Goal: Task Accomplishment & Management: Manage account settings

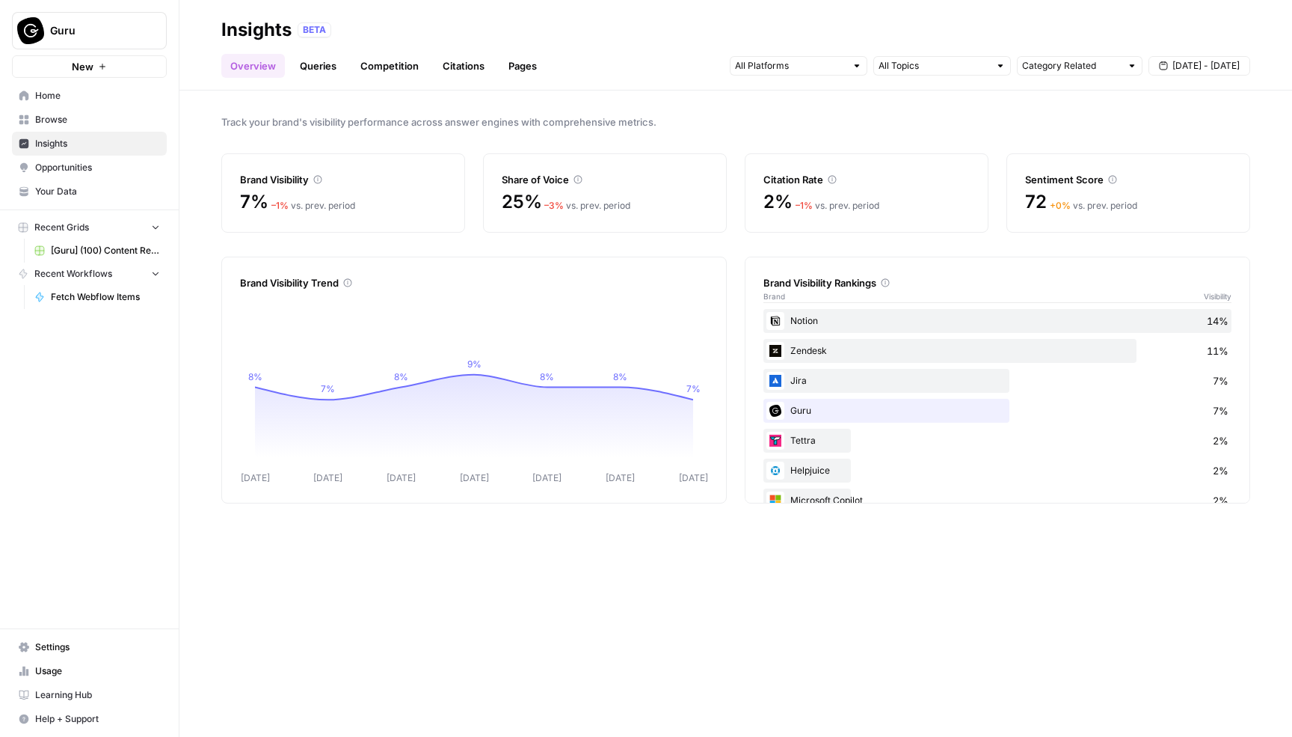
click at [377, 67] on link "Competition" at bounding box center [389, 66] width 76 height 24
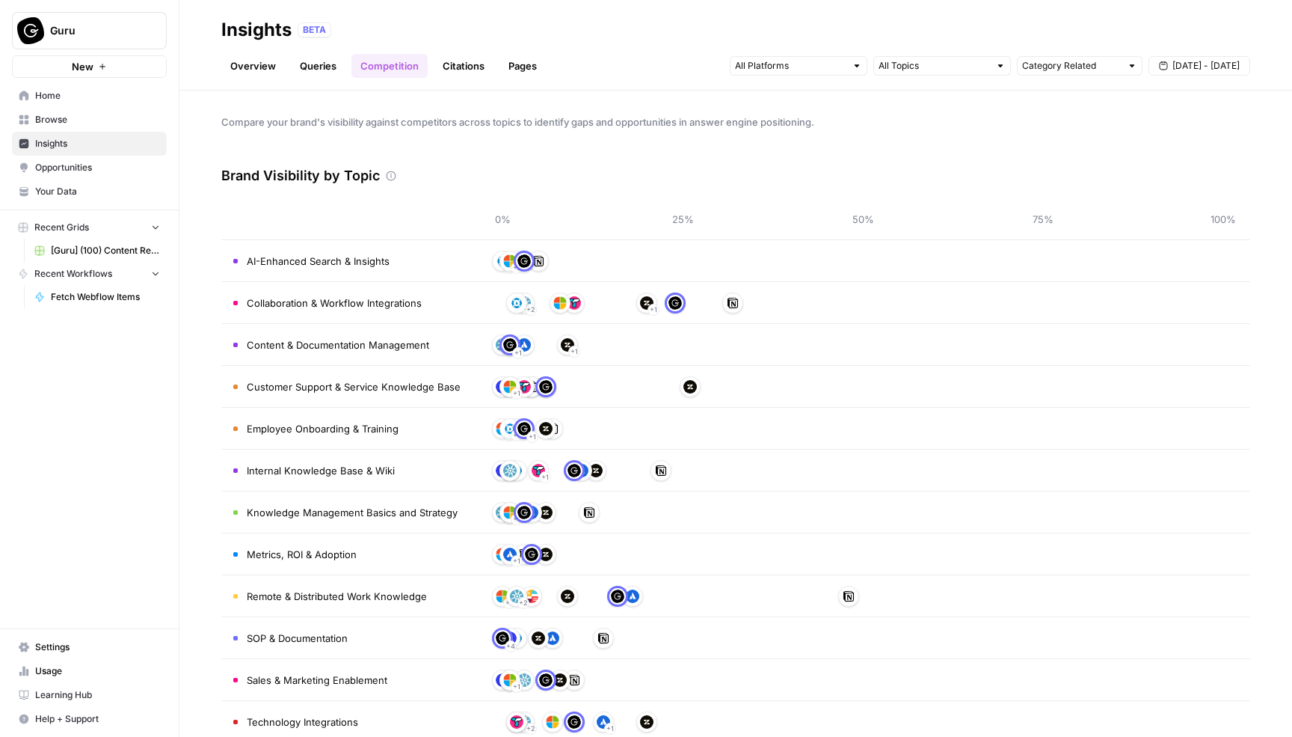
click at [54, 648] on span "Settings" at bounding box center [97, 646] width 125 height 13
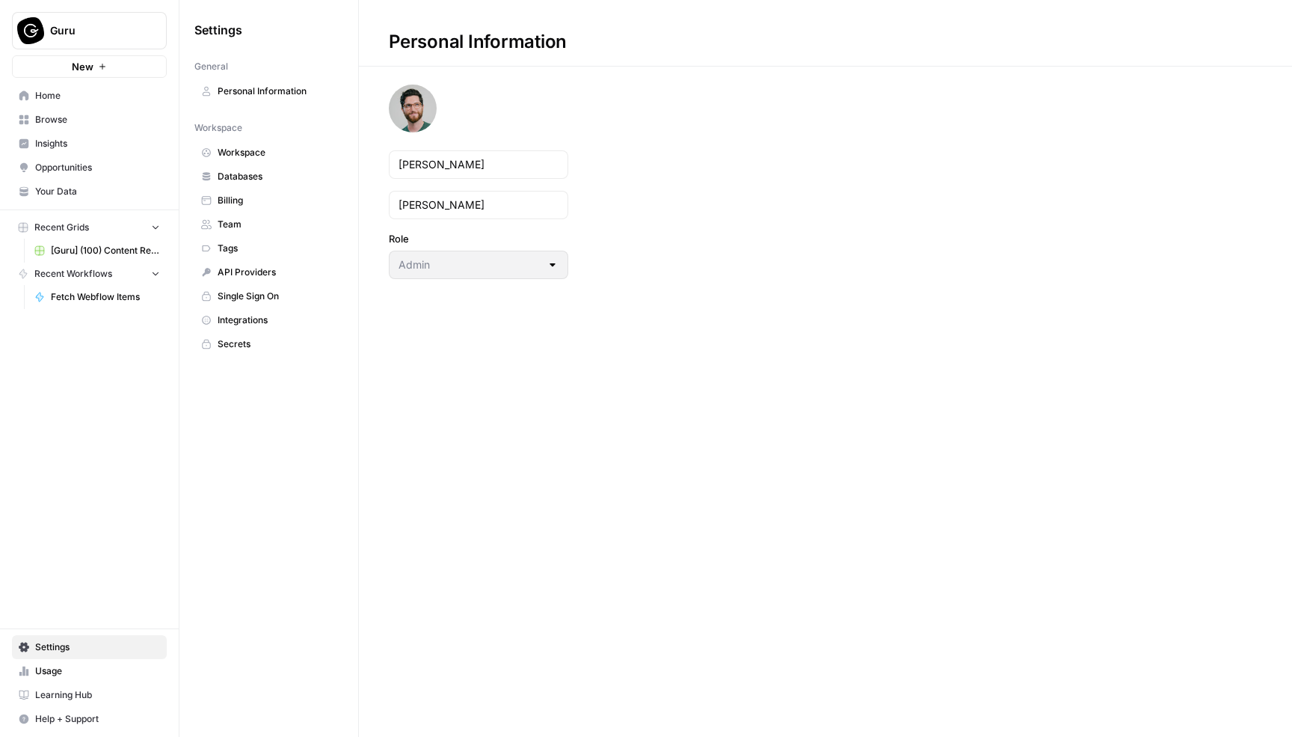
click at [252, 159] on span "Workspace" at bounding box center [277, 152] width 119 height 13
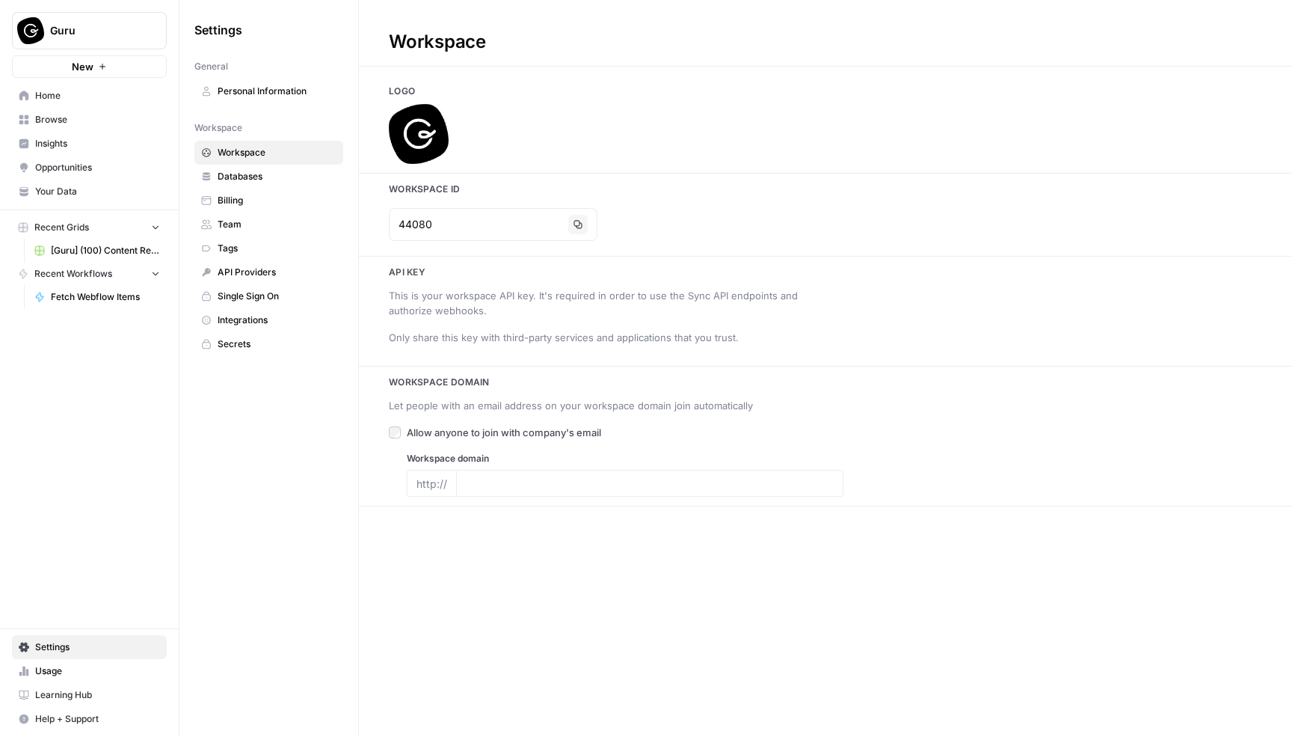
type input "[DOMAIN_NAME]"
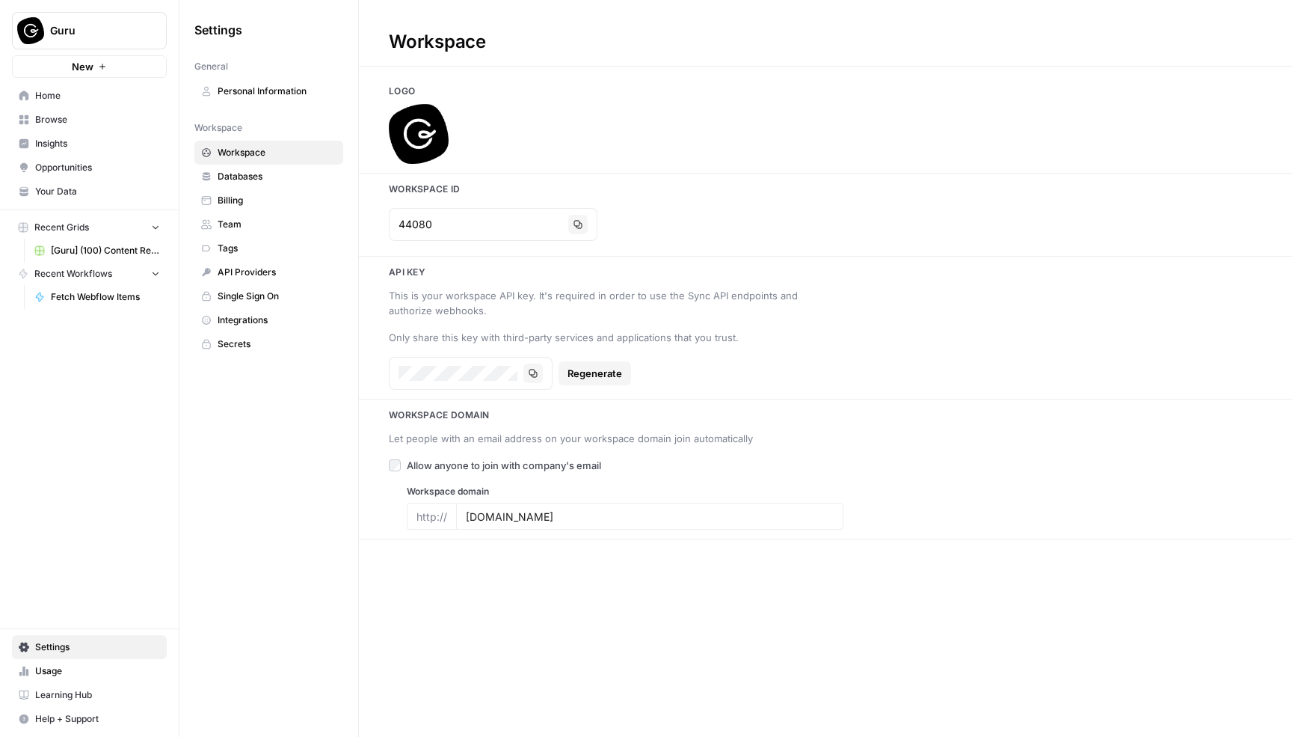
click at [246, 223] on span "Team" at bounding box center [277, 224] width 119 height 13
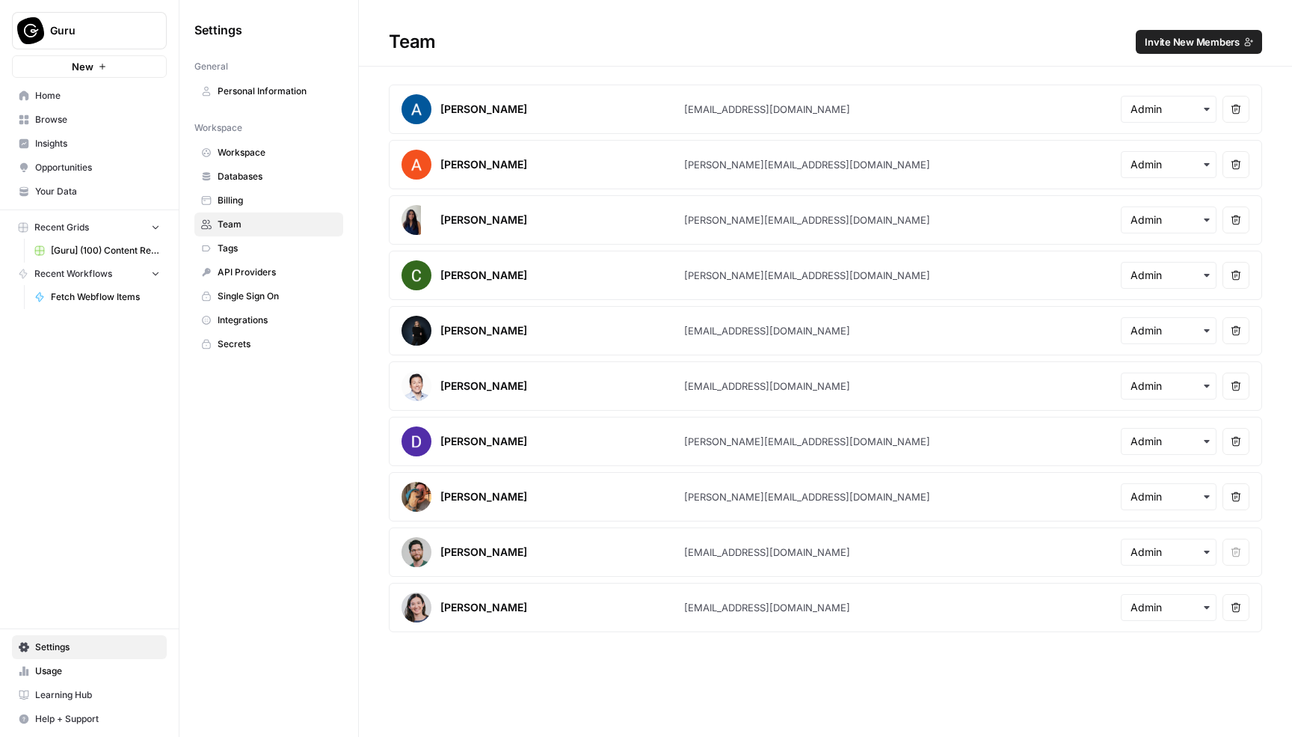
click at [249, 179] on span "Databases" at bounding box center [277, 176] width 119 height 13
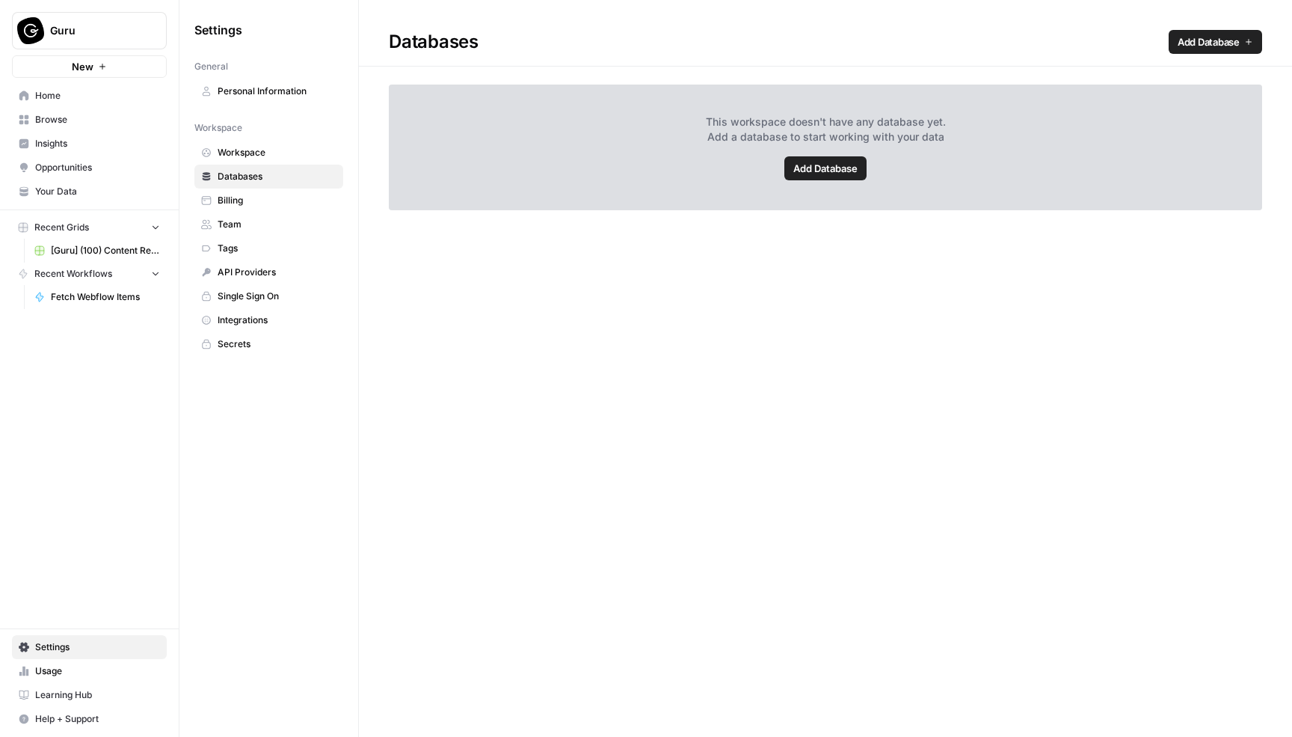
click at [250, 202] on span "Billing" at bounding box center [277, 200] width 119 height 13
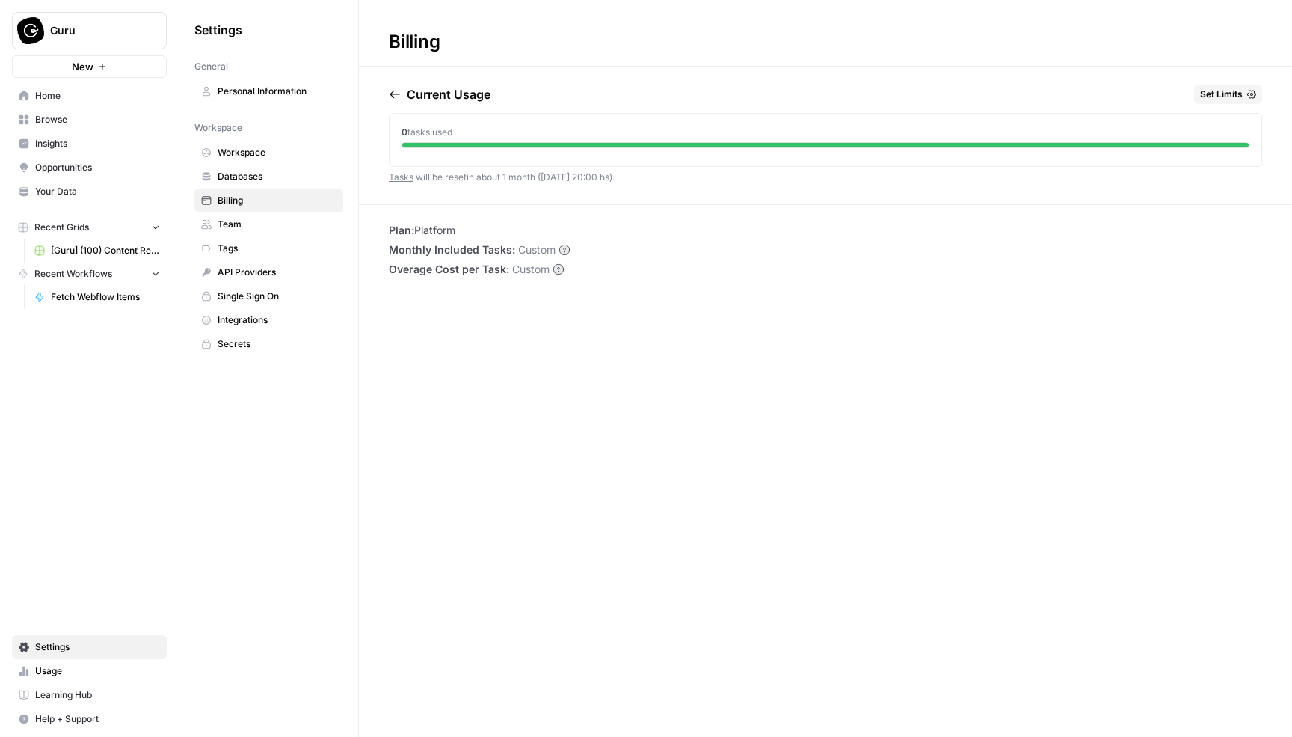
click at [250, 219] on span "Team" at bounding box center [277, 224] width 119 height 13
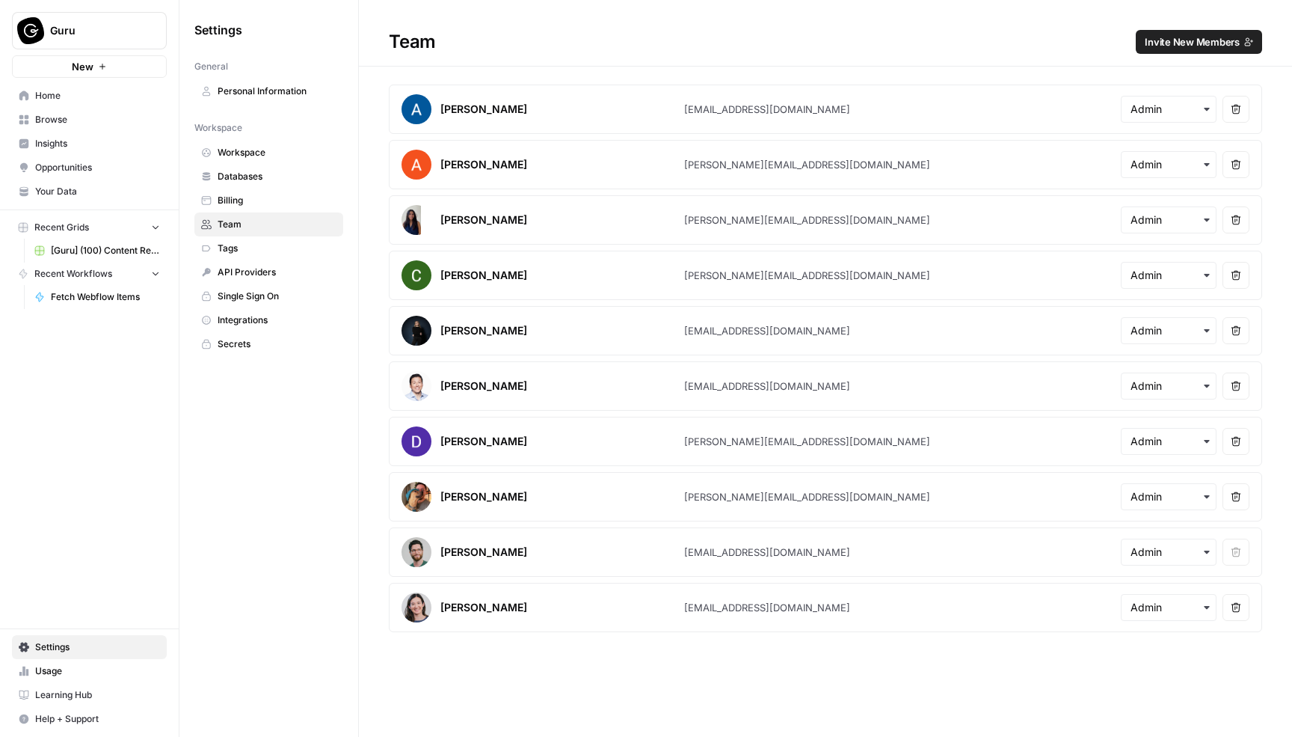
click at [249, 243] on span "Tags" at bounding box center [277, 248] width 119 height 13
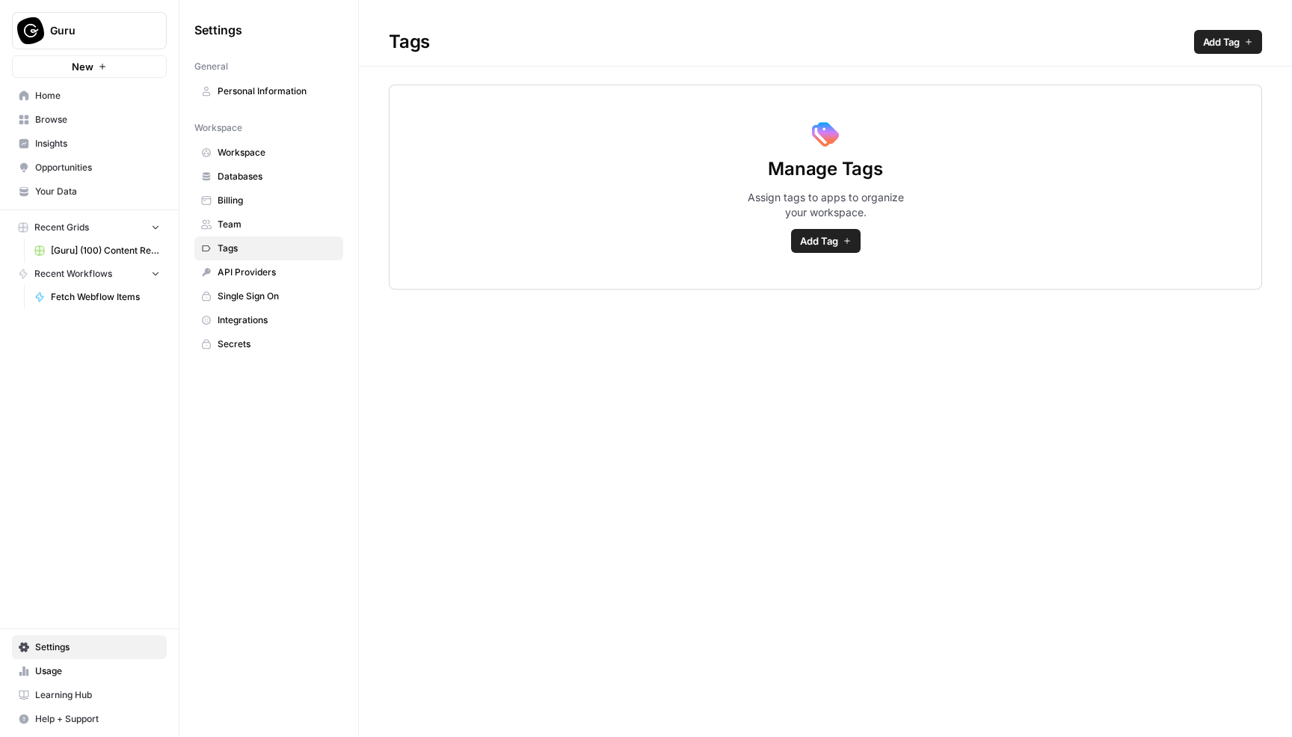
click at [251, 276] on span "API Providers" at bounding box center [277, 271] width 119 height 13
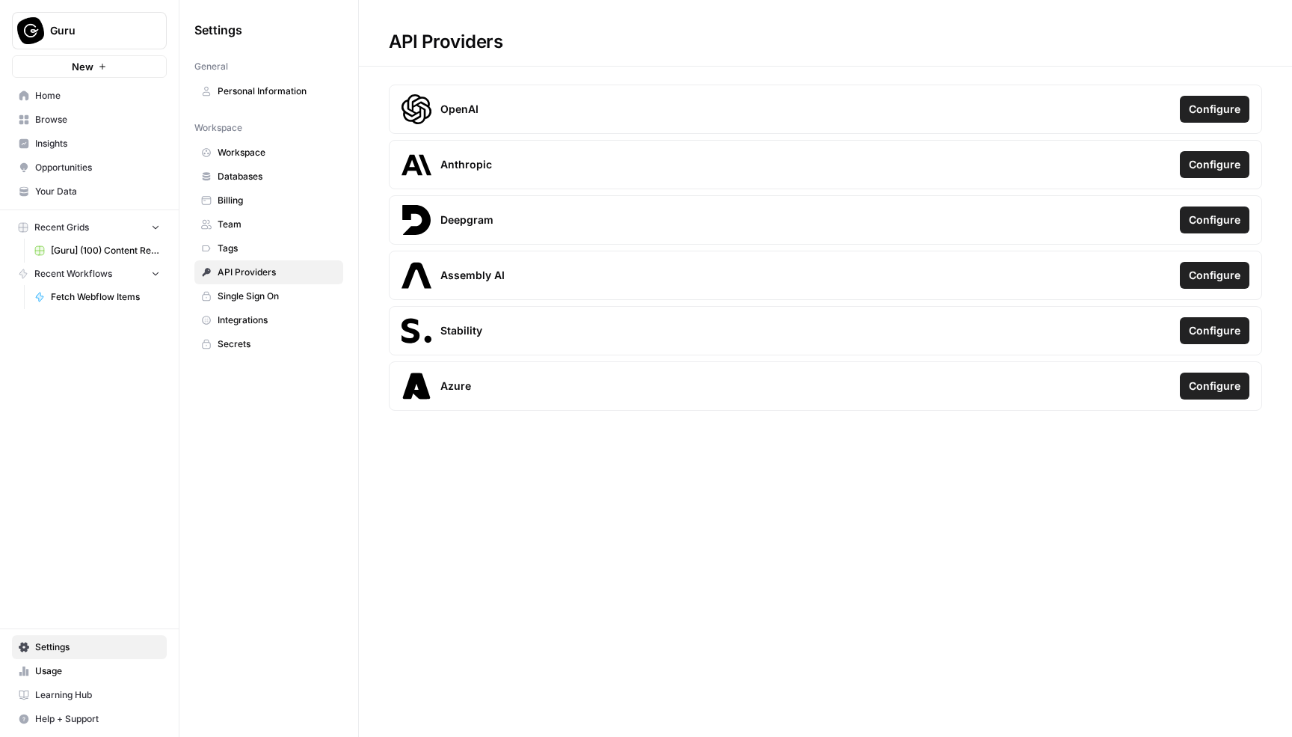
click at [255, 294] on span "Single Sign On" at bounding box center [277, 295] width 119 height 13
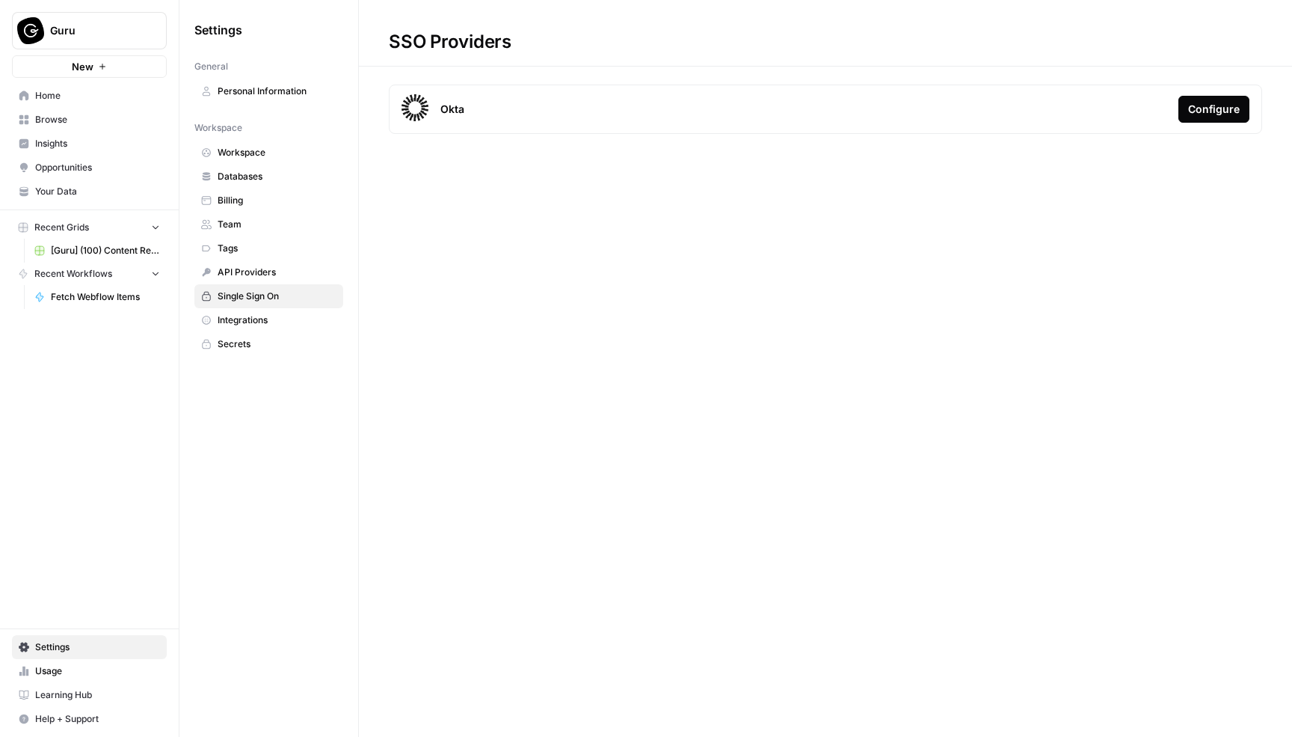
click at [258, 314] on span "Integrations" at bounding box center [277, 319] width 119 height 13
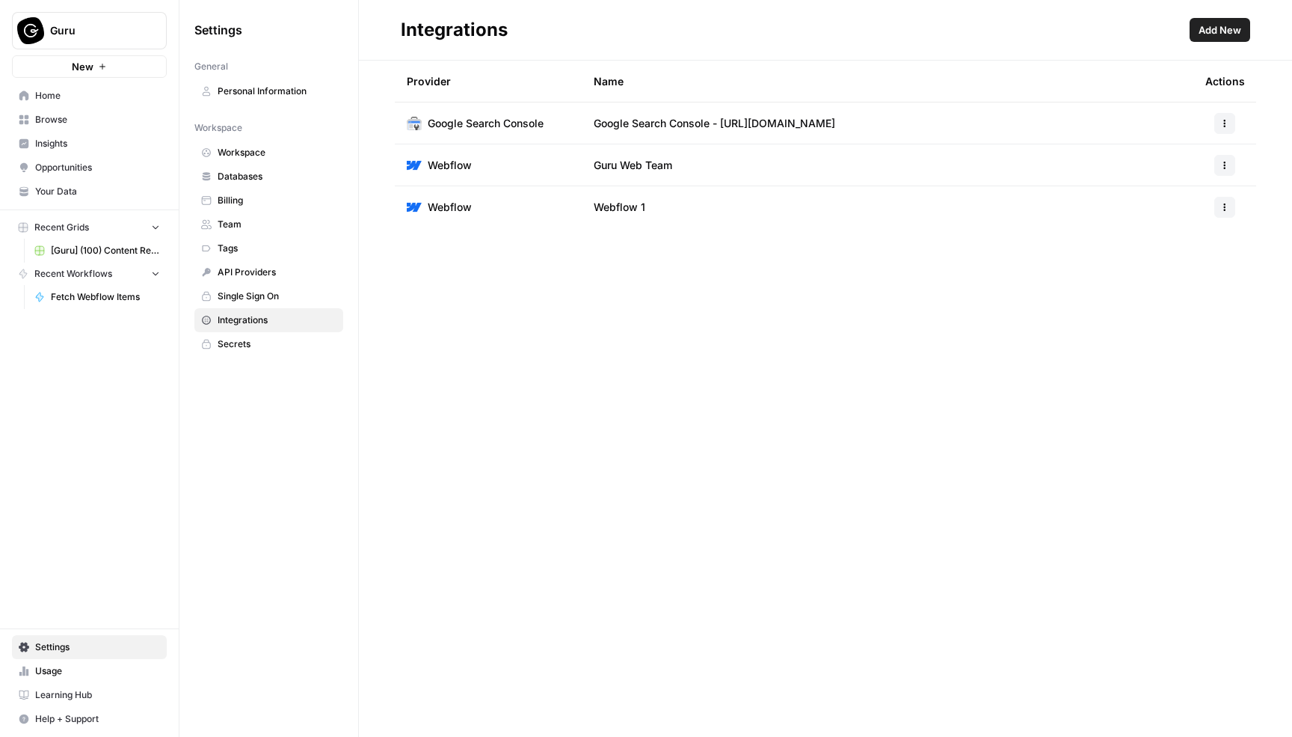
click at [258, 342] on span "Secrets" at bounding box center [277, 343] width 119 height 13
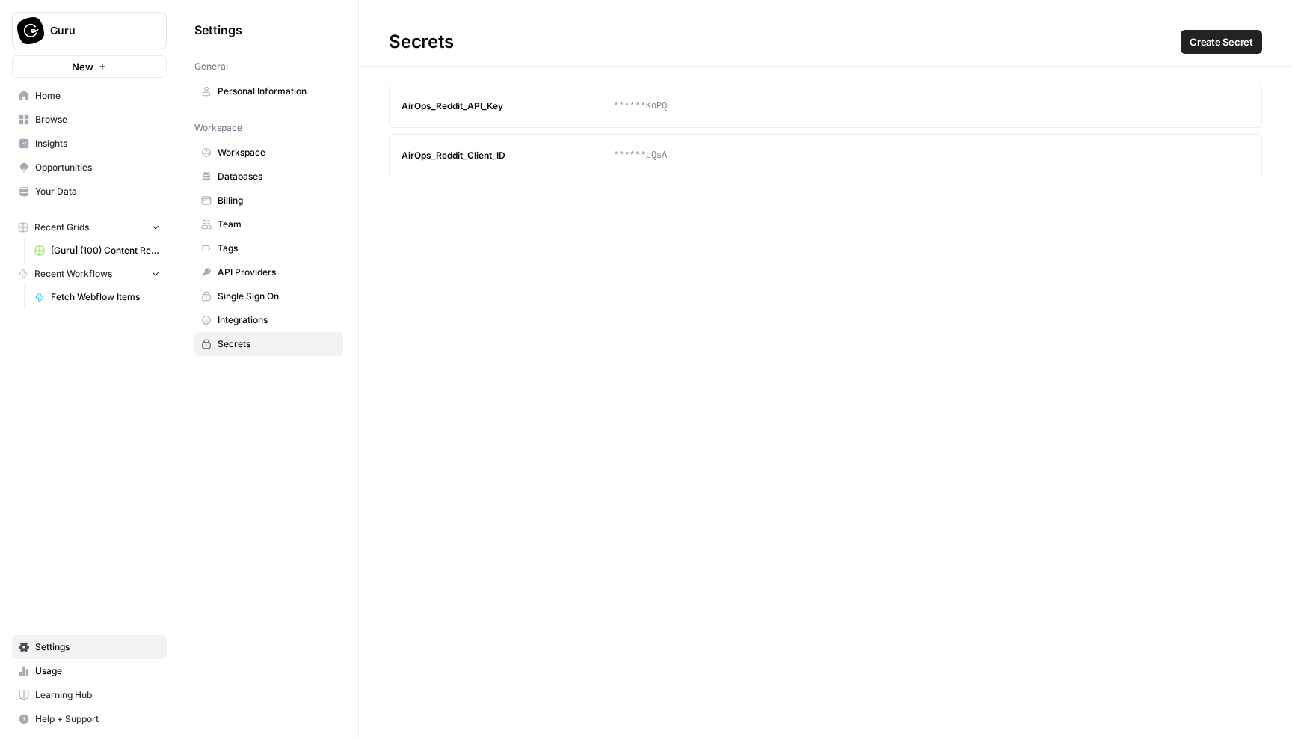
click at [246, 90] on span "Personal Information" at bounding box center [277, 91] width 119 height 13
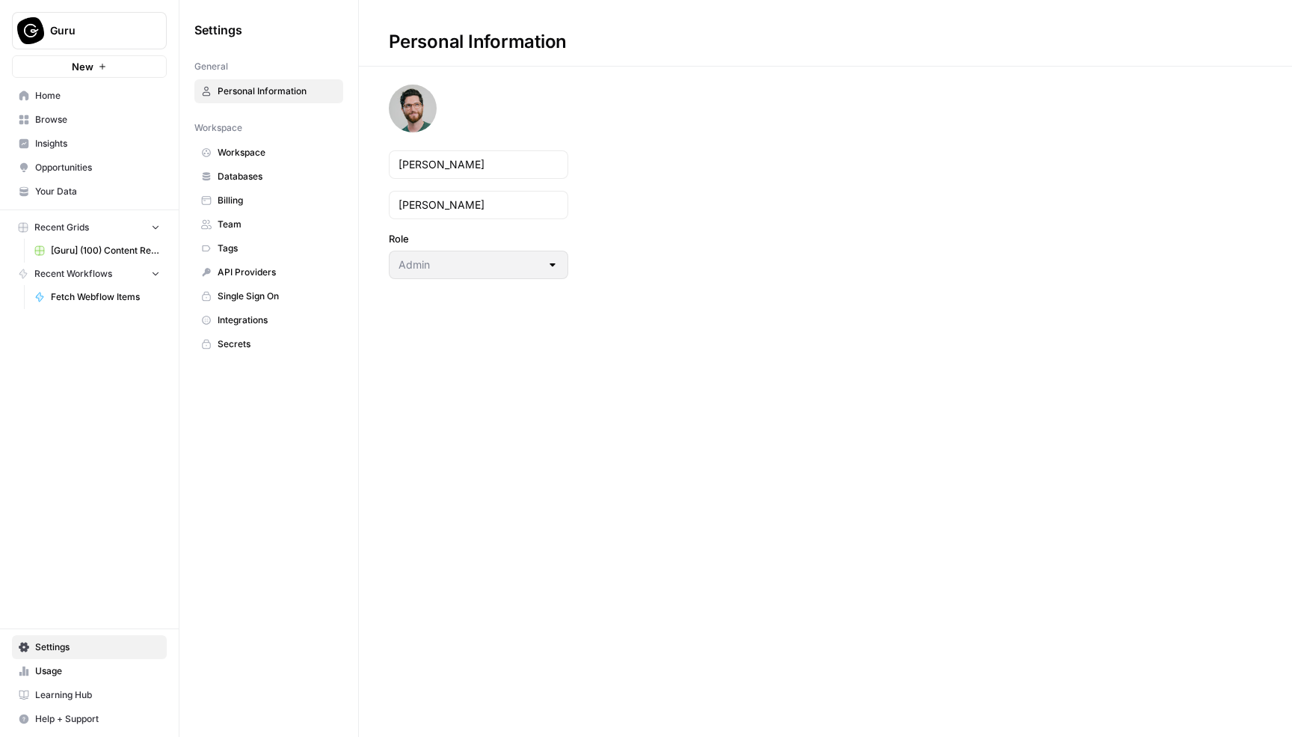
click at [73, 139] on span "Insights" at bounding box center [97, 143] width 125 height 13
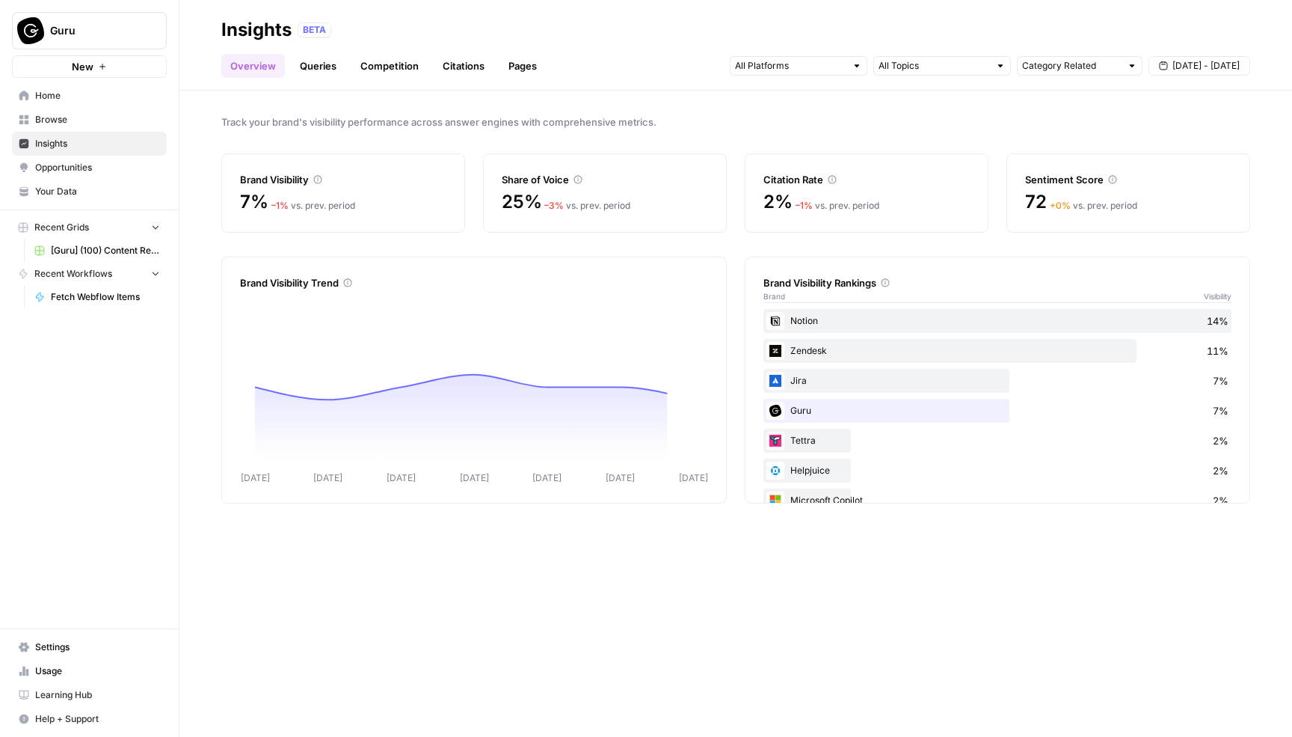
click at [310, 69] on link "Queries" at bounding box center [318, 66] width 55 height 24
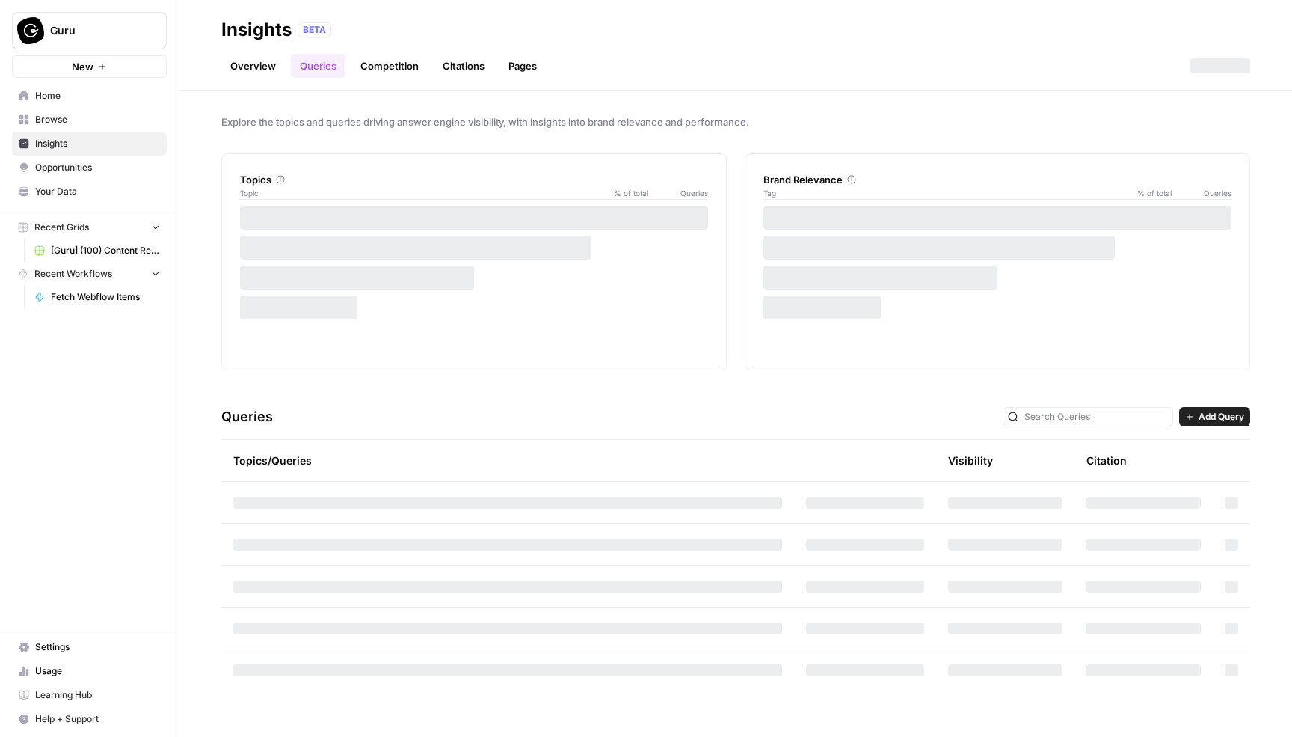
click at [378, 66] on link "Competition" at bounding box center [389, 66] width 76 height 24
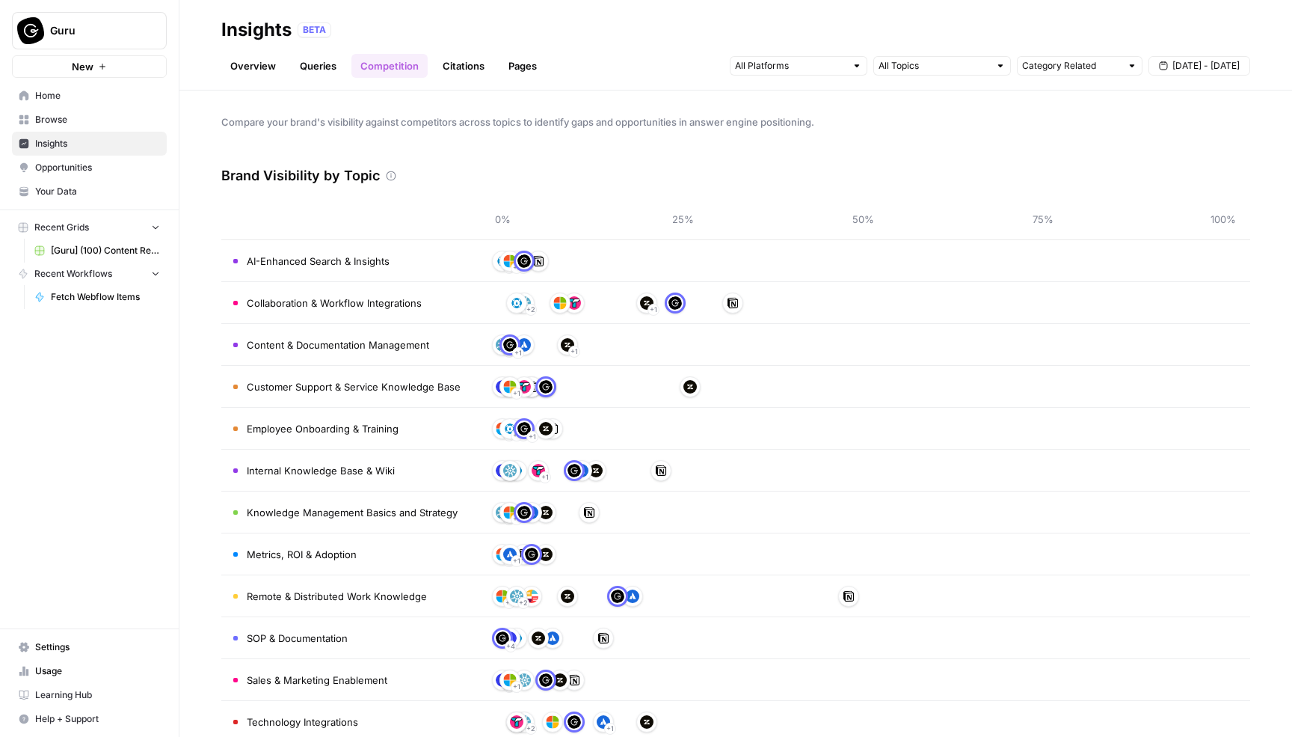
click at [466, 66] on link "Citations" at bounding box center [464, 66] width 60 height 24
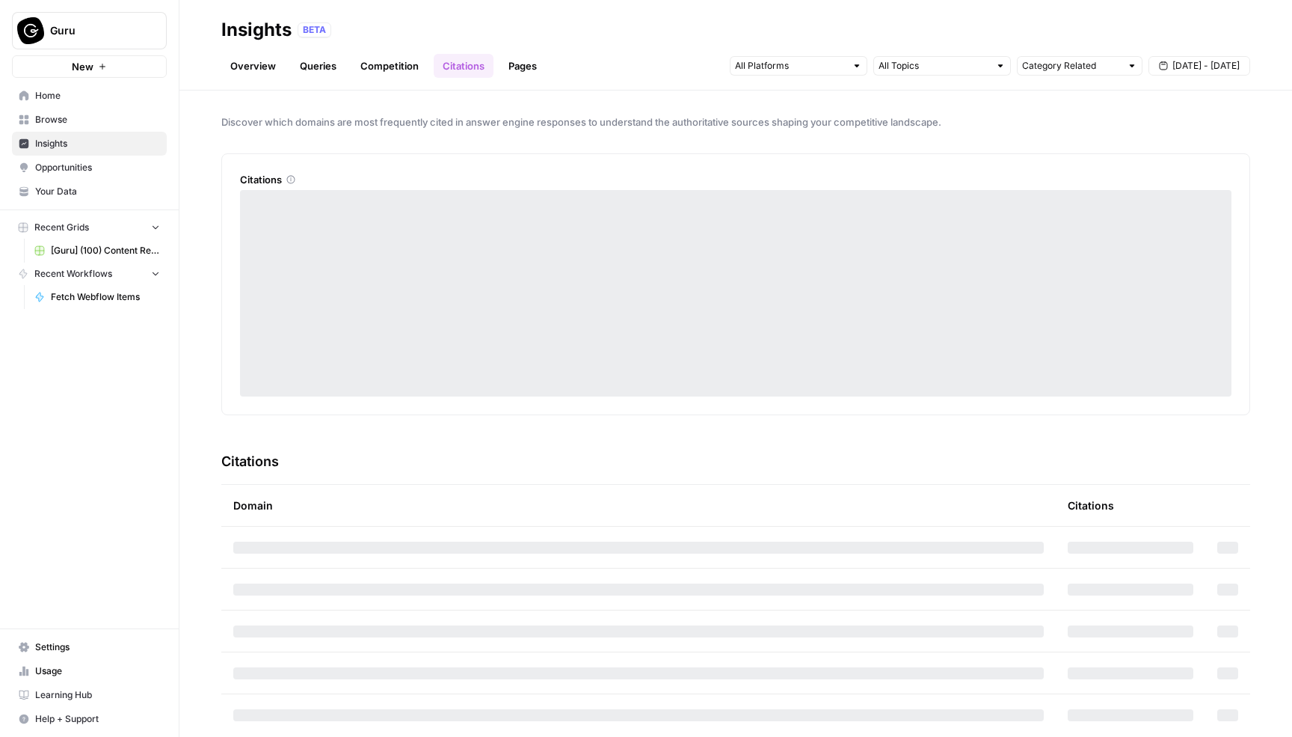
click at [384, 64] on link "Competition" at bounding box center [389, 66] width 76 height 24
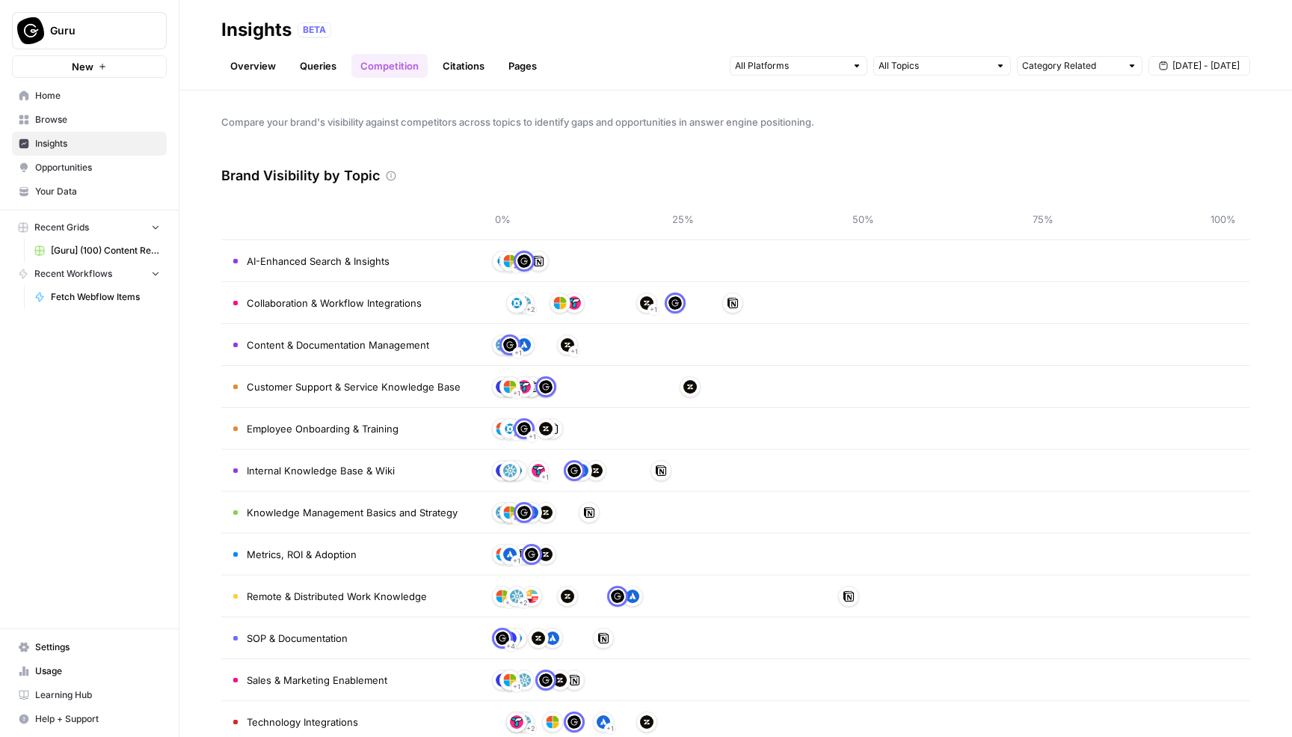
click at [327, 66] on link "Queries" at bounding box center [318, 66] width 55 height 24
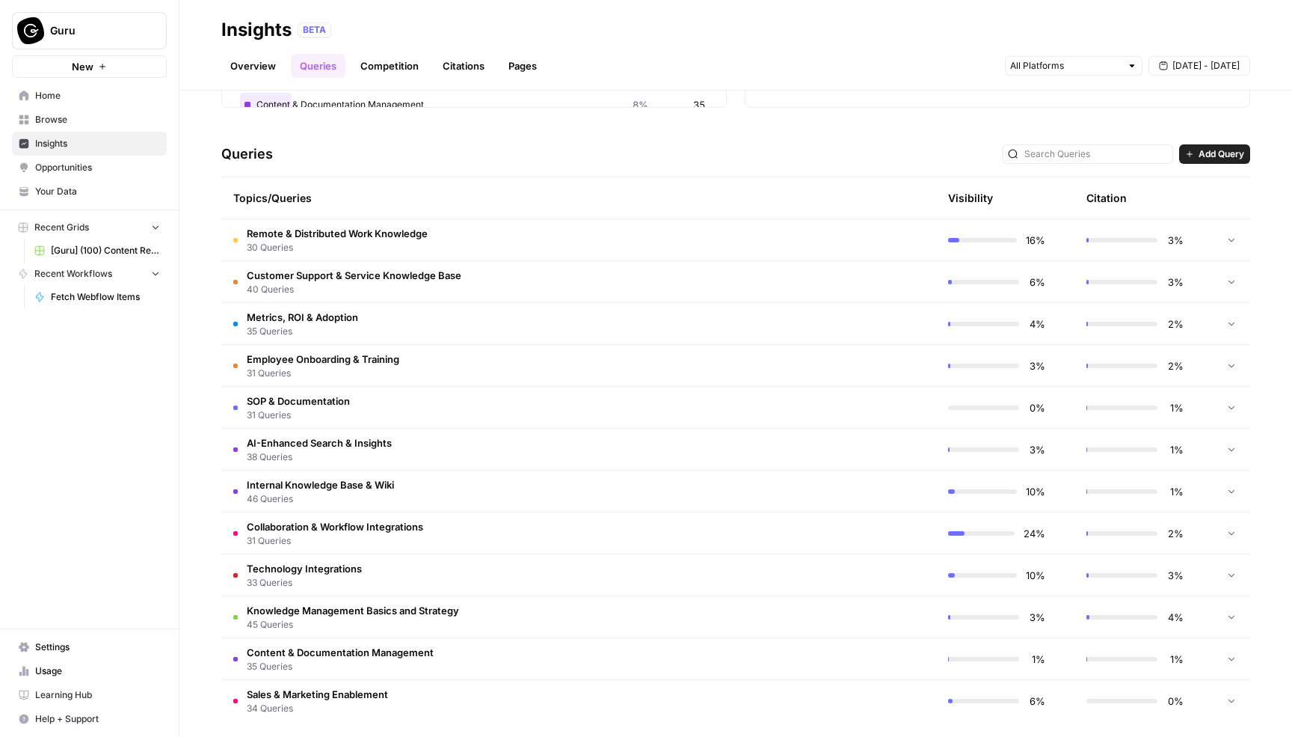
scroll to position [271, 0]
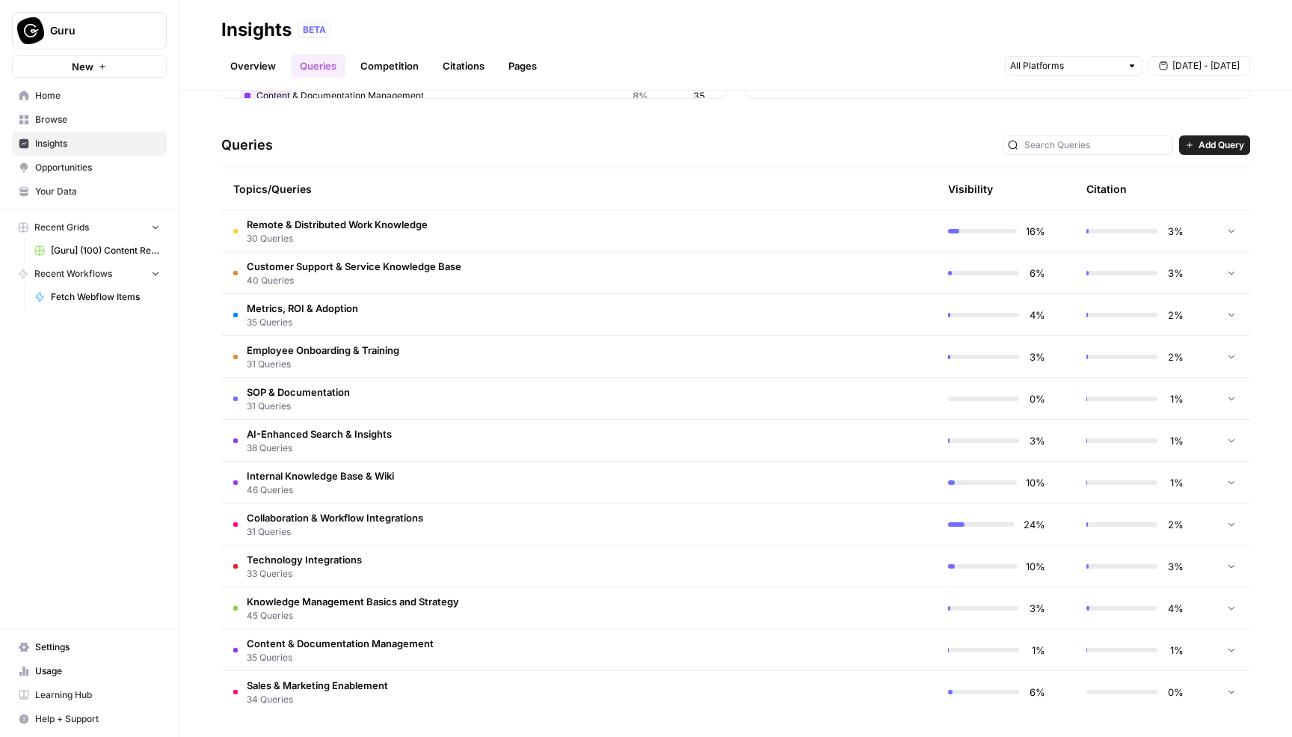
click at [1229, 144] on span "Add Query" at bounding box center [1222, 144] width 46 height 13
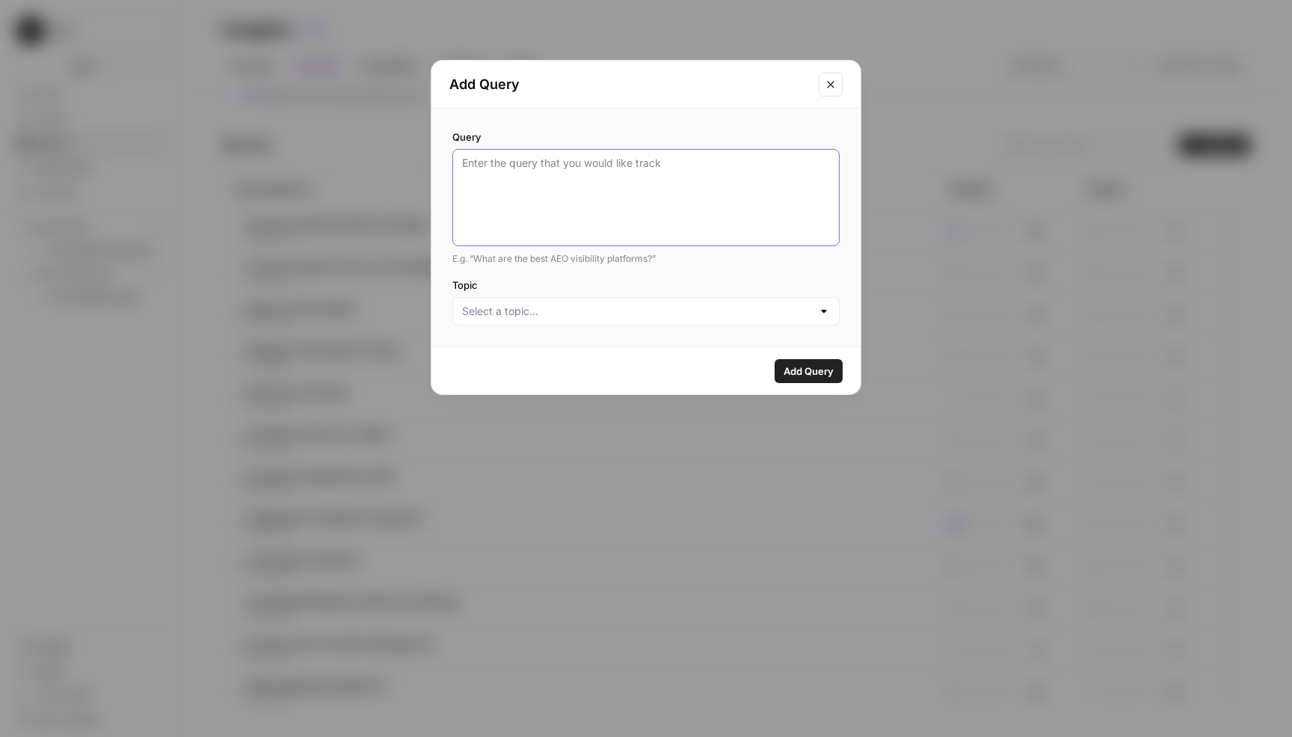
click at [682, 203] on textarea "Query" at bounding box center [646, 198] width 368 height 84
click at [658, 311] on input "Topic" at bounding box center [637, 311] width 350 height 15
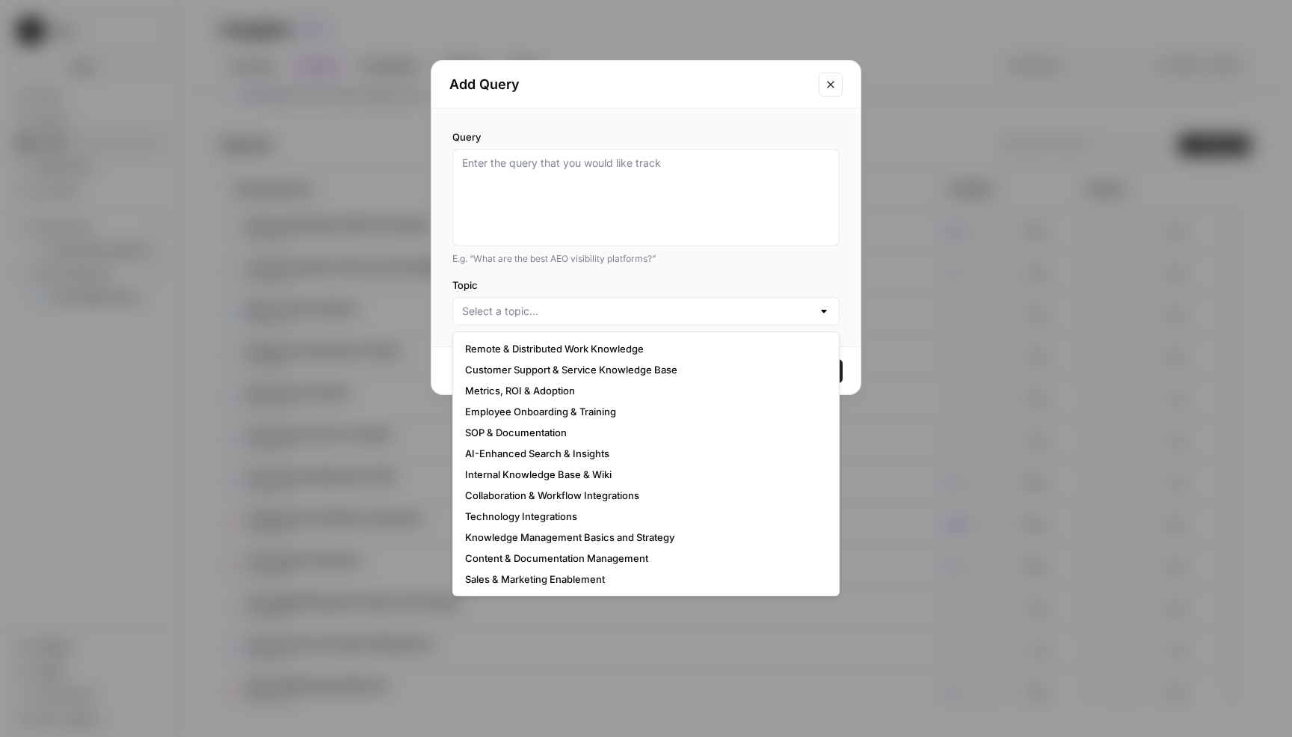
click at [832, 85] on icon "Close modal" at bounding box center [830, 84] width 7 height 7
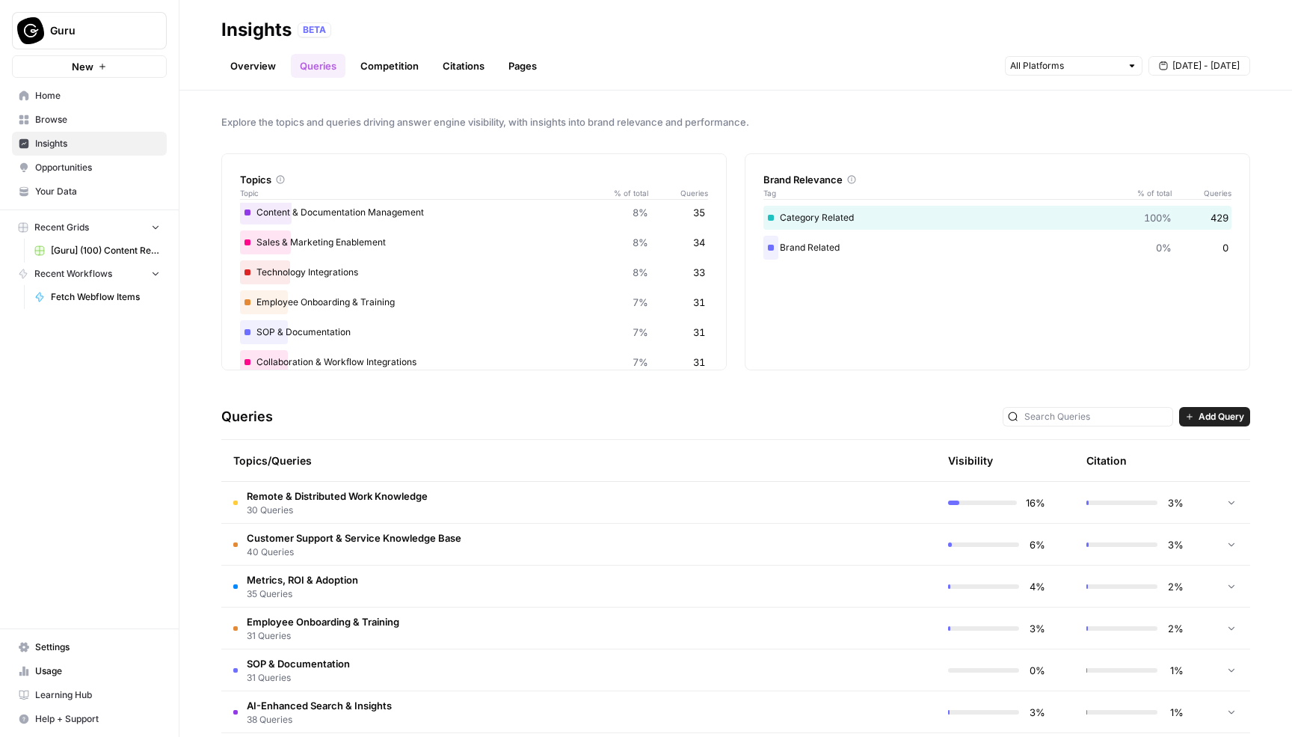
scroll to position [0, 0]
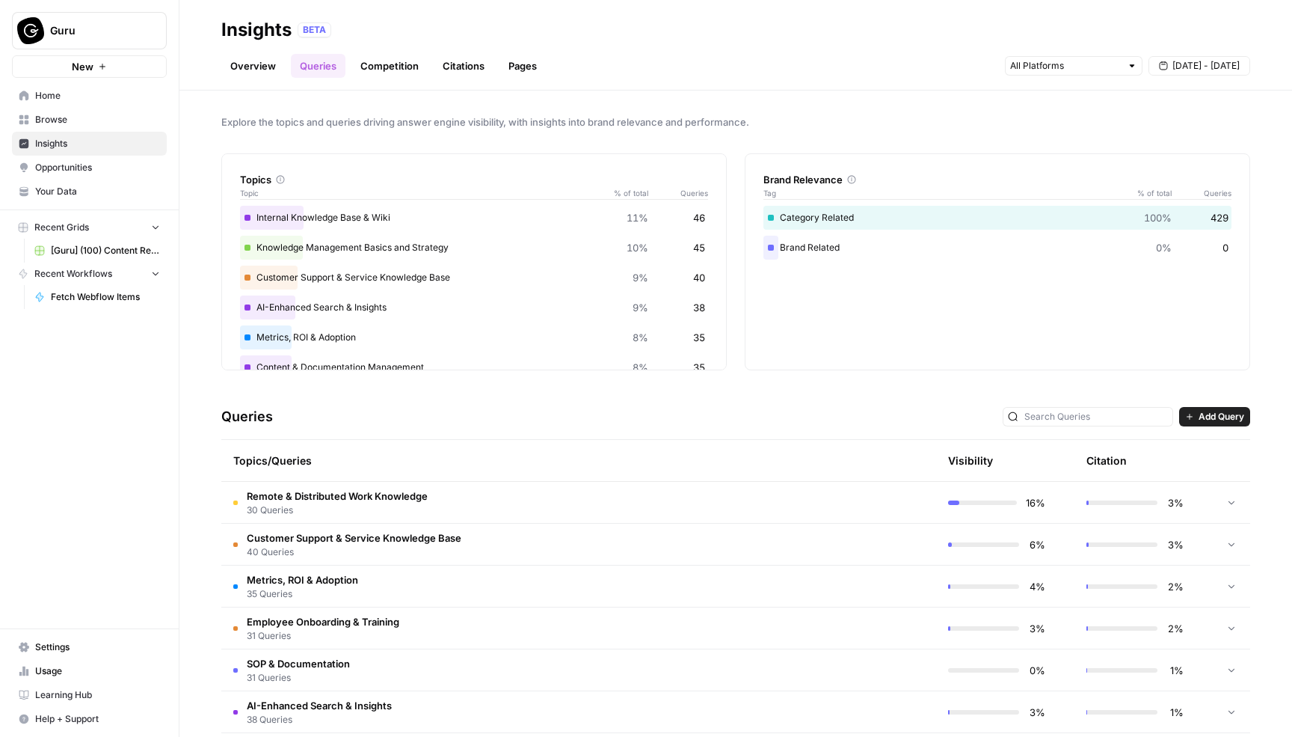
click at [1201, 413] on span "Add Query" at bounding box center [1222, 416] width 46 height 13
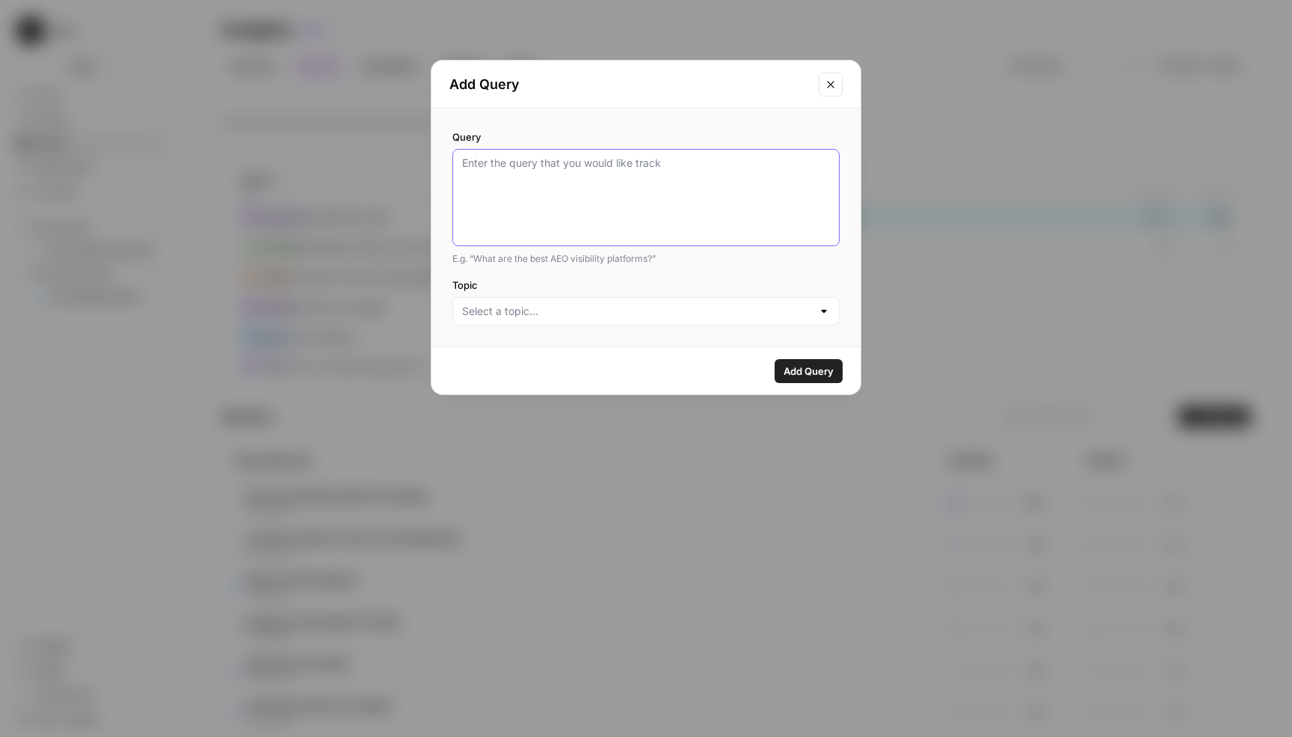
click at [643, 202] on textarea "Query" at bounding box center [646, 198] width 368 height 84
click at [600, 330] on div "Query E.g. “What are the best AEO visibility platforms?” Topic" at bounding box center [646, 227] width 429 height 238
click at [599, 316] on input "Topic" at bounding box center [637, 311] width 350 height 15
click at [828, 81] on icon "Close modal" at bounding box center [830, 84] width 7 height 7
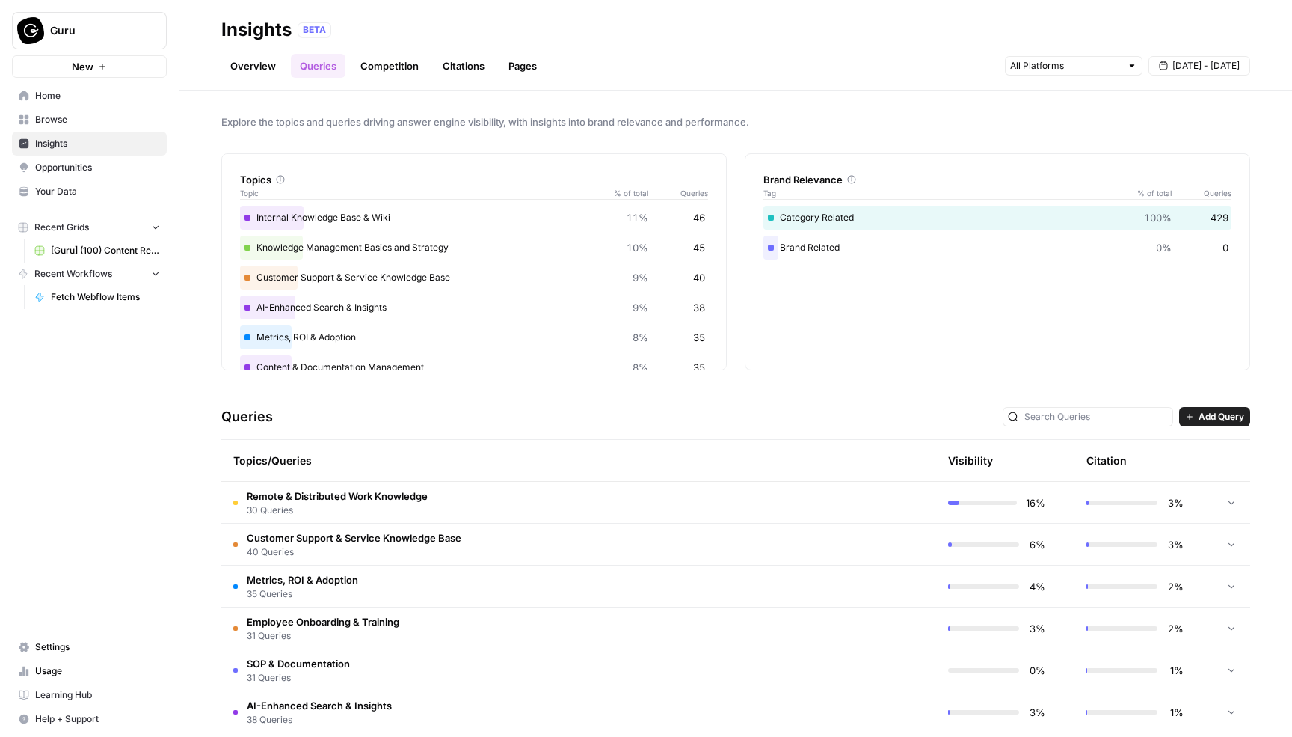
click at [316, 491] on span "Remote & Distributed Work Knowledge" at bounding box center [337, 495] width 181 height 15
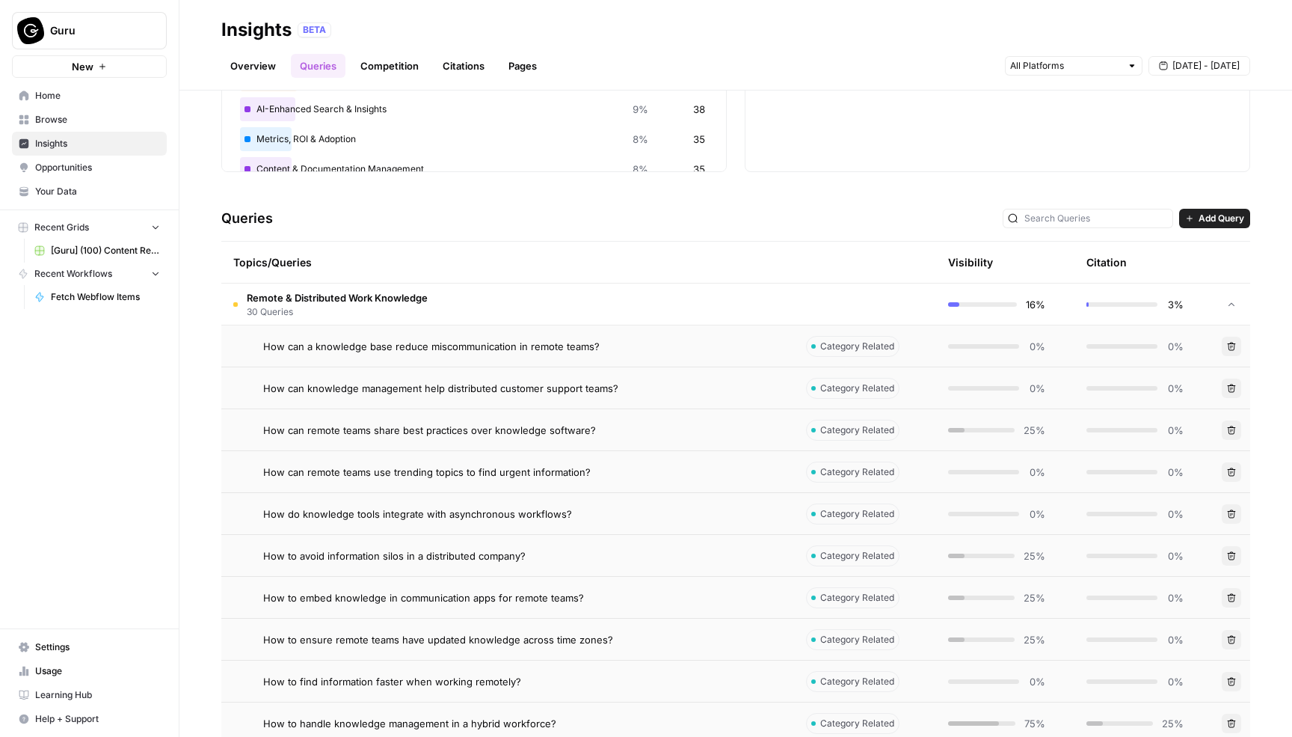
scroll to position [195, 0]
click at [381, 300] on span "Remote & Distributed Work Knowledge" at bounding box center [337, 300] width 181 height 15
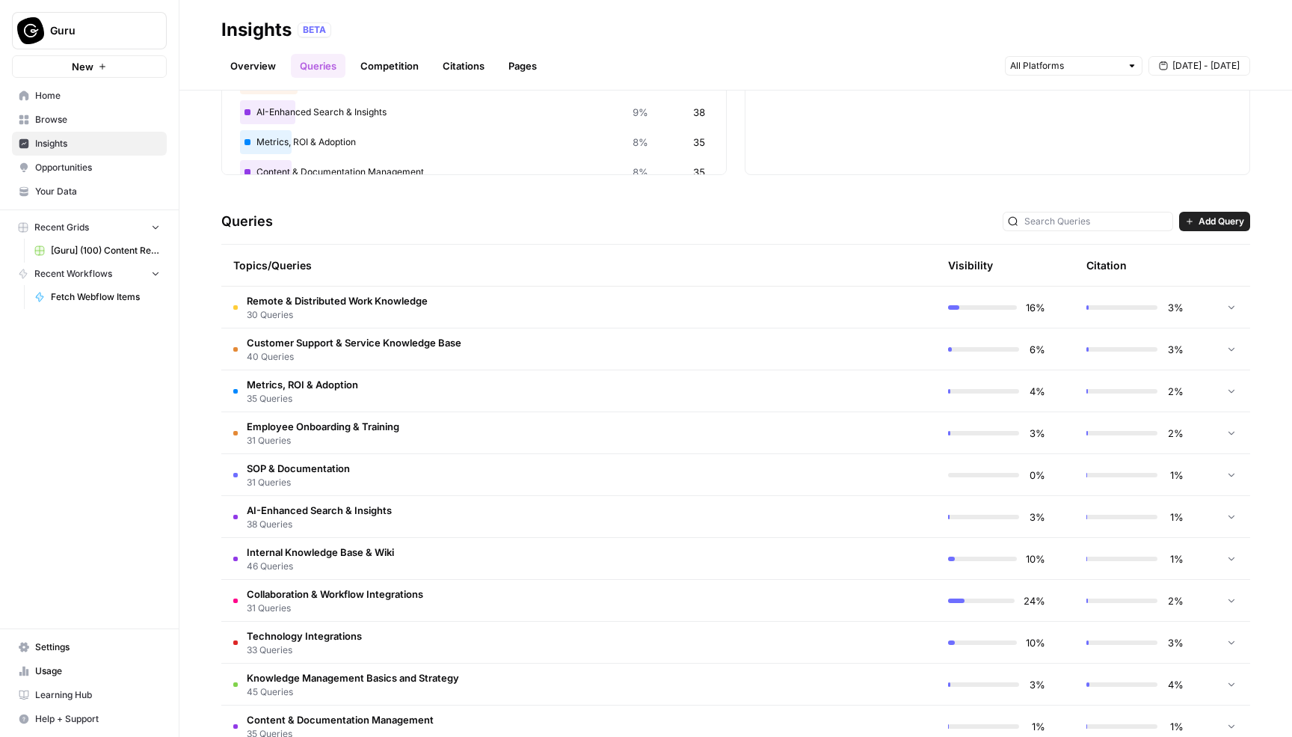
click at [377, 340] on span "Customer Support & Service Knowledge Base" at bounding box center [354, 342] width 215 height 15
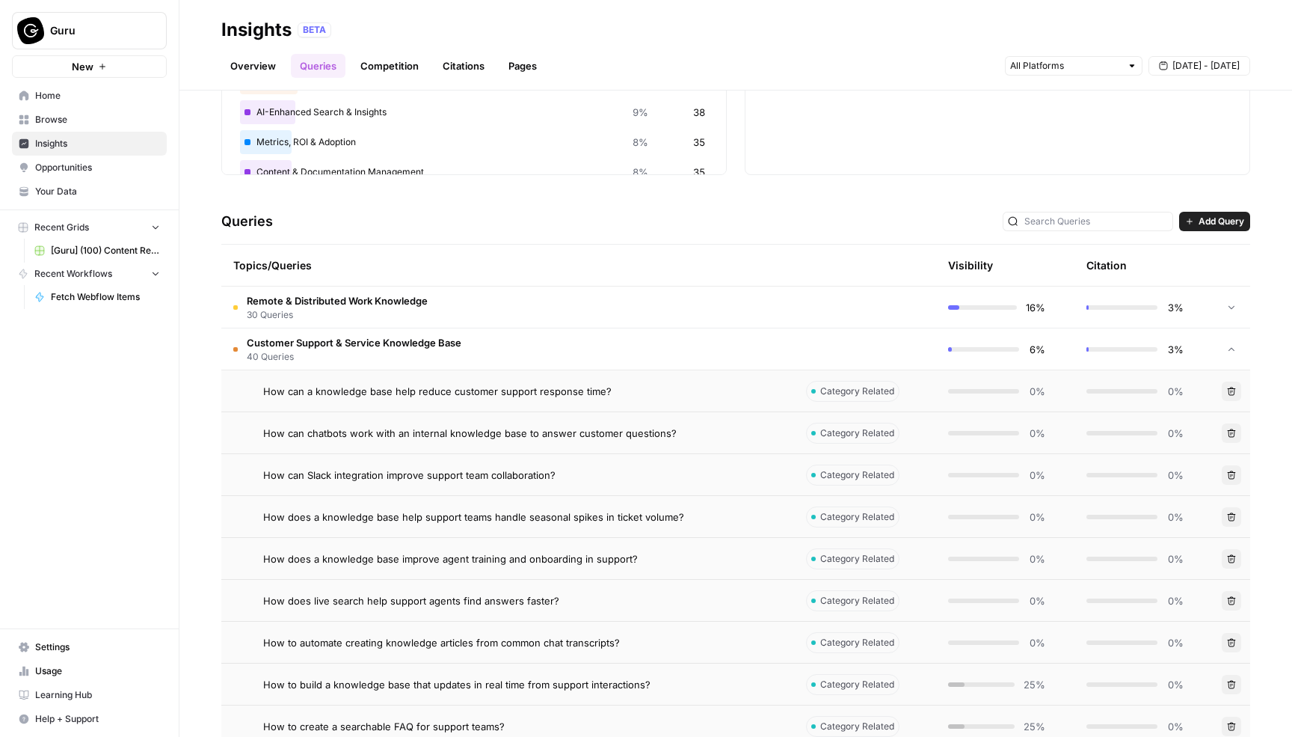
click at [381, 351] on span "40 Queries" at bounding box center [354, 356] width 215 height 13
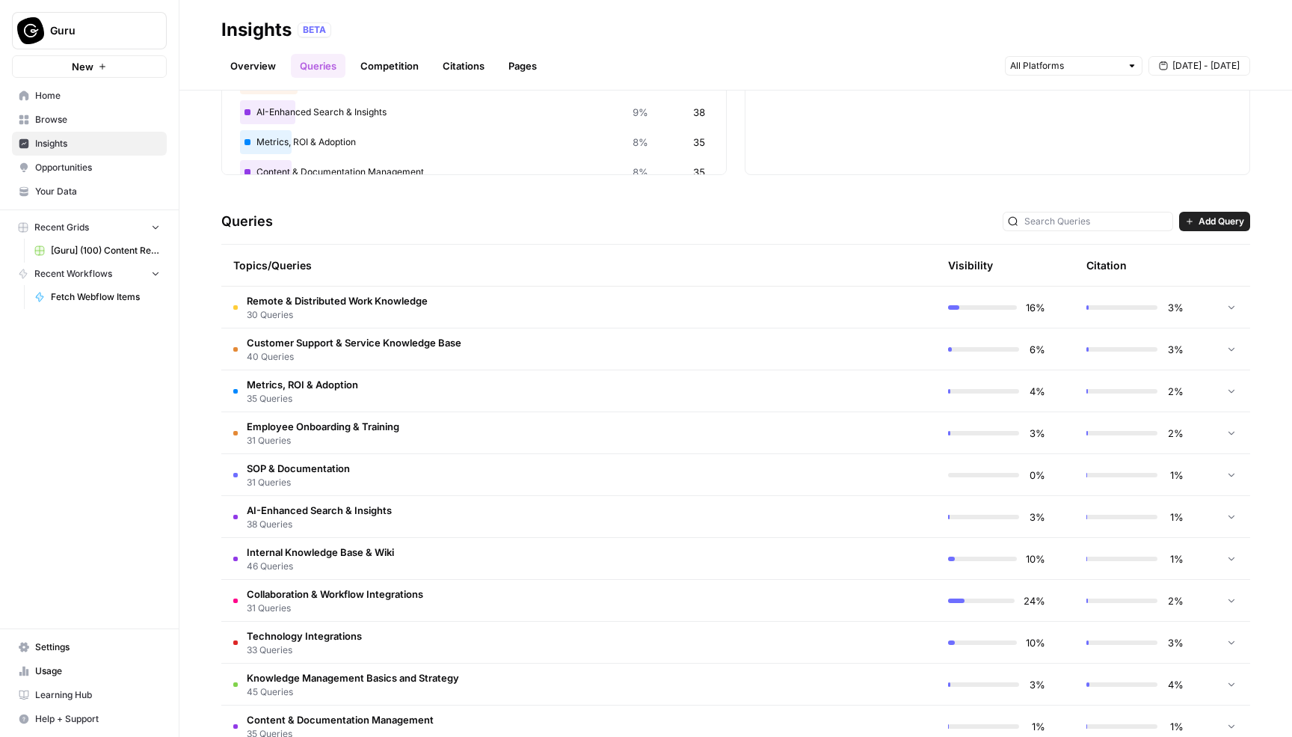
click at [367, 387] on td "Metrics, ROI & Adoption 35 Queries" at bounding box center [507, 390] width 573 height 41
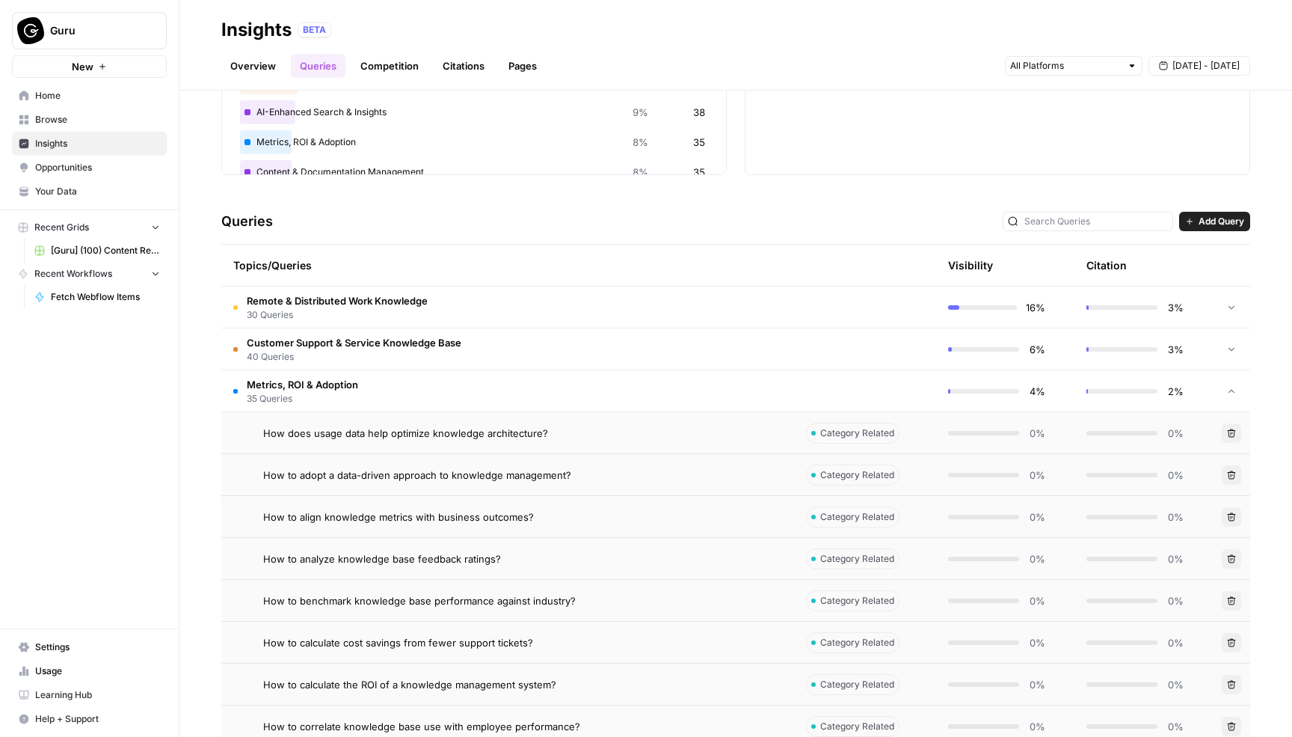
click at [367, 387] on td "Metrics, ROI & Adoption 35 Queries" at bounding box center [507, 390] width 573 height 41
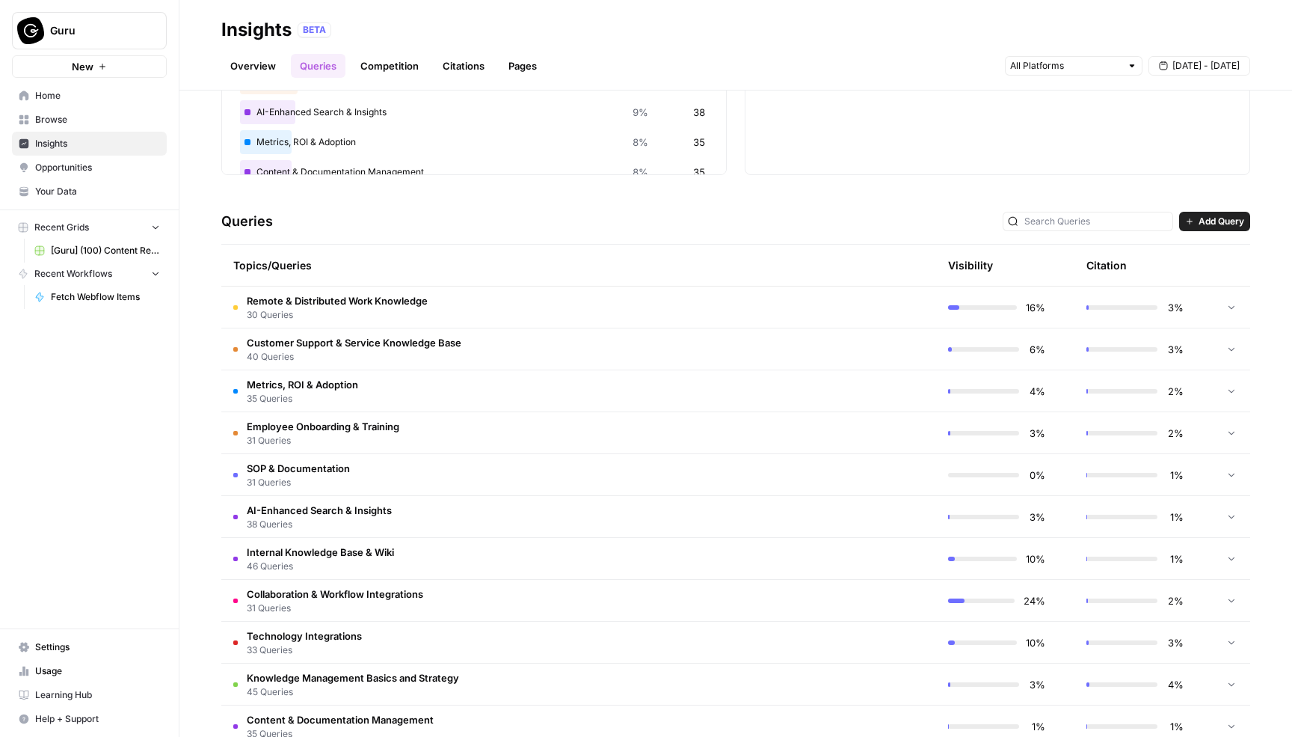
click at [357, 430] on span "Employee Onboarding & Training" at bounding box center [323, 426] width 153 height 15
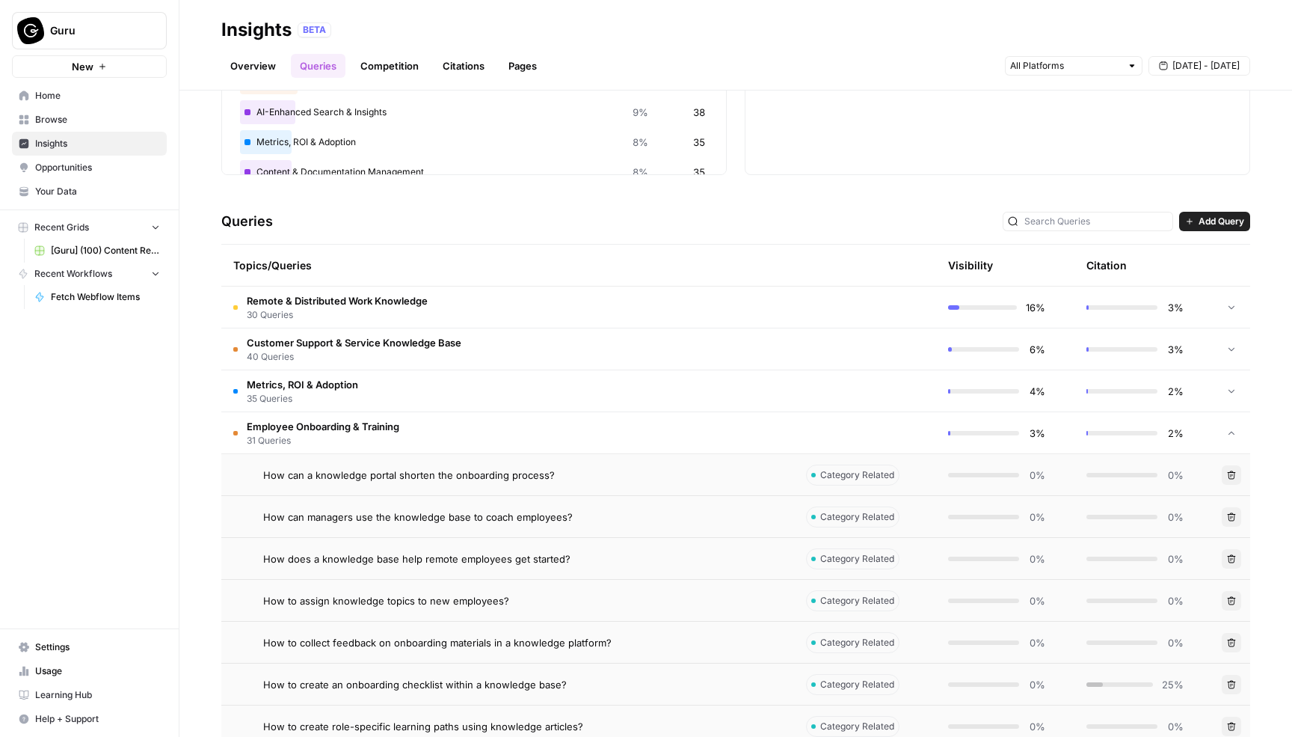
click at [357, 430] on span "Employee Onboarding & Training" at bounding box center [323, 426] width 153 height 15
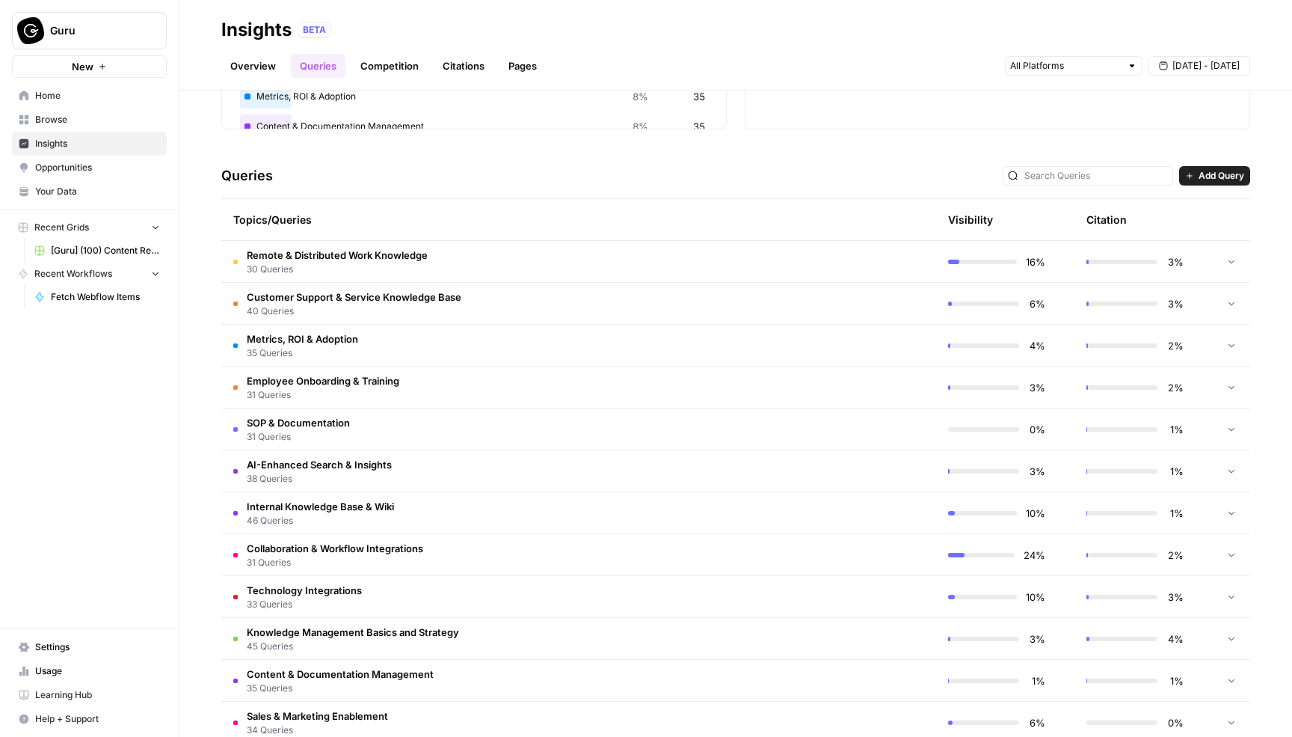
scroll to position [271, 0]
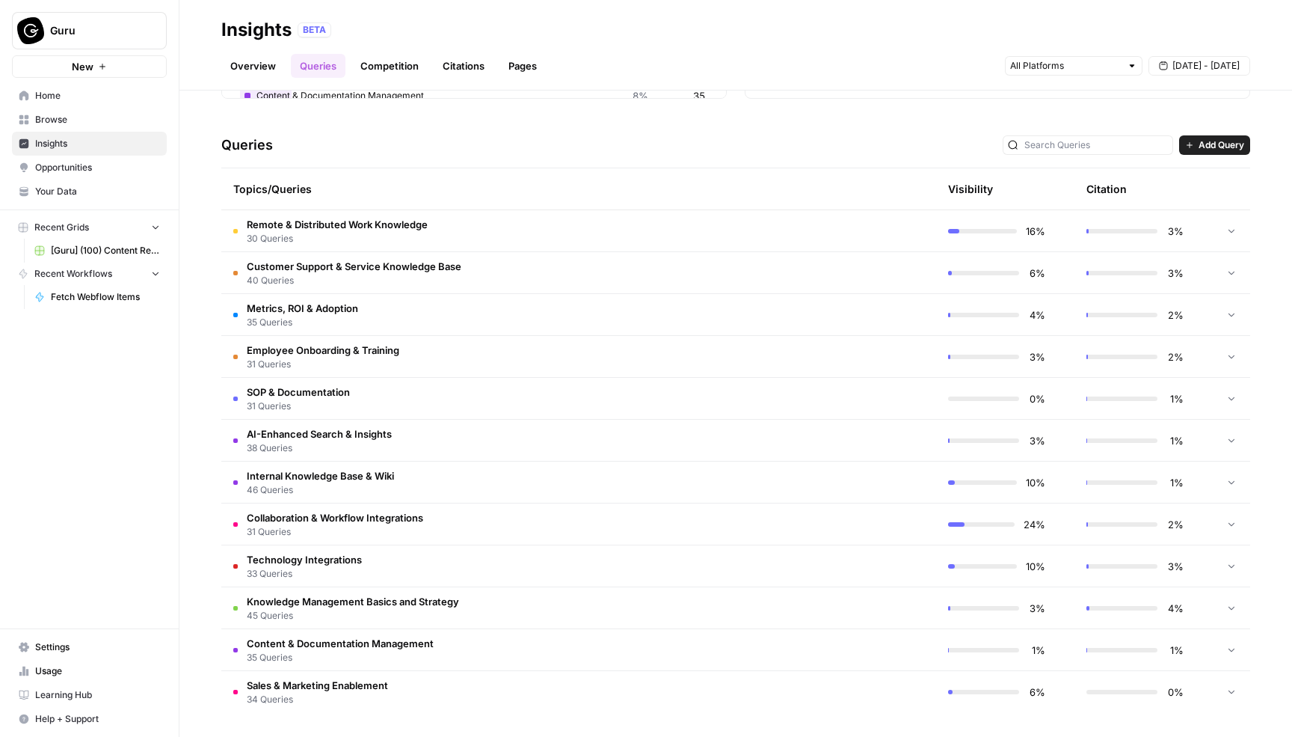
click at [369, 694] on span "34 Queries" at bounding box center [317, 699] width 141 height 13
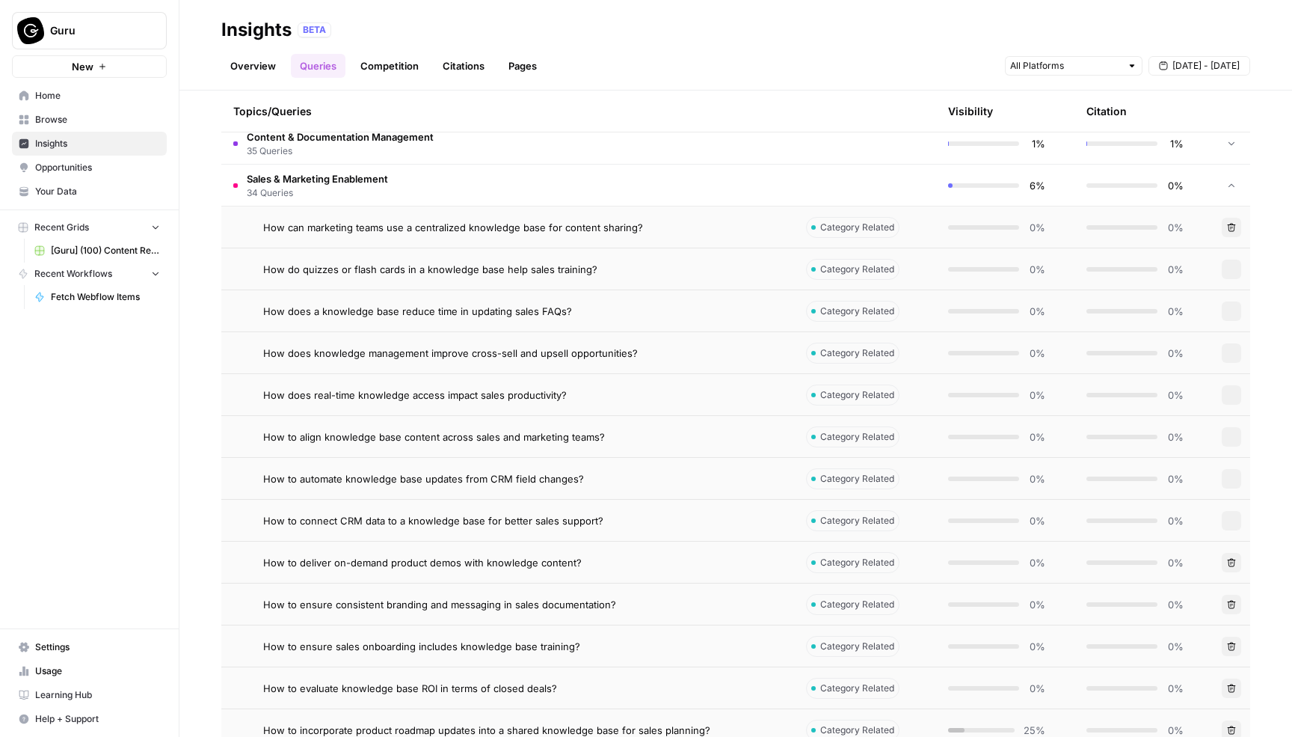
scroll to position [704, 0]
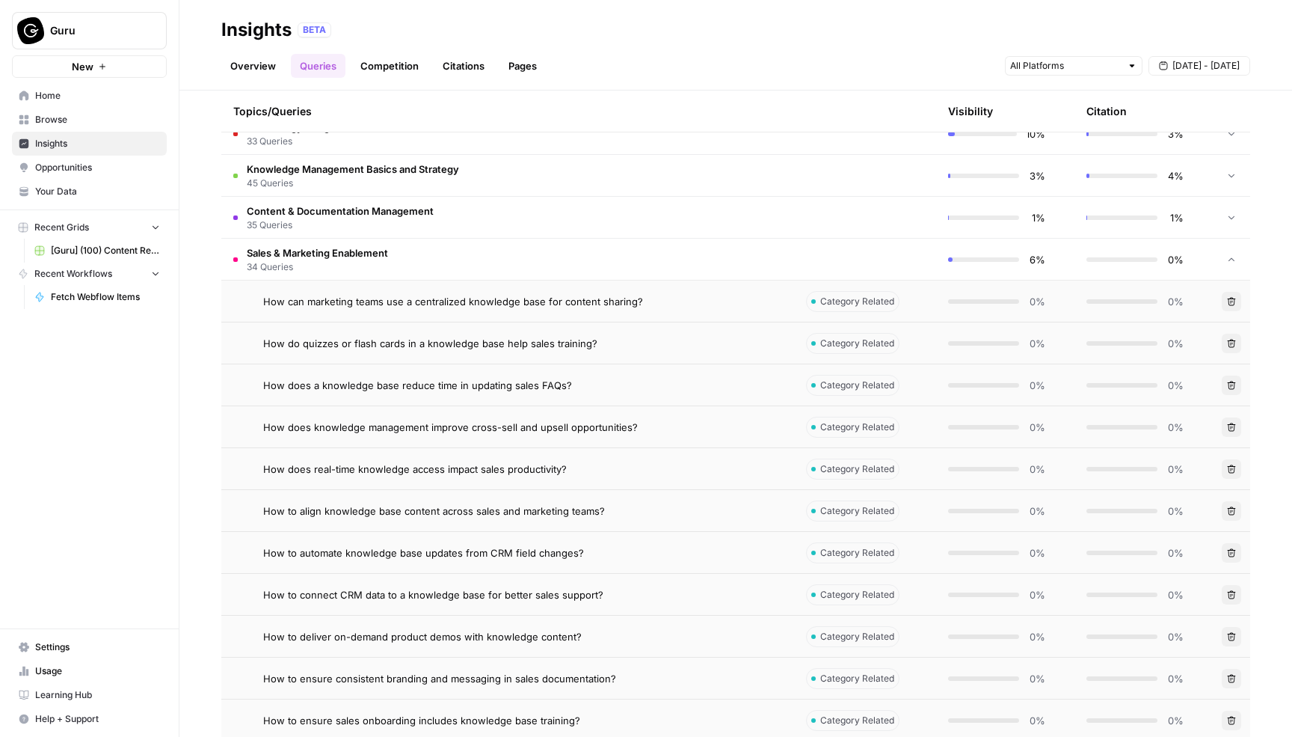
click at [348, 272] on span "34 Queries" at bounding box center [317, 266] width 141 height 13
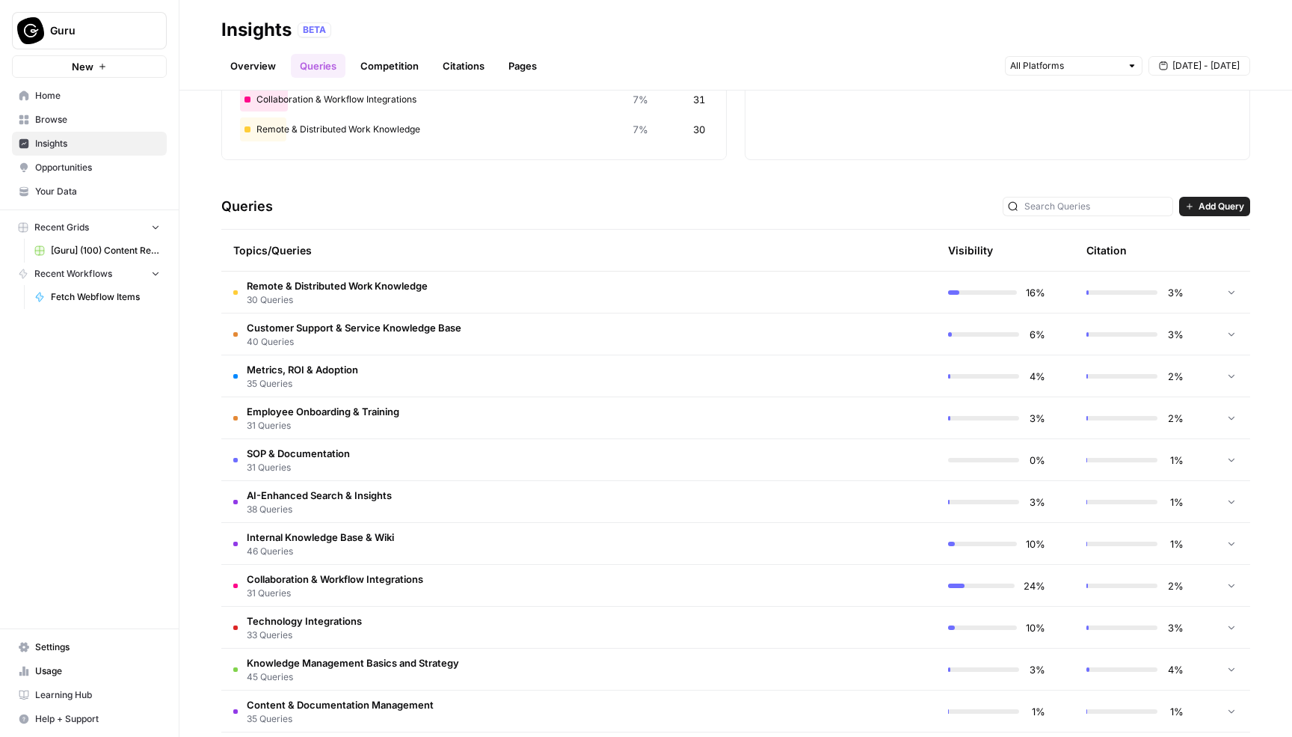
scroll to position [271, 0]
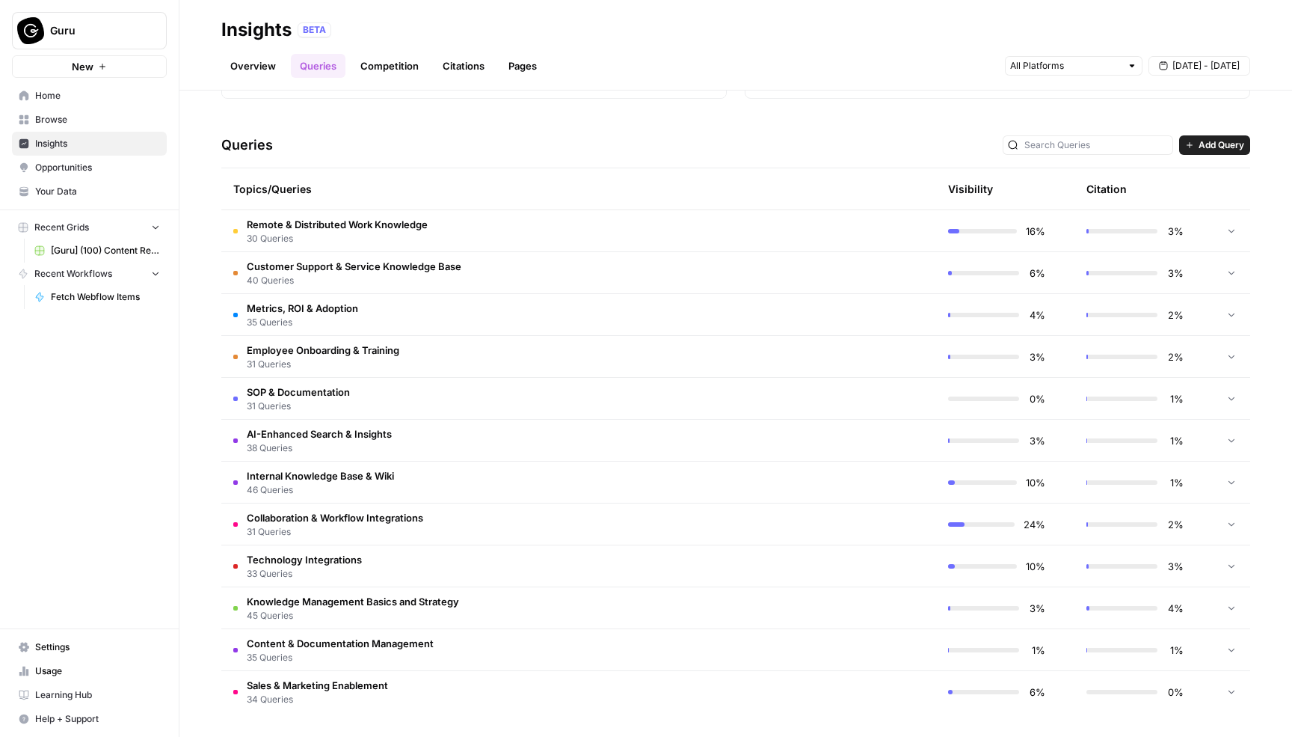
click at [574, 221] on td "Remote & Distributed Work Knowledge 30 Queries" at bounding box center [507, 230] width 573 height 41
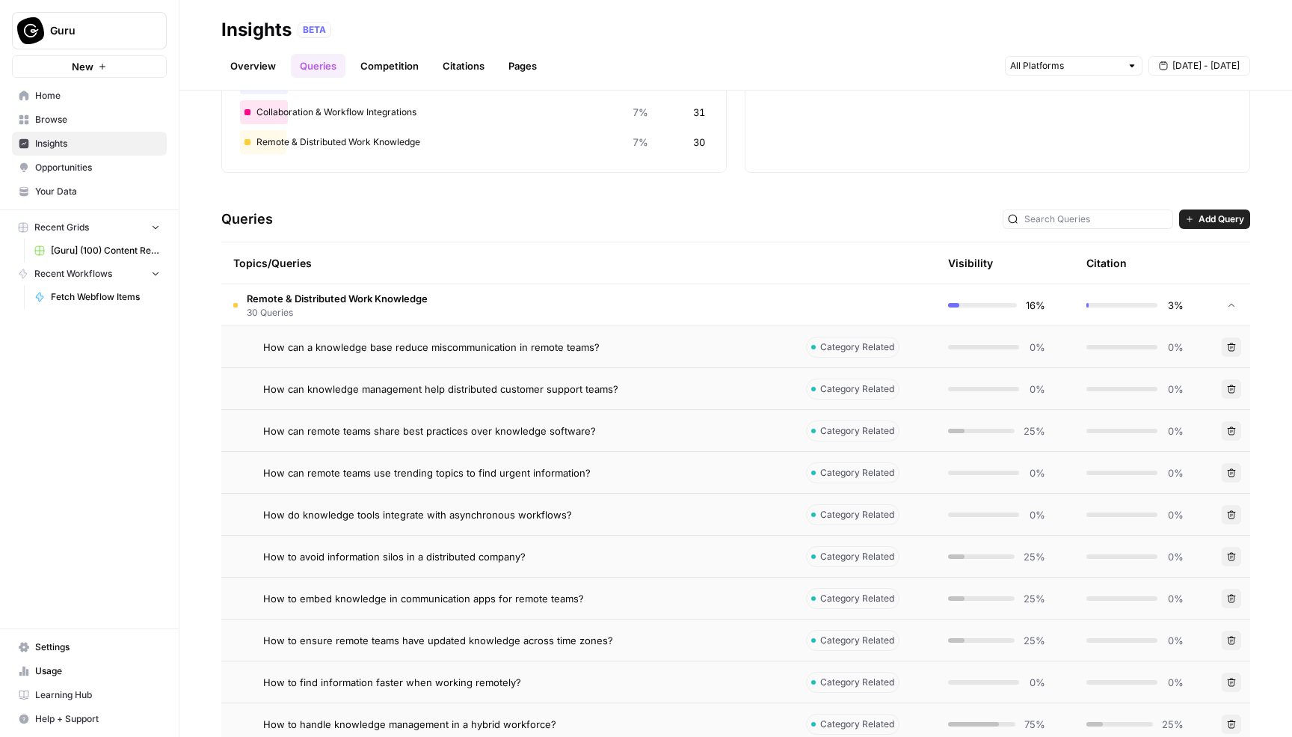
scroll to position [195, 0]
click at [482, 315] on td "Remote & Distributed Work Knowledge 30 Queries" at bounding box center [507, 306] width 573 height 41
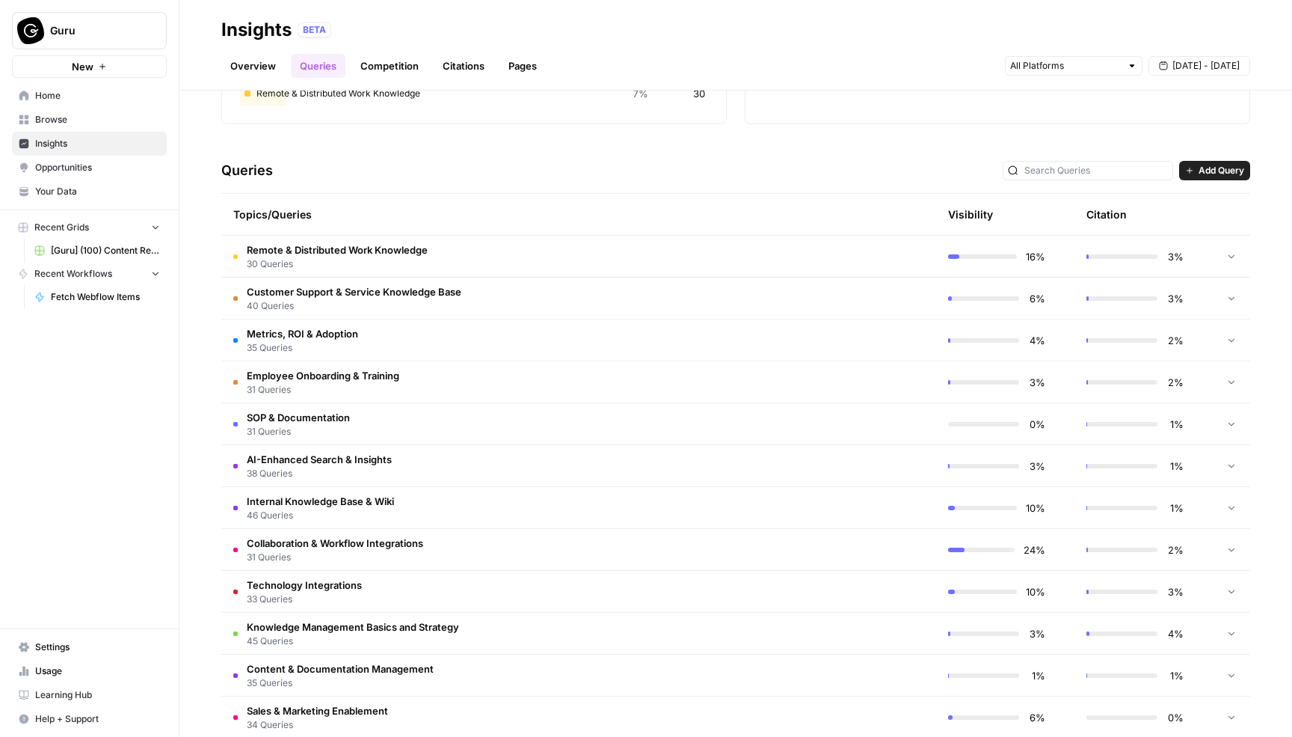
scroll to position [271, 0]
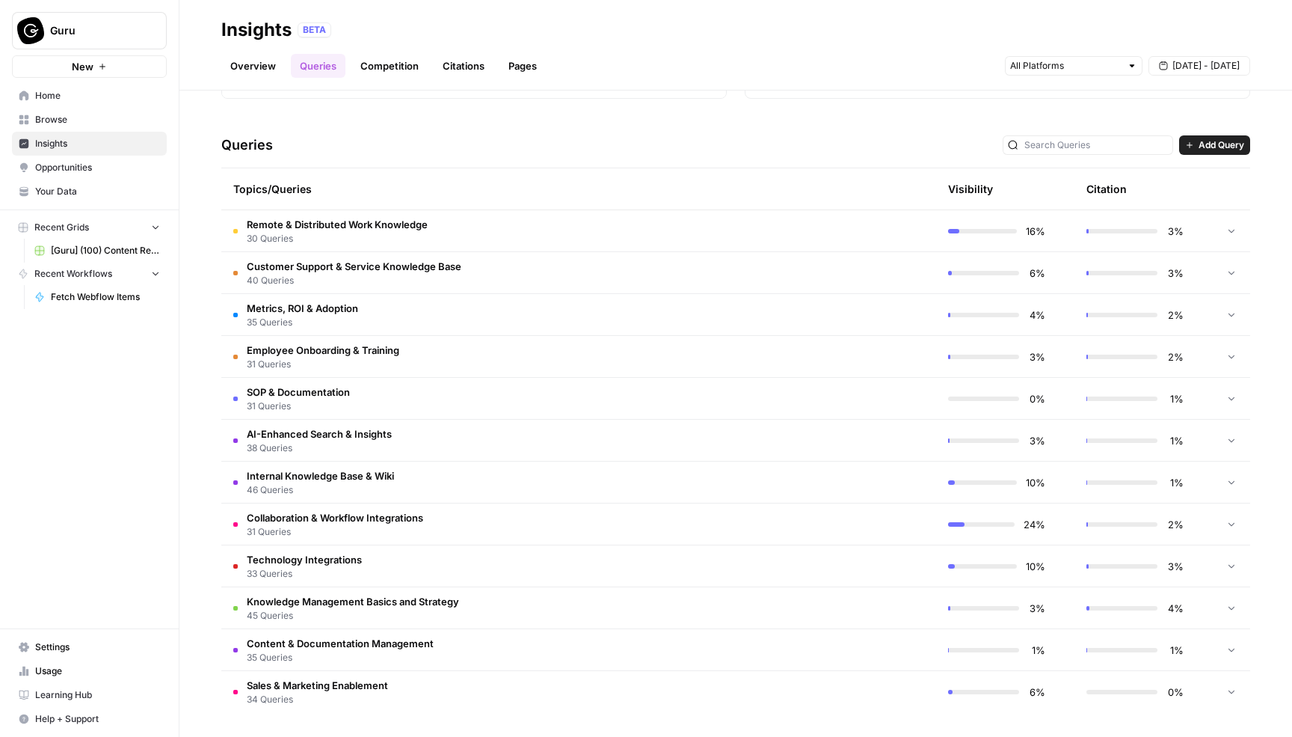
click at [384, 65] on link "Competition" at bounding box center [389, 66] width 76 height 24
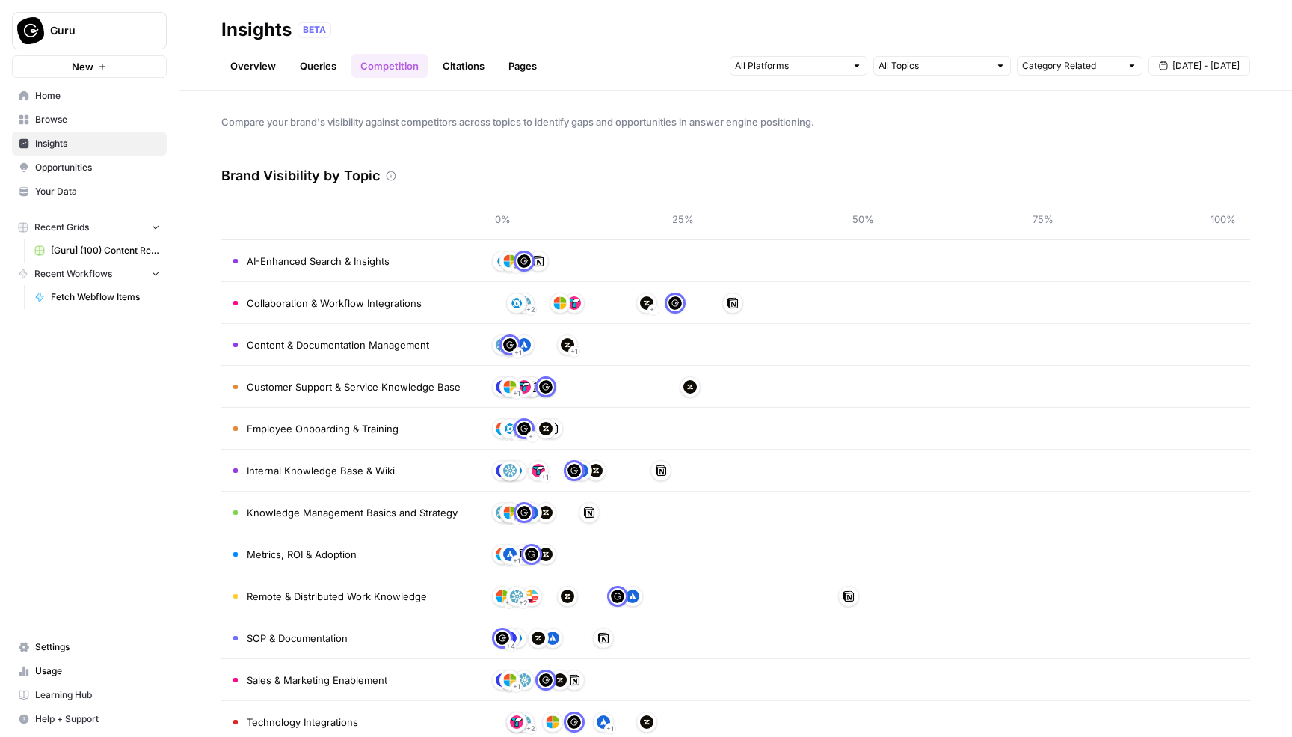
scroll to position [30, 0]
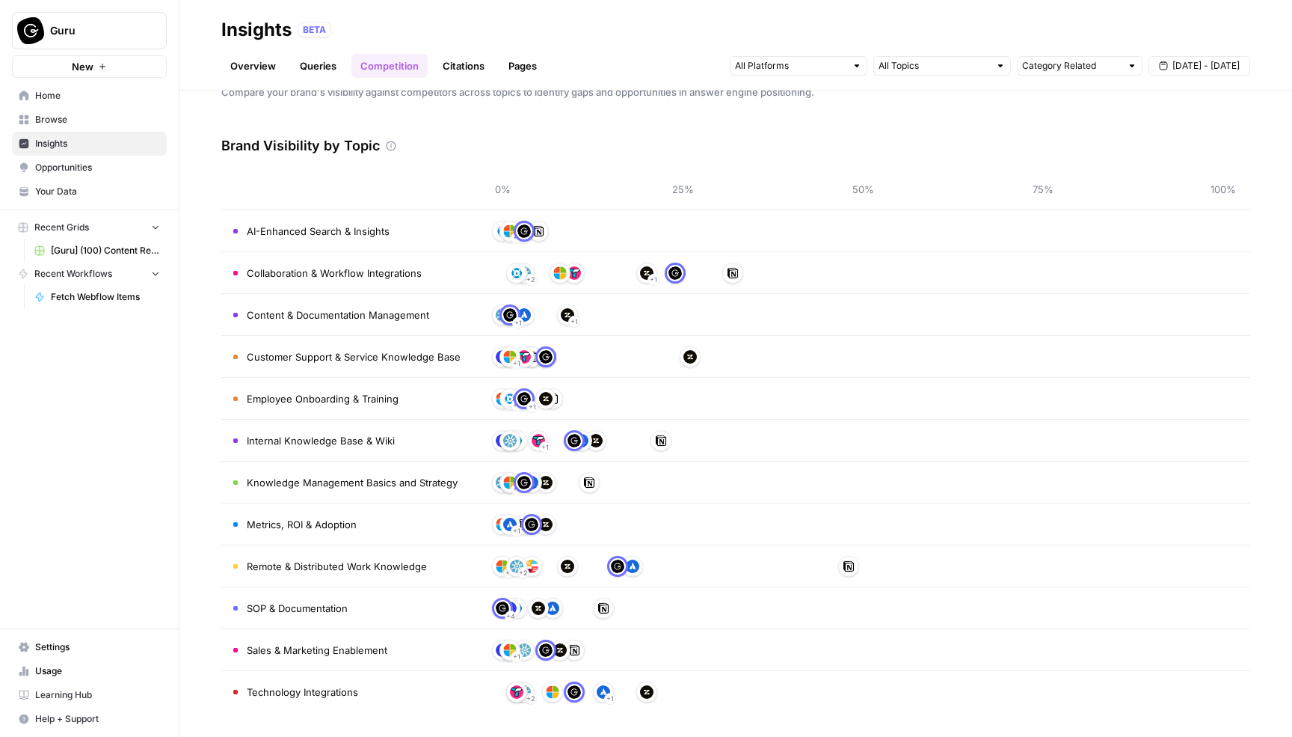
click at [319, 69] on link "Queries" at bounding box center [318, 66] width 55 height 24
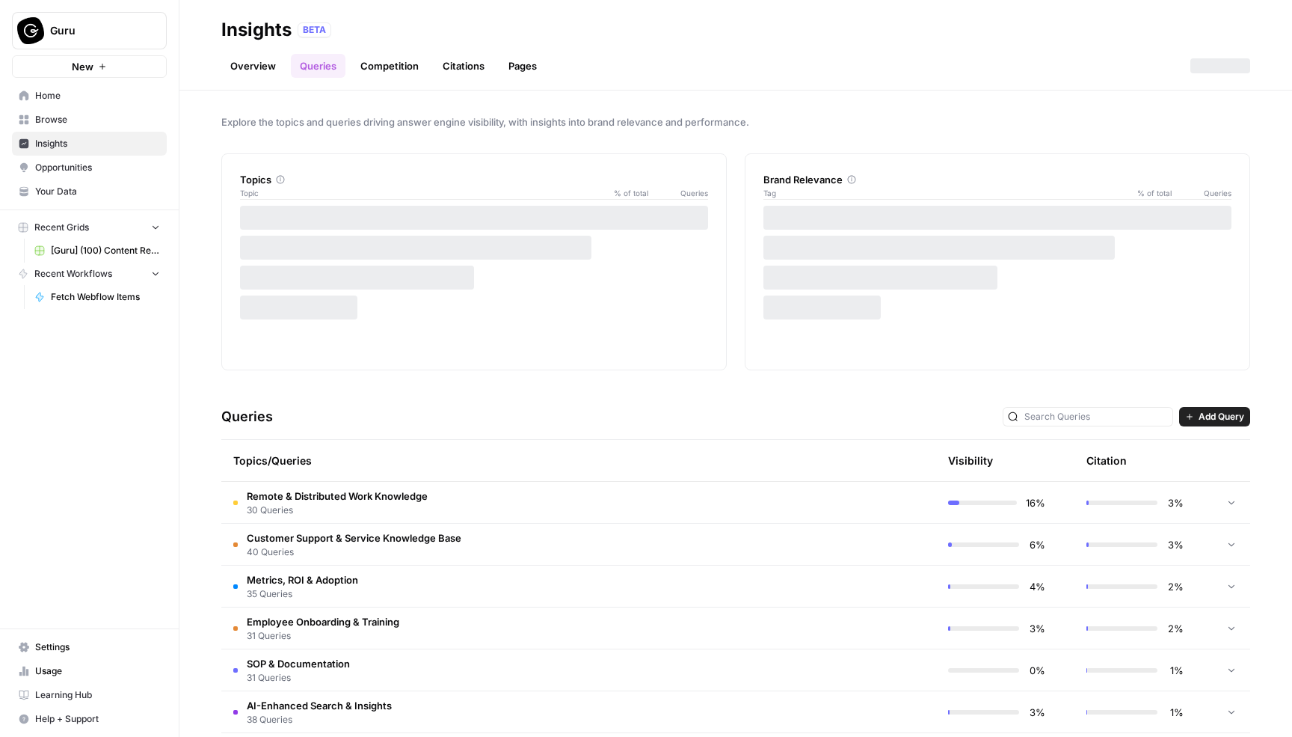
click at [453, 72] on link "Citations" at bounding box center [464, 66] width 60 height 24
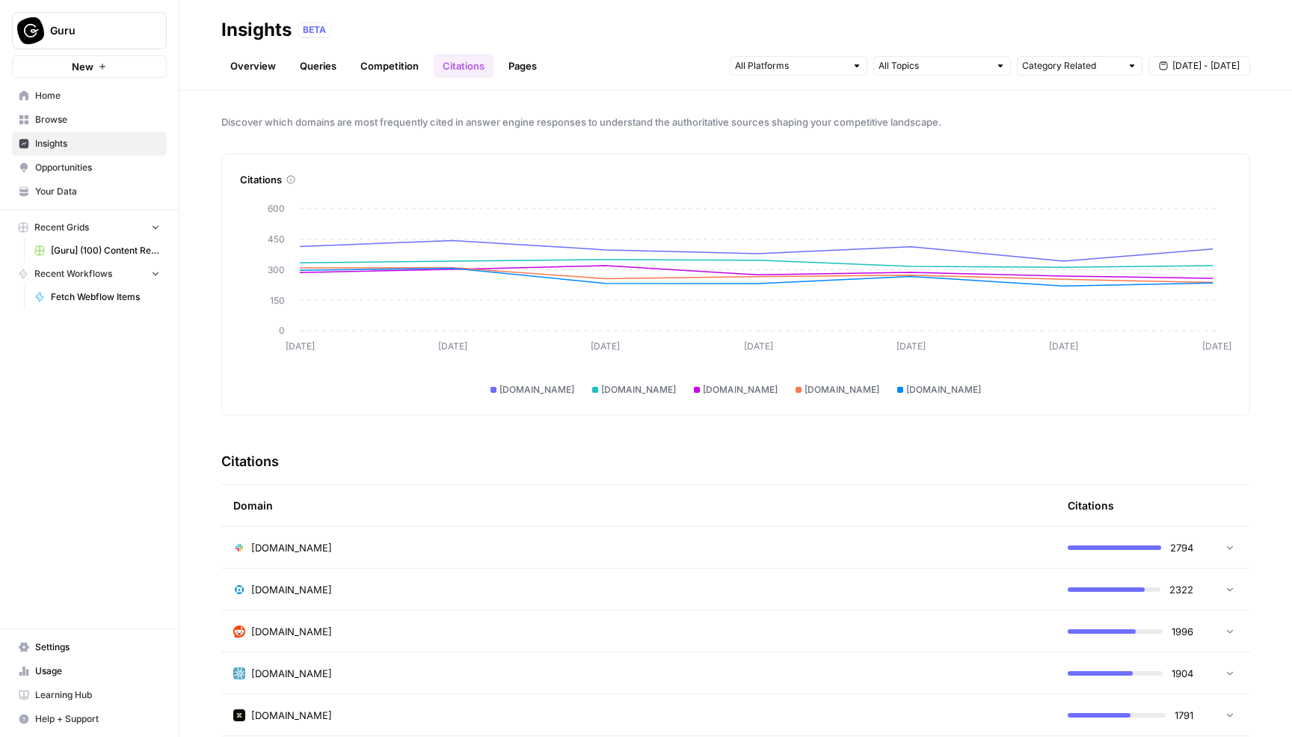
click at [542, 67] on link "Pages" at bounding box center [523, 66] width 46 height 24
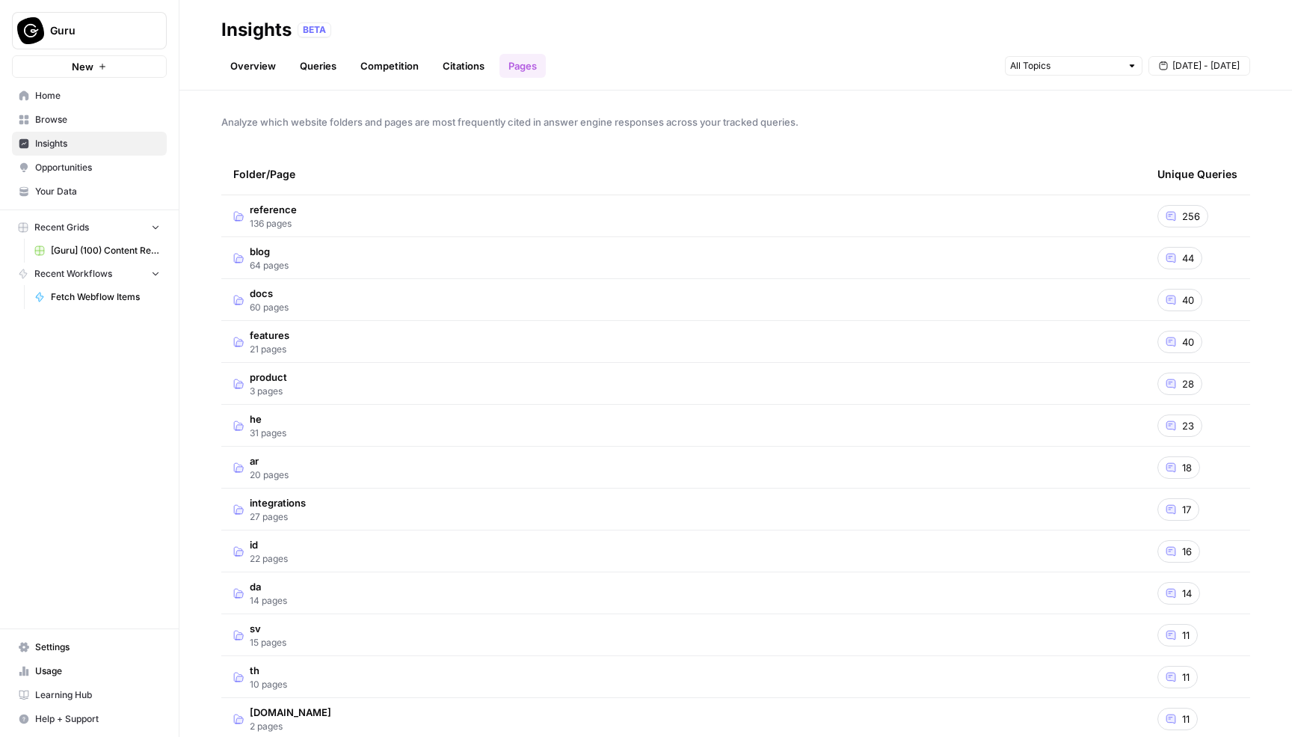
click at [340, 66] on link "Queries" at bounding box center [318, 66] width 55 height 24
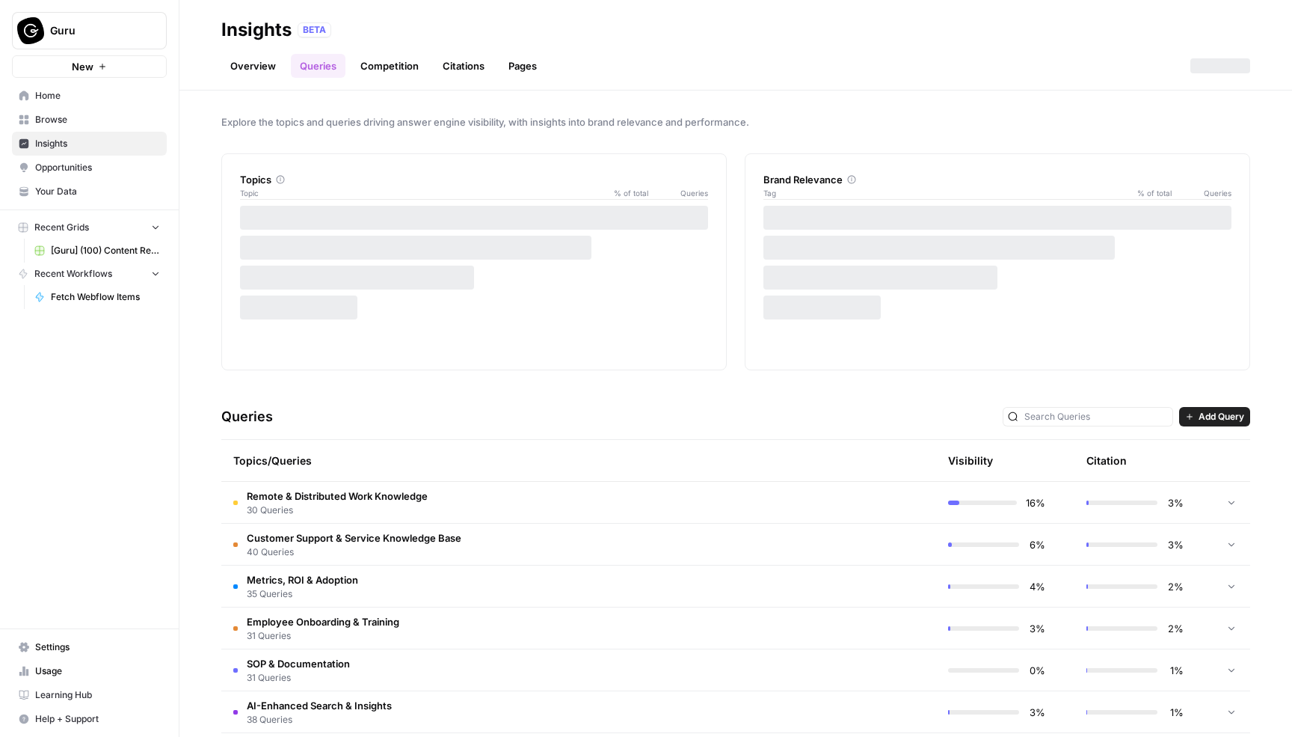
click at [257, 69] on link "Overview" at bounding box center [253, 66] width 64 height 24
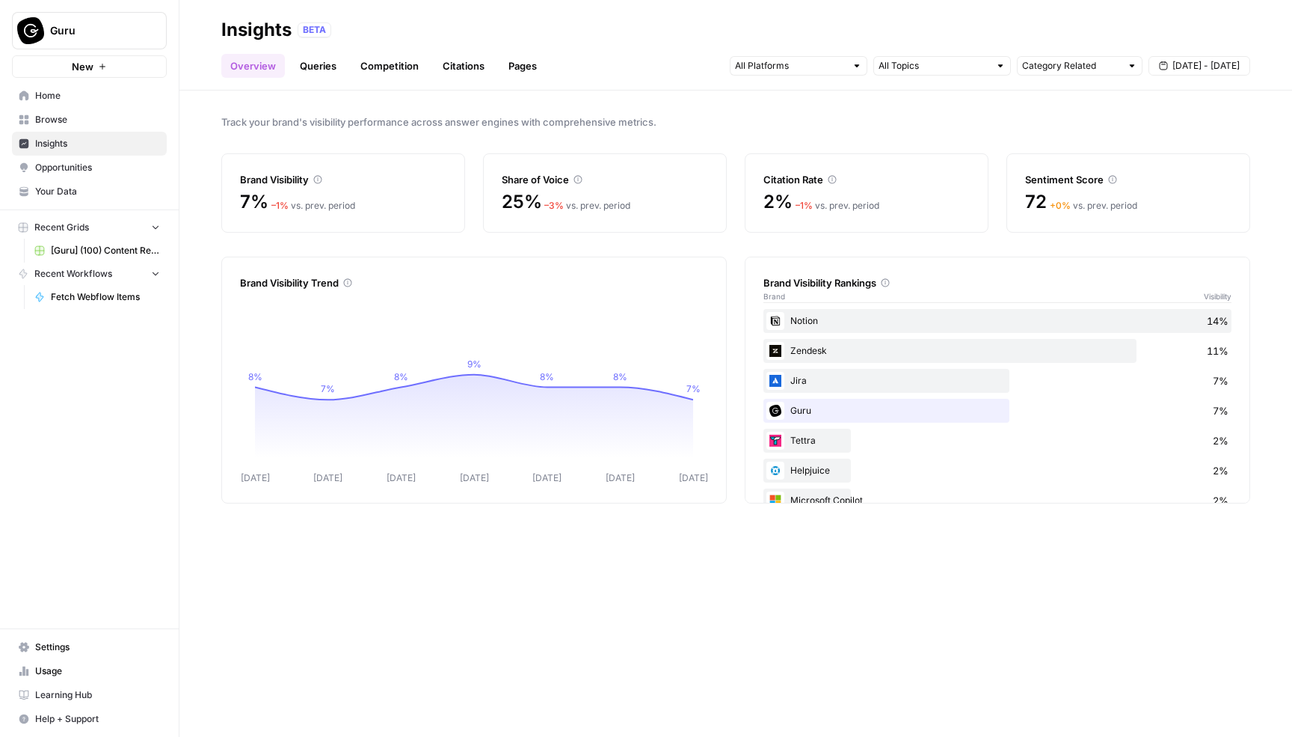
click at [76, 97] on span "Home" at bounding box center [97, 95] width 125 height 13
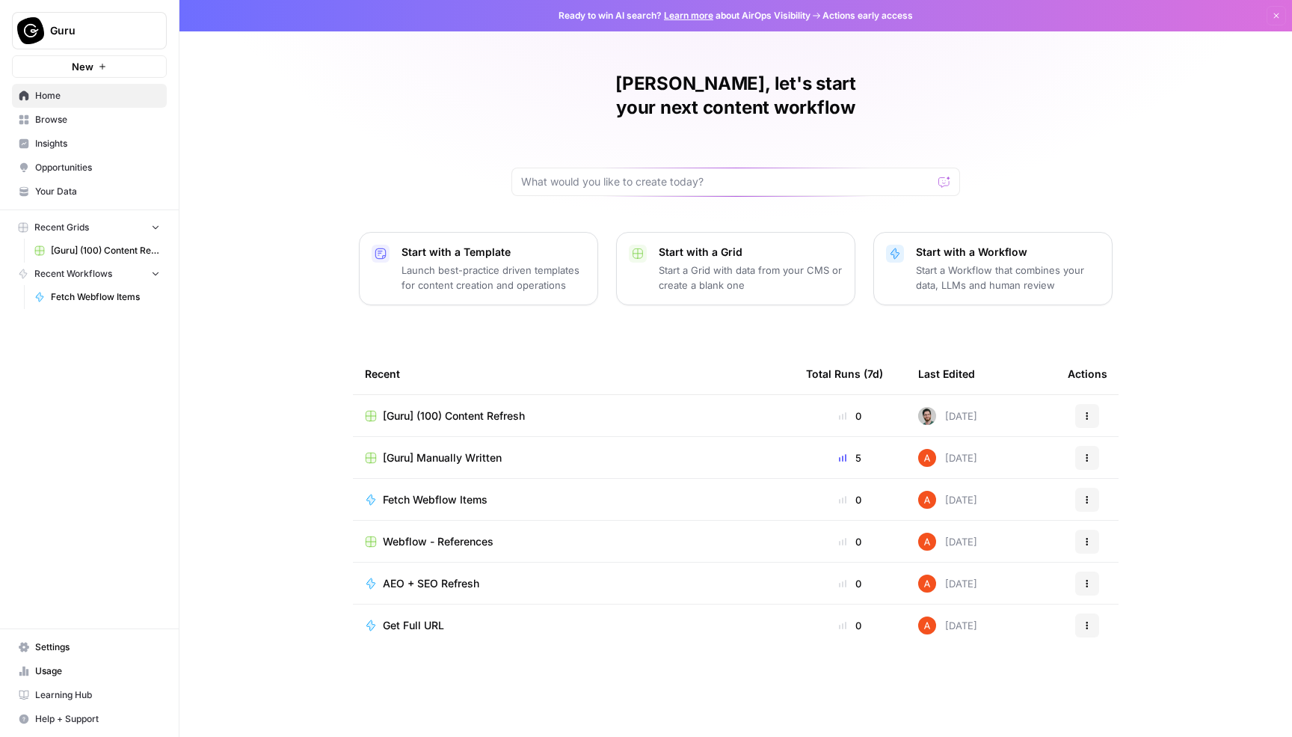
click at [74, 171] on span "Opportunities" at bounding box center [97, 167] width 125 height 13
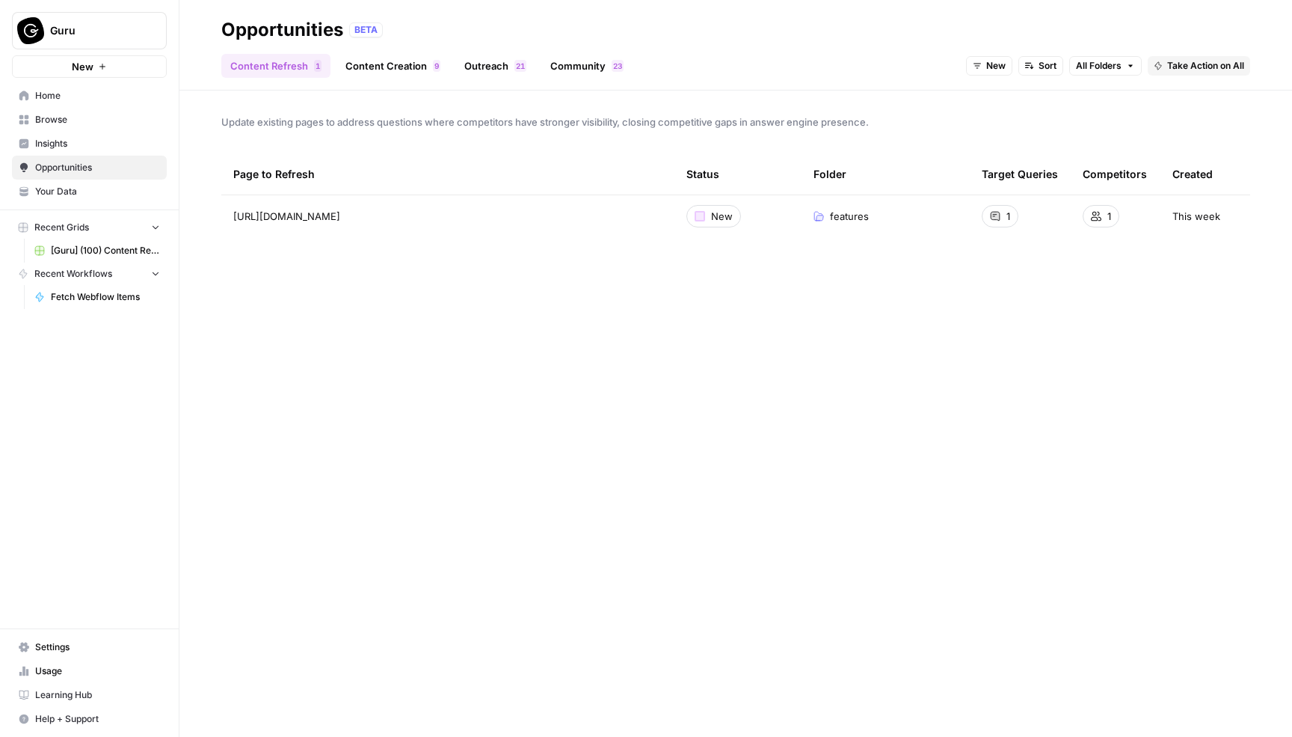
click at [72, 187] on span "Your Data" at bounding box center [97, 191] width 125 height 13
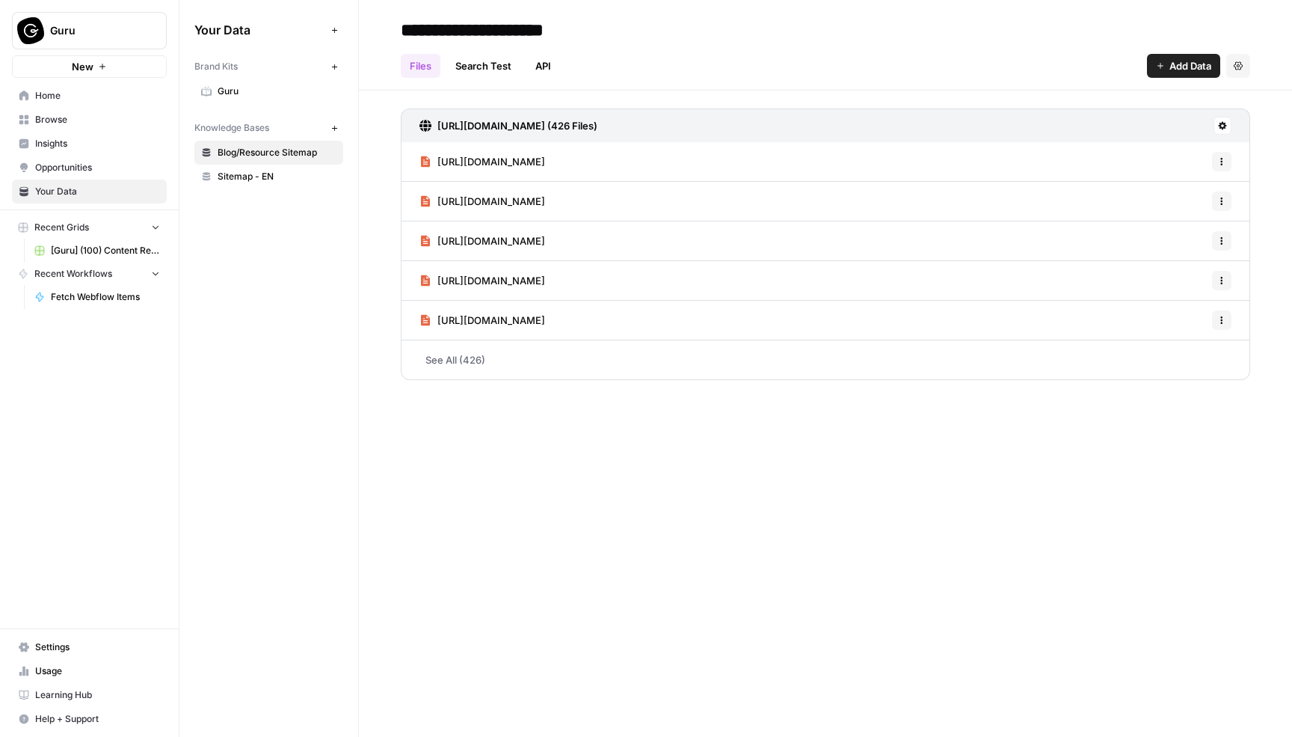
click at [83, 99] on span "Home" at bounding box center [97, 95] width 125 height 13
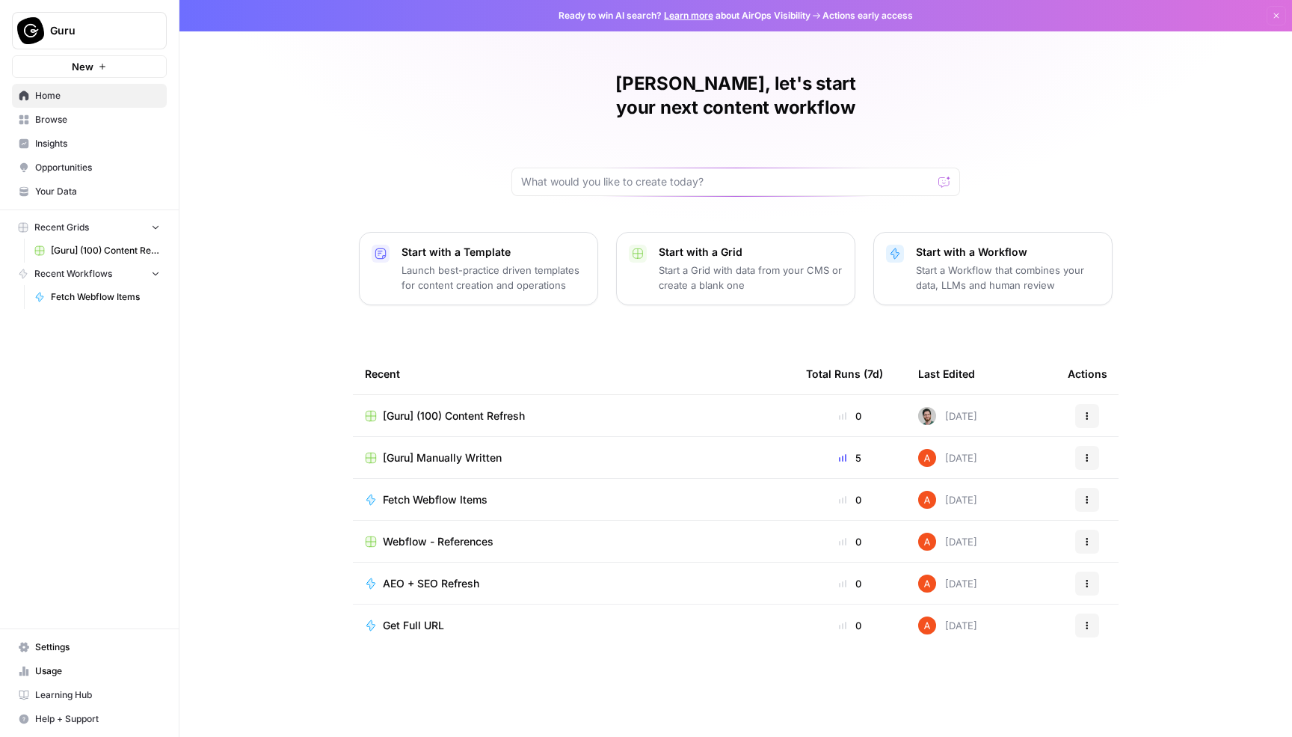
click at [55, 645] on span "Settings" at bounding box center [97, 646] width 125 height 13
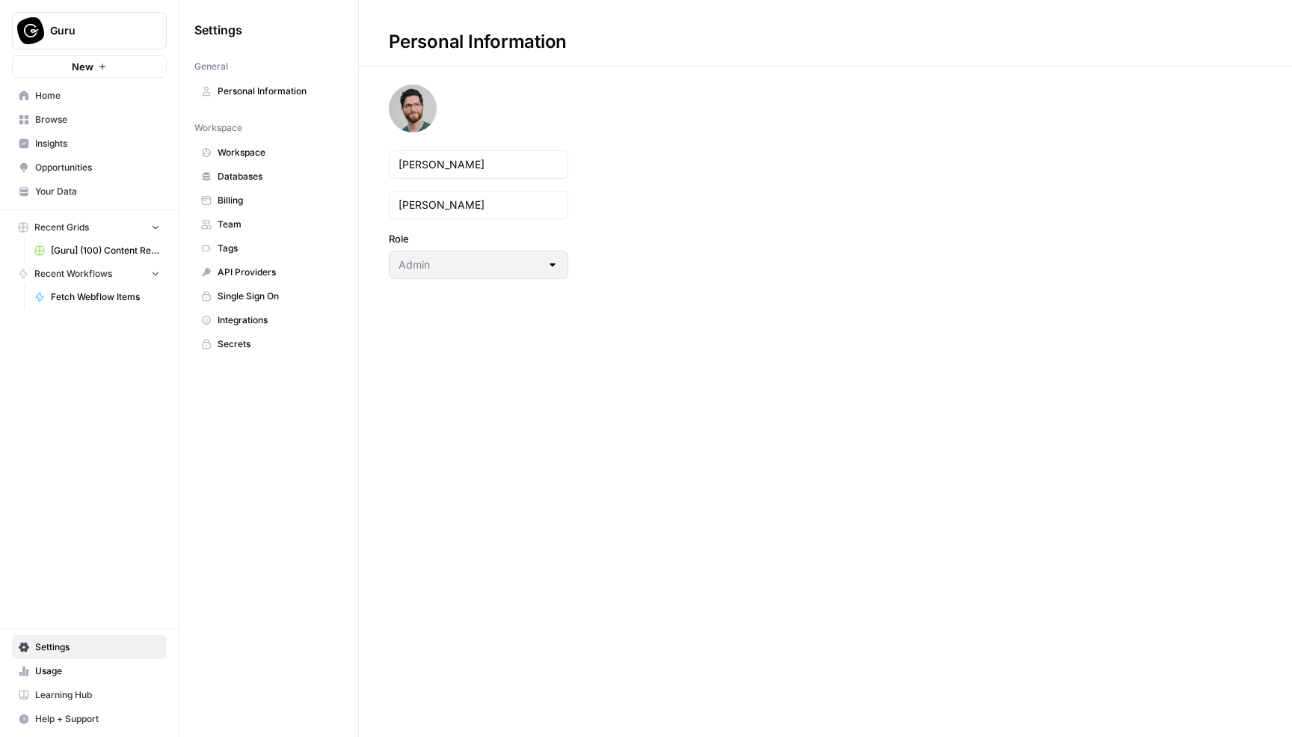
click at [257, 97] on span "Personal Information" at bounding box center [277, 91] width 119 height 13
click at [249, 153] on span "Workspace" at bounding box center [277, 152] width 119 height 13
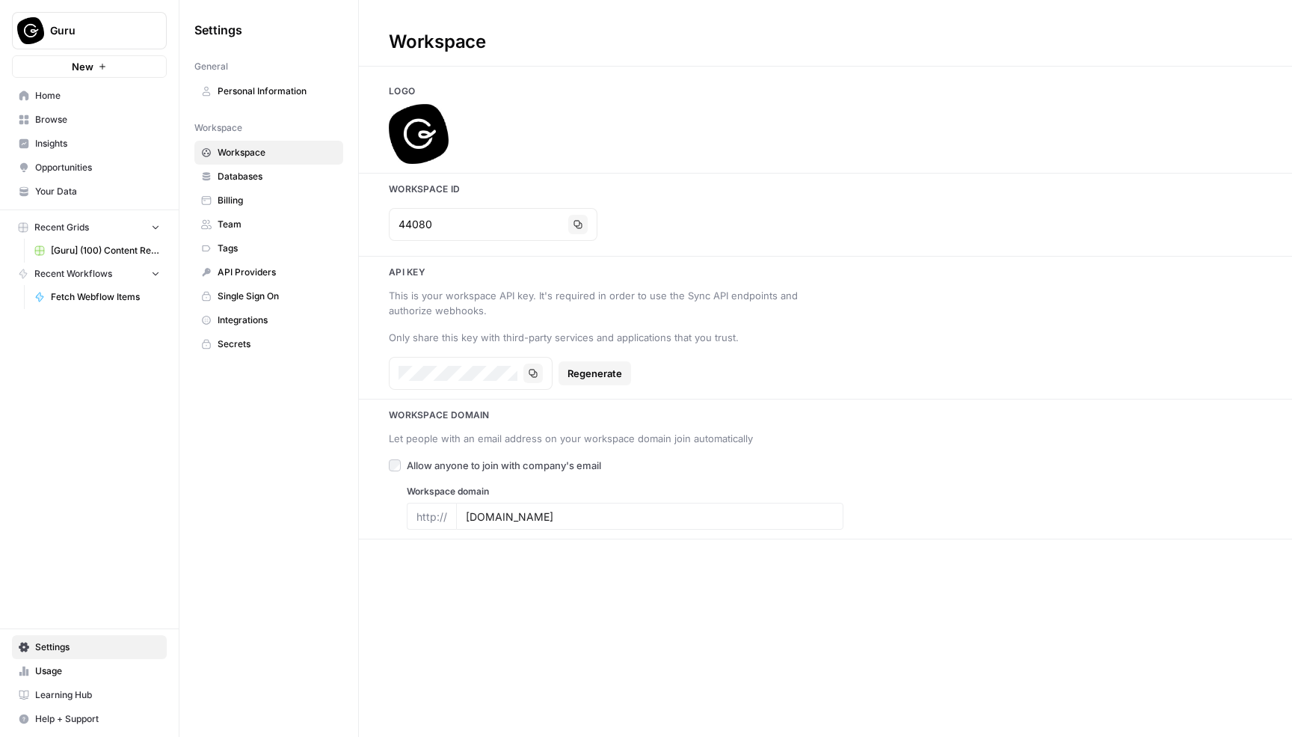
click at [249, 179] on span "Databases" at bounding box center [277, 176] width 119 height 13
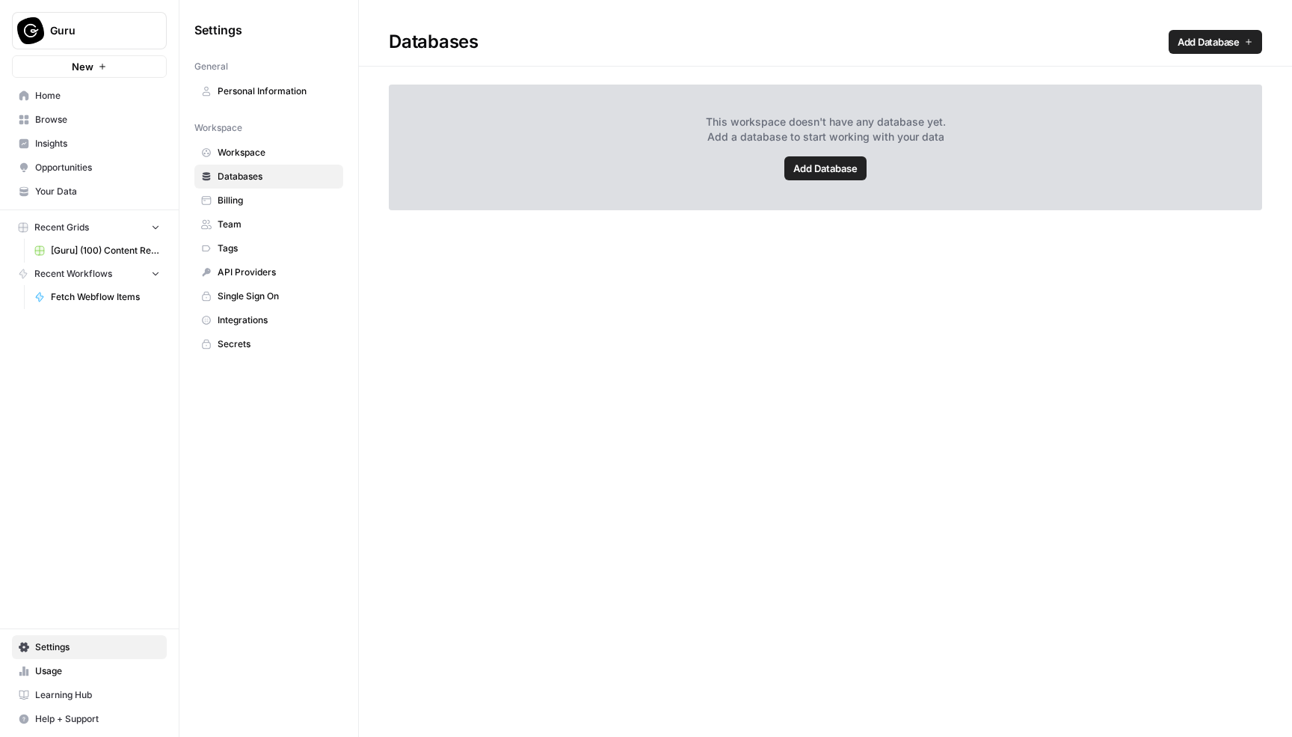
click at [249, 200] on span "Billing" at bounding box center [277, 200] width 119 height 13
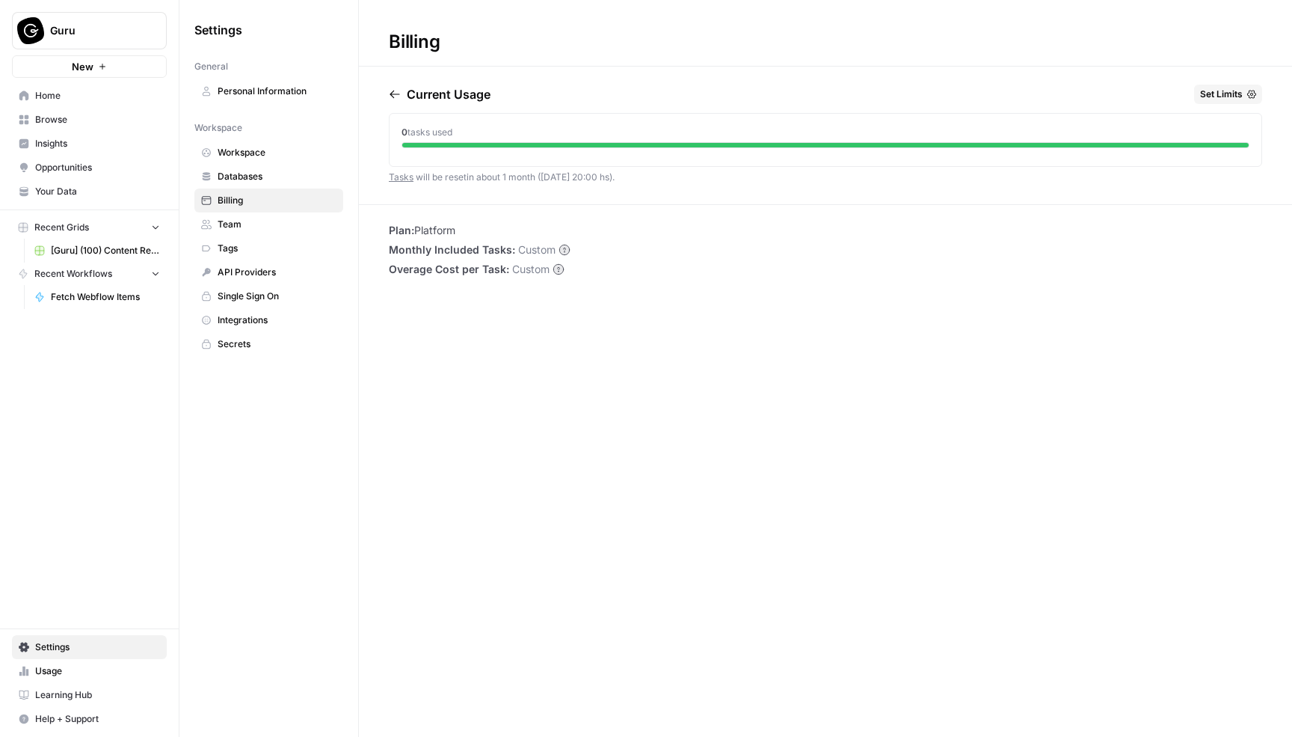
click at [245, 227] on span "Team" at bounding box center [277, 224] width 119 height 13
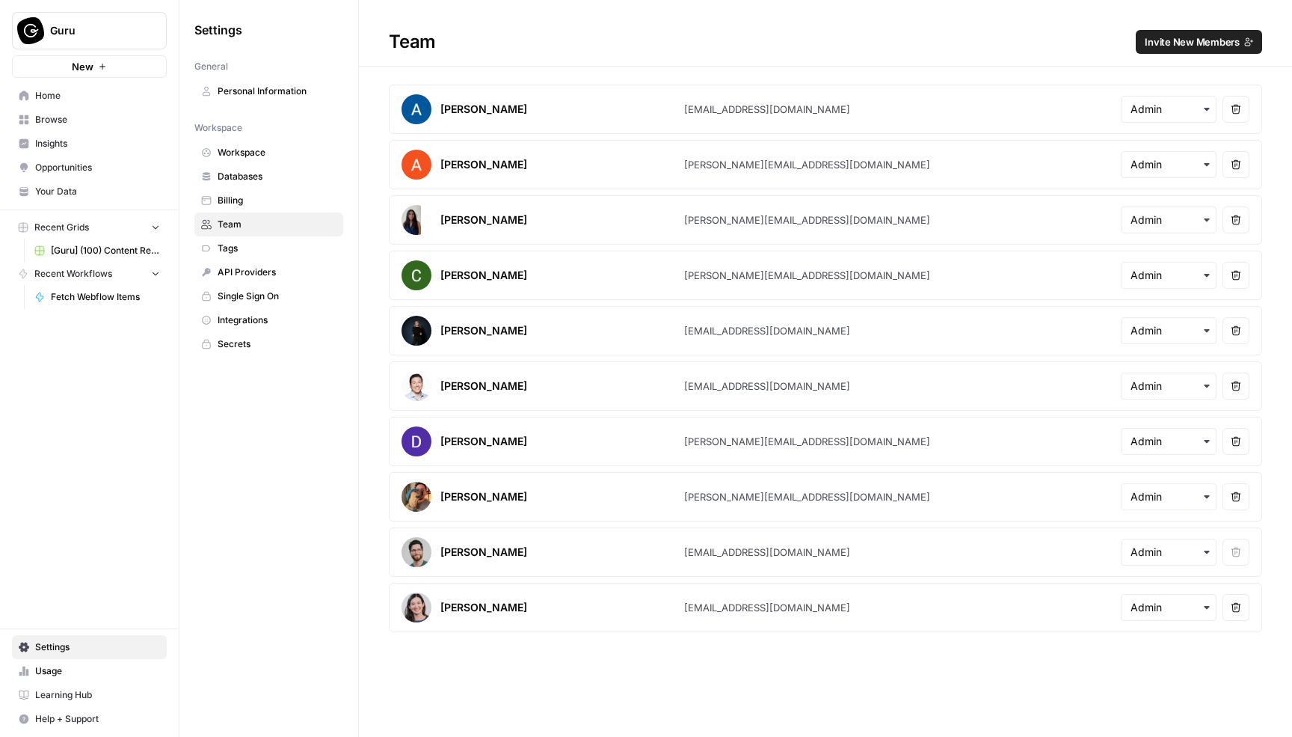
click at [242, 245] on span "Tags" at bounding box center [277, 248] width 119 height 13
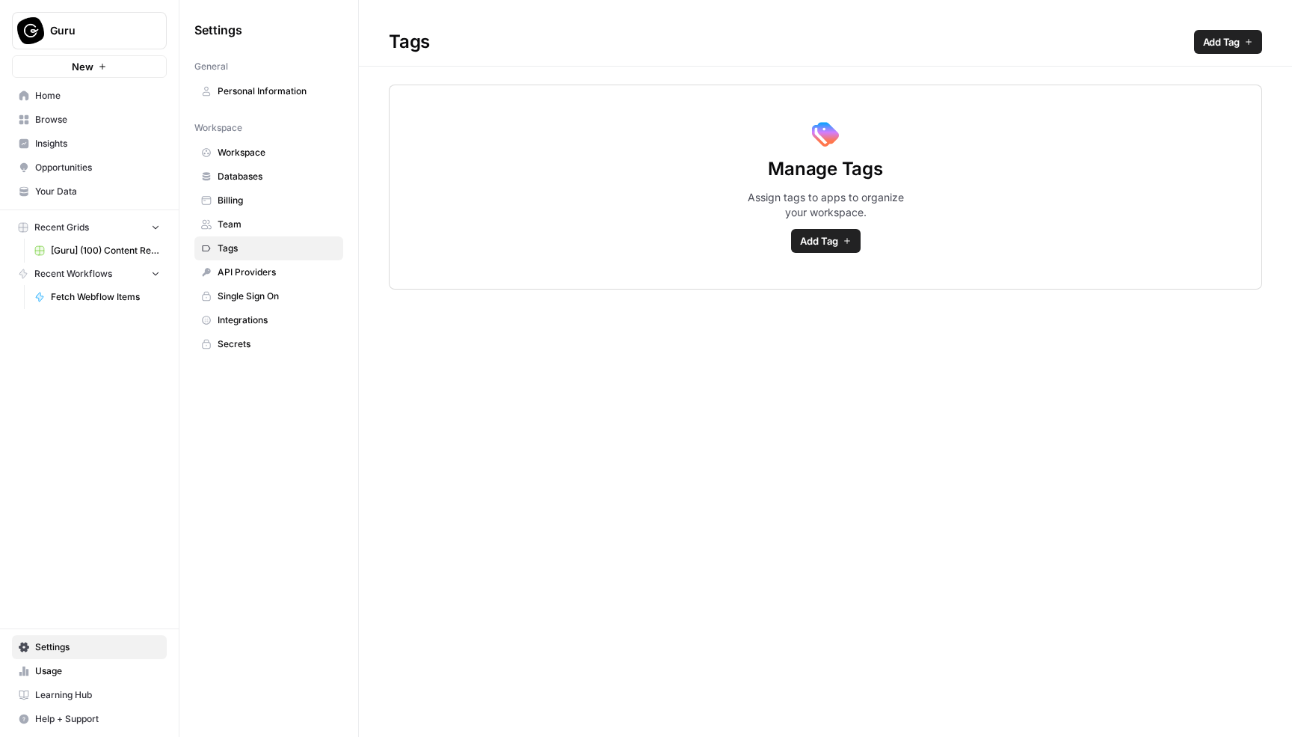
click at [242, 268] on span "API Providers" at bounding box center [277, 271] width 119 height 13
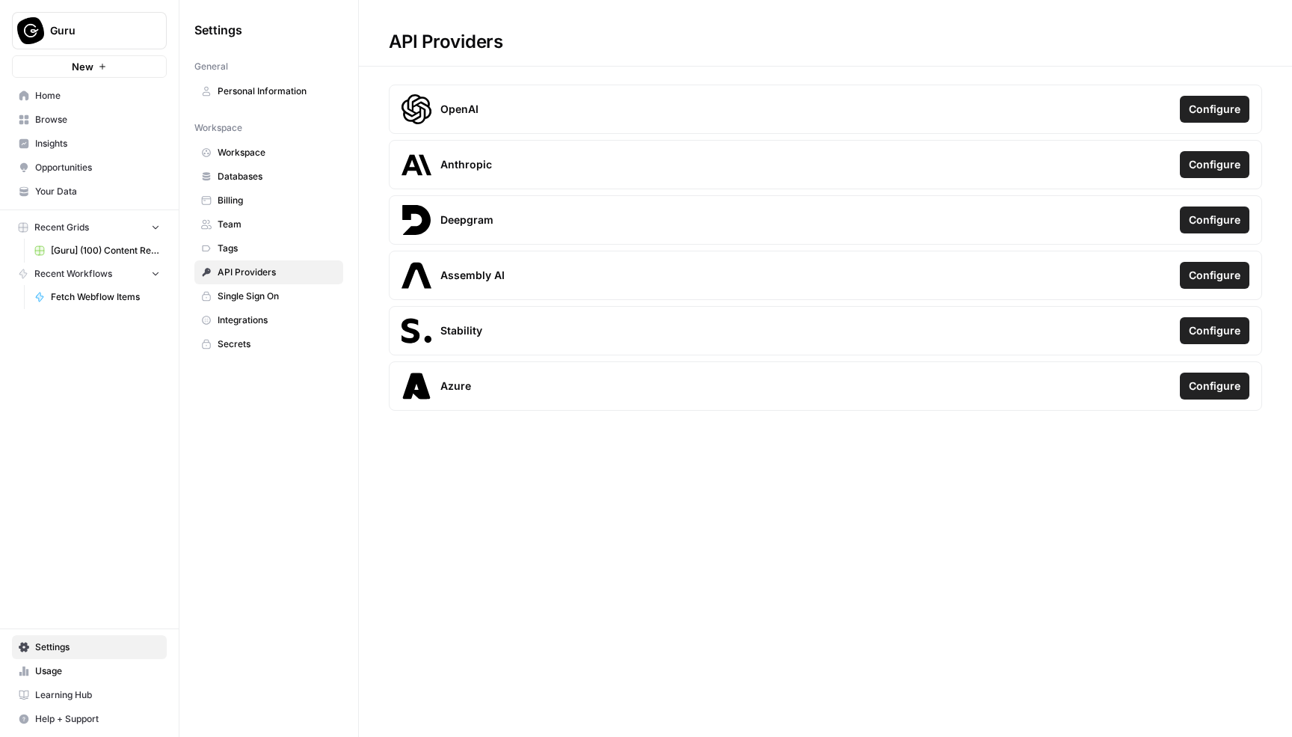
click at [243, 292] on span "Single Sign On" at bounding box center [277, 295] width 119 height 13
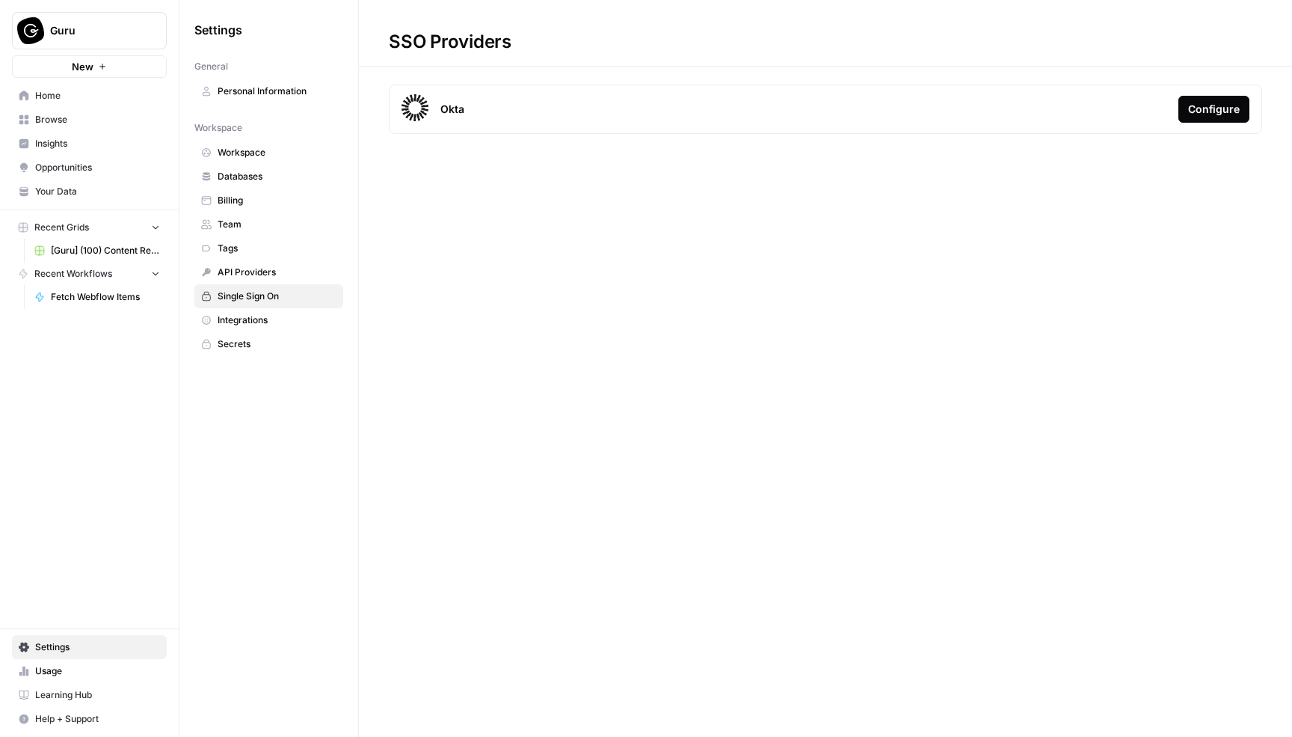
click at [245, 316] on span "Integrations" at bounding box center [277, 319] width 119 height 13
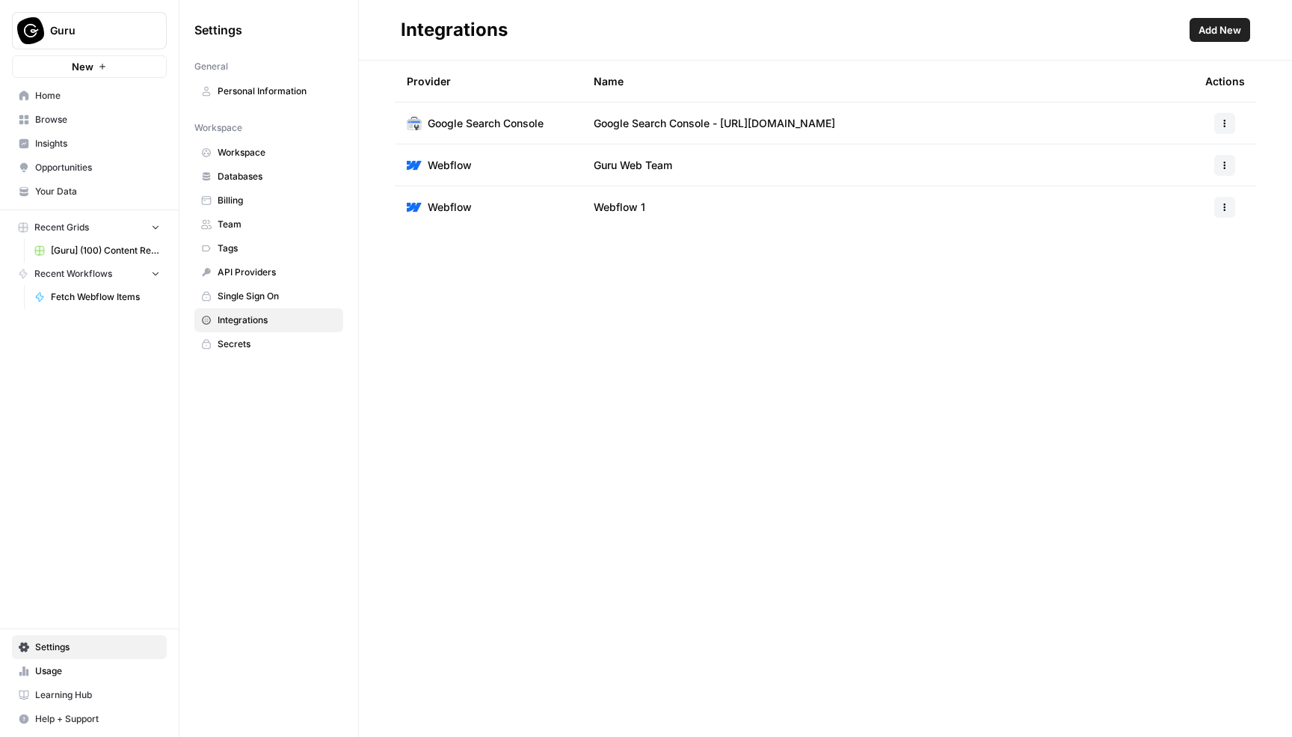
click at [245, 343] on span "Secrets" at bounding box center [277, 343] width 119 height 13
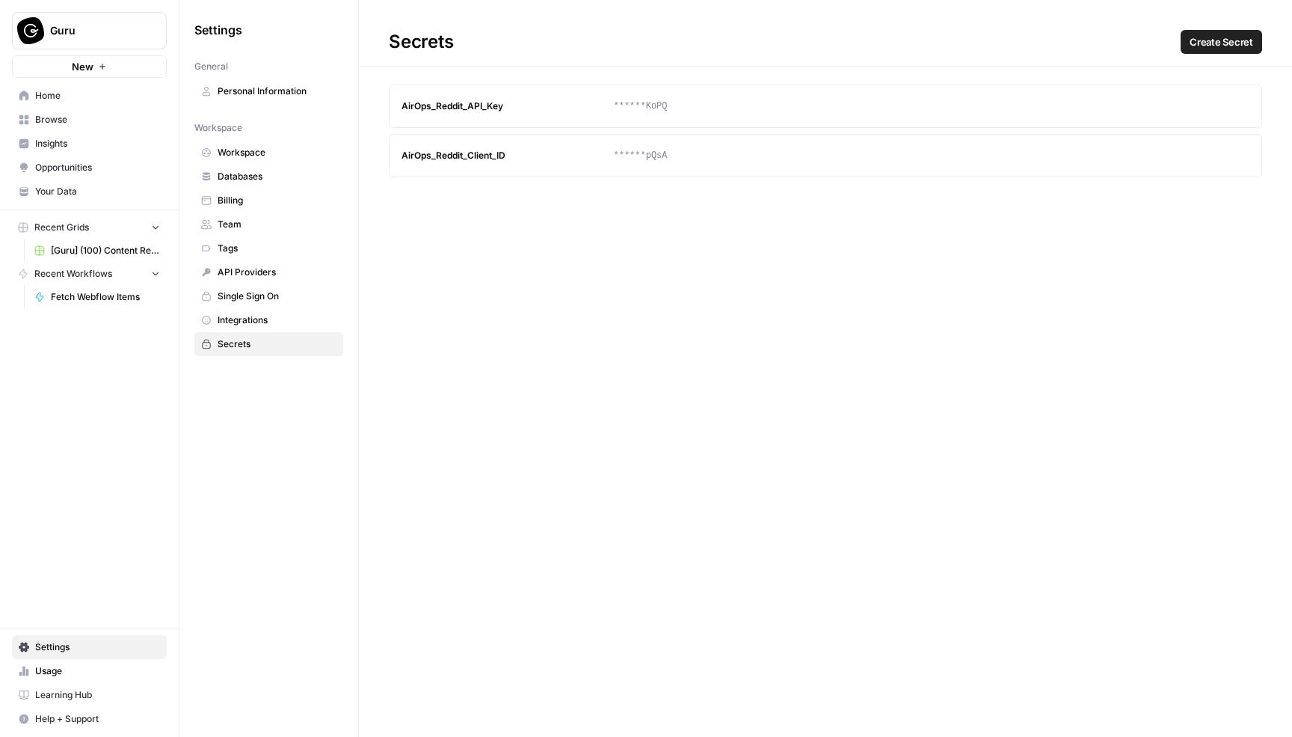
click at [70, 99] on span "Home" at bounding box center [97, 95] width 125 height 13
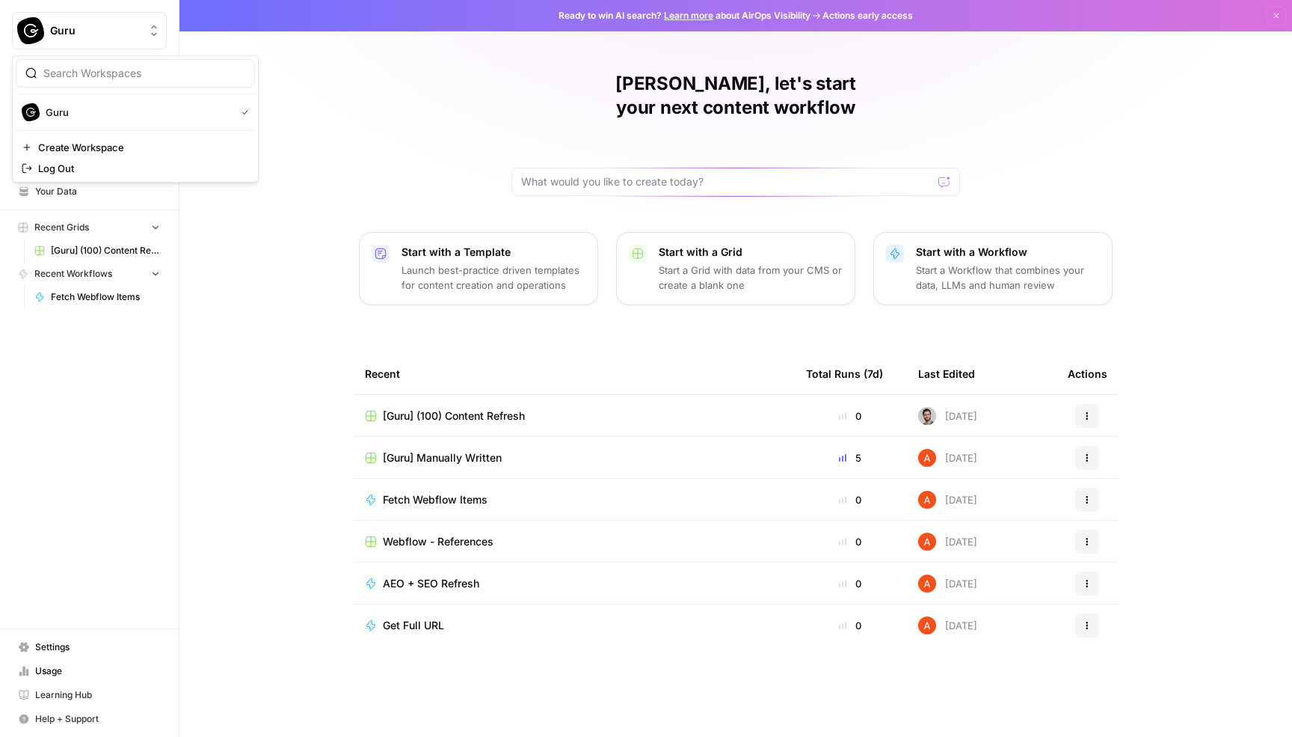
click at [154, 37] on icon "Workspace: Guru" at bounding box center [154, 30] width 15 height 15
click at [165, 393] on div "Guru New Home Browse Insights Opportunities Your Data Recent Grids [Guru] (100)…" at bounding box center [89, 368] width 179 height 737
click at [105, 117] on span "Browse" at bounding box center [97, 119] width 125 height 13
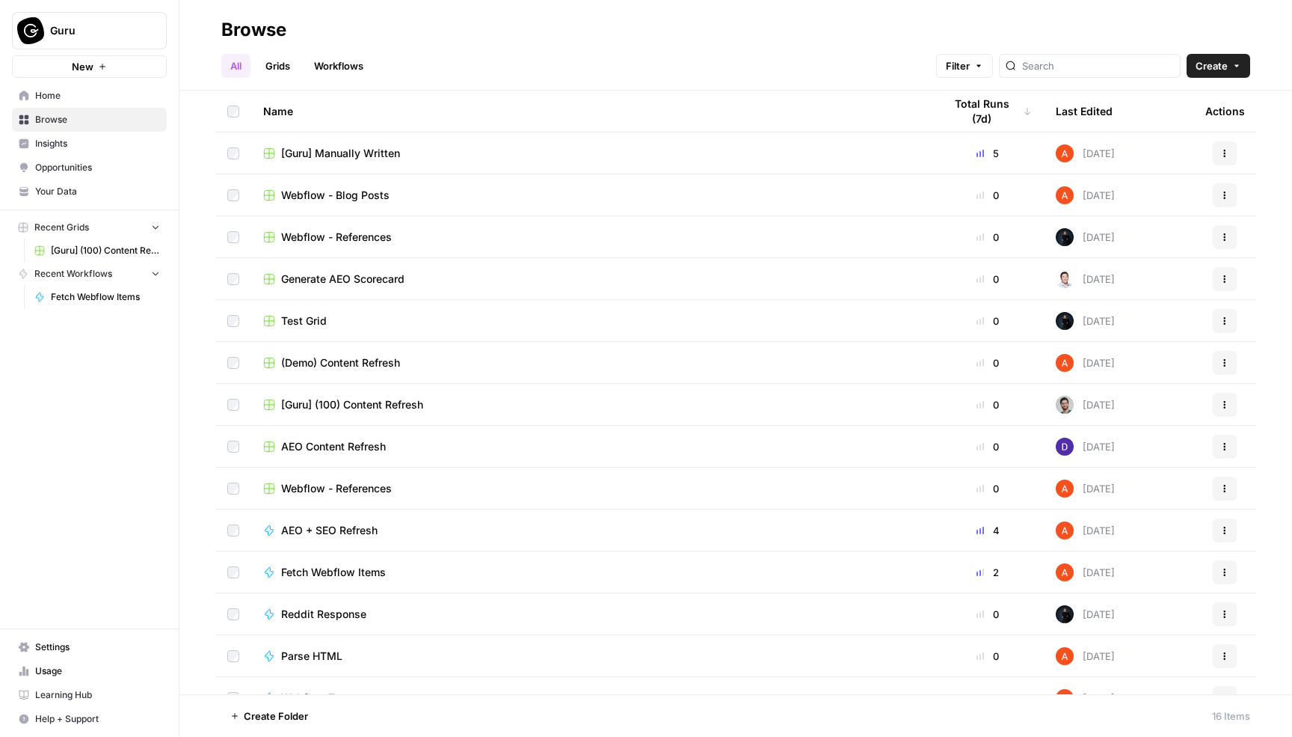
click at [281, 72] on link "Grids" at bounding box center [278, 66] width 43 height 24
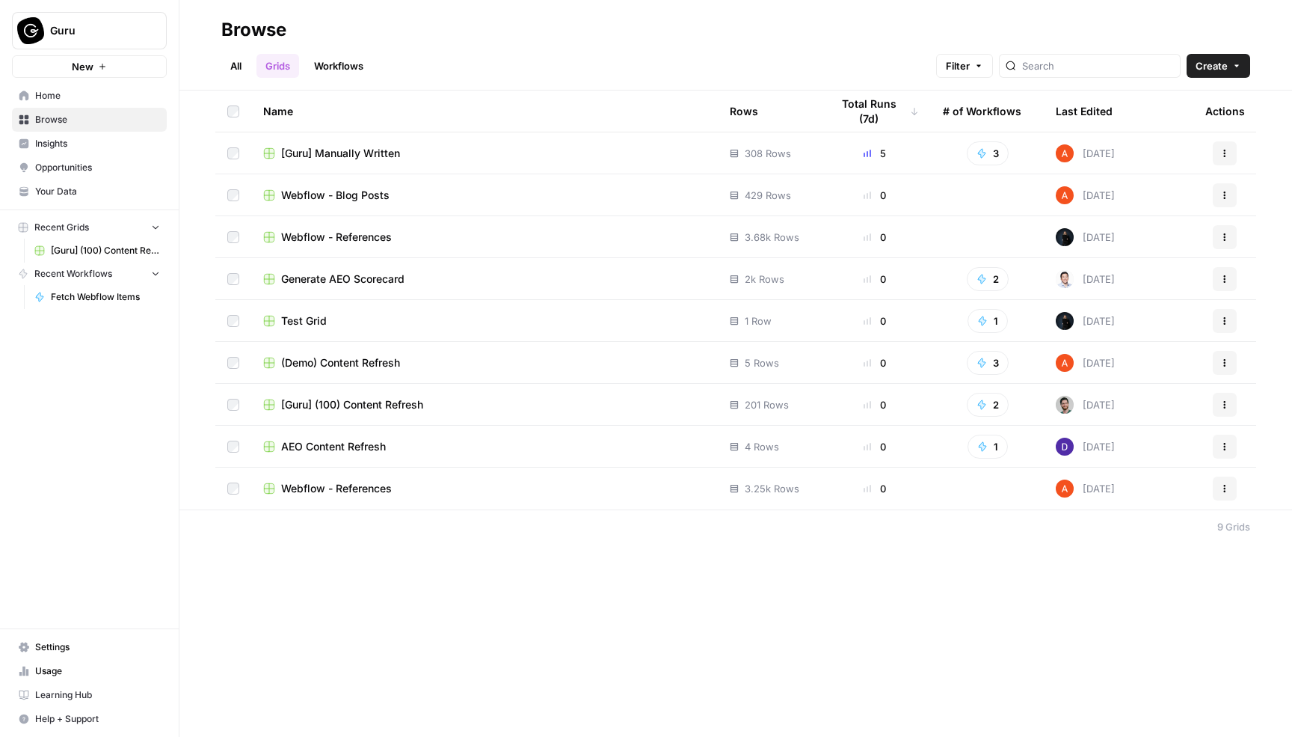
click at [340, 73] on link "Workflows" at bounding box center [338, 66] width 67 height 24
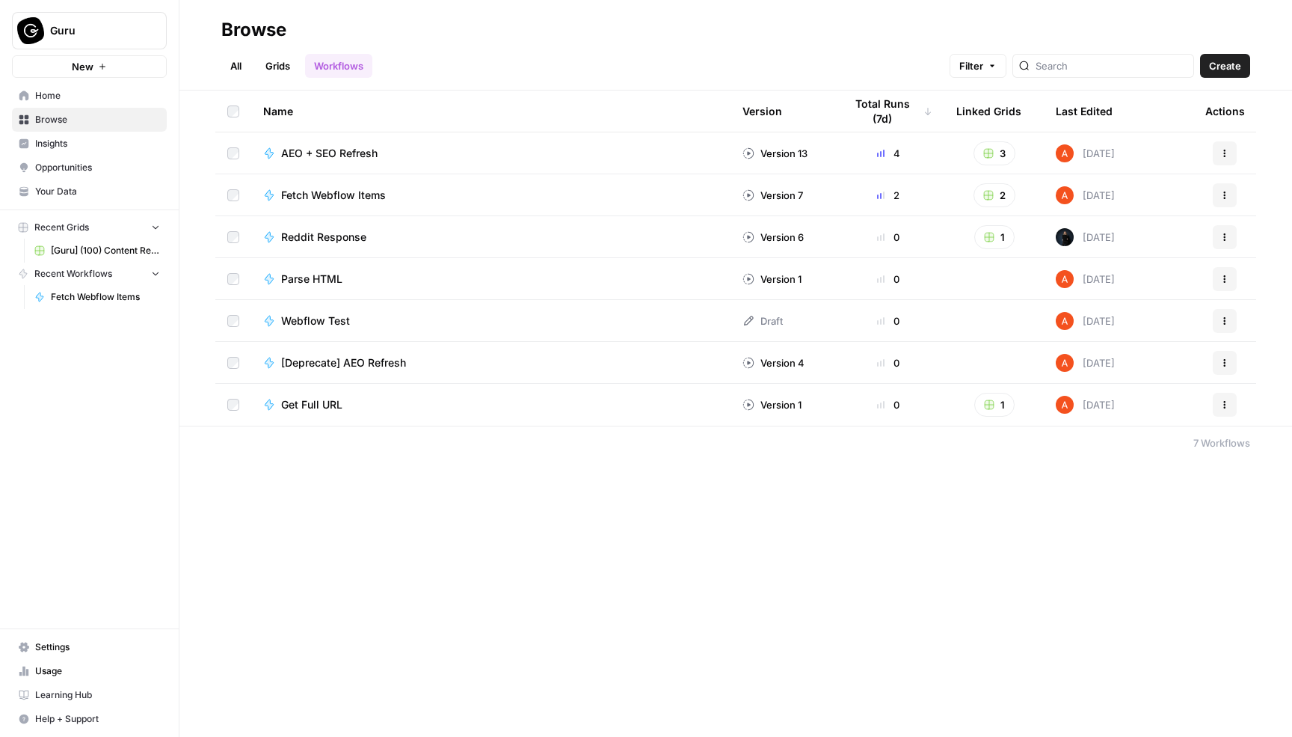
click at [76, 147] on span "Insights" at bounding box center [97, 143] width 125 height 13
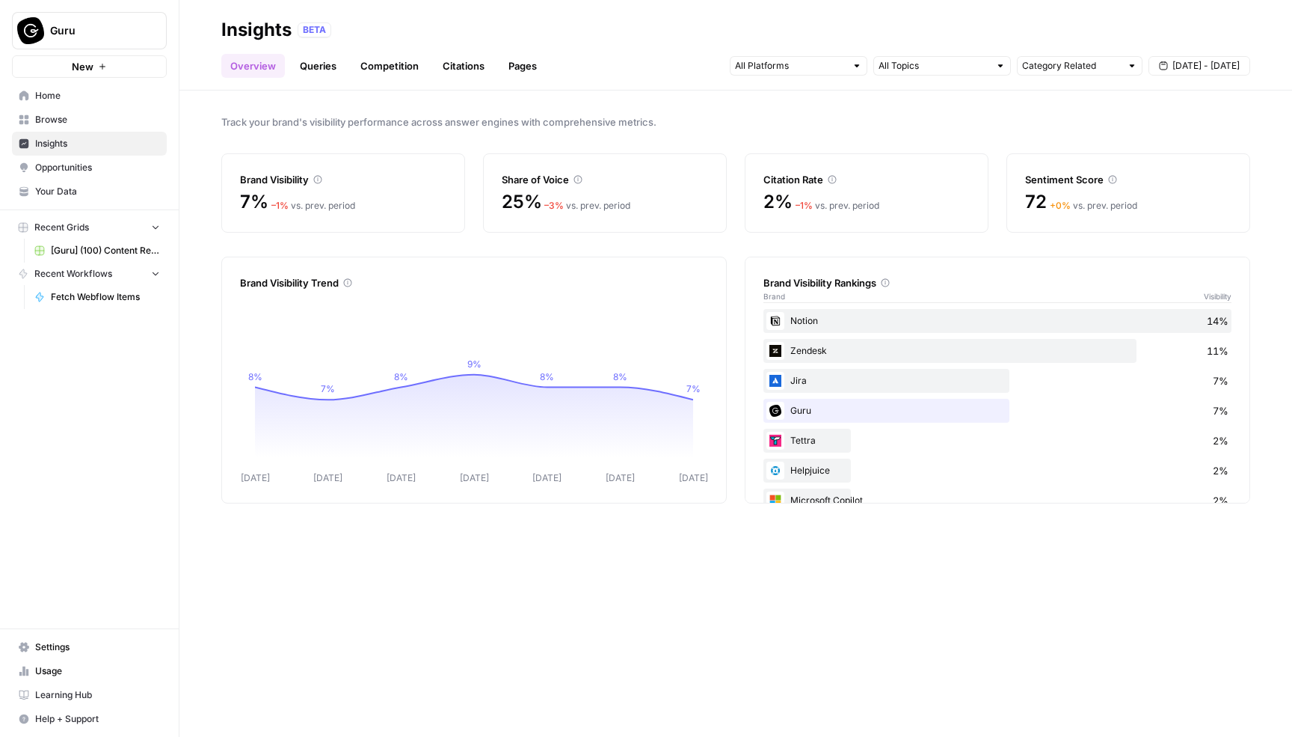
click at [76, 170] on span "Opportunities" at bounding box center [97, 167] width 125 height 13
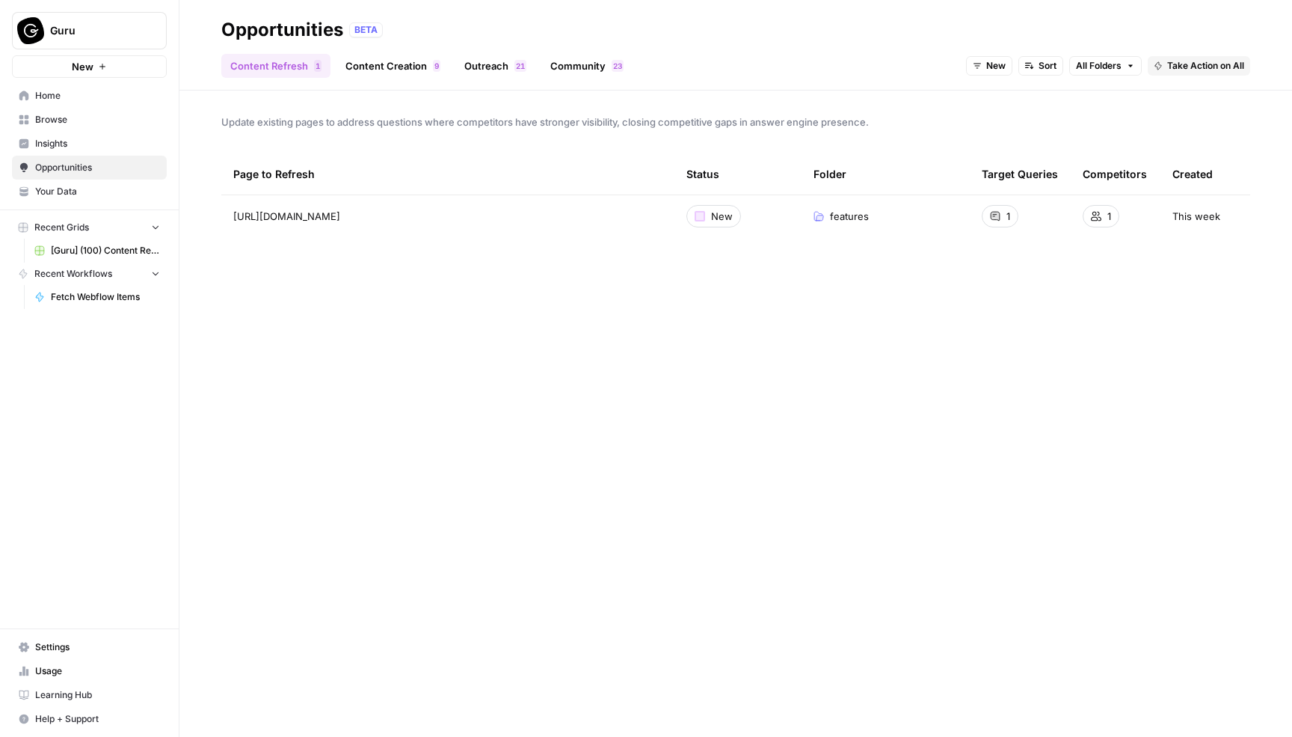
click at [76, 188] on span "Your Data" at bounding box center [97, 191] width 125 height 13
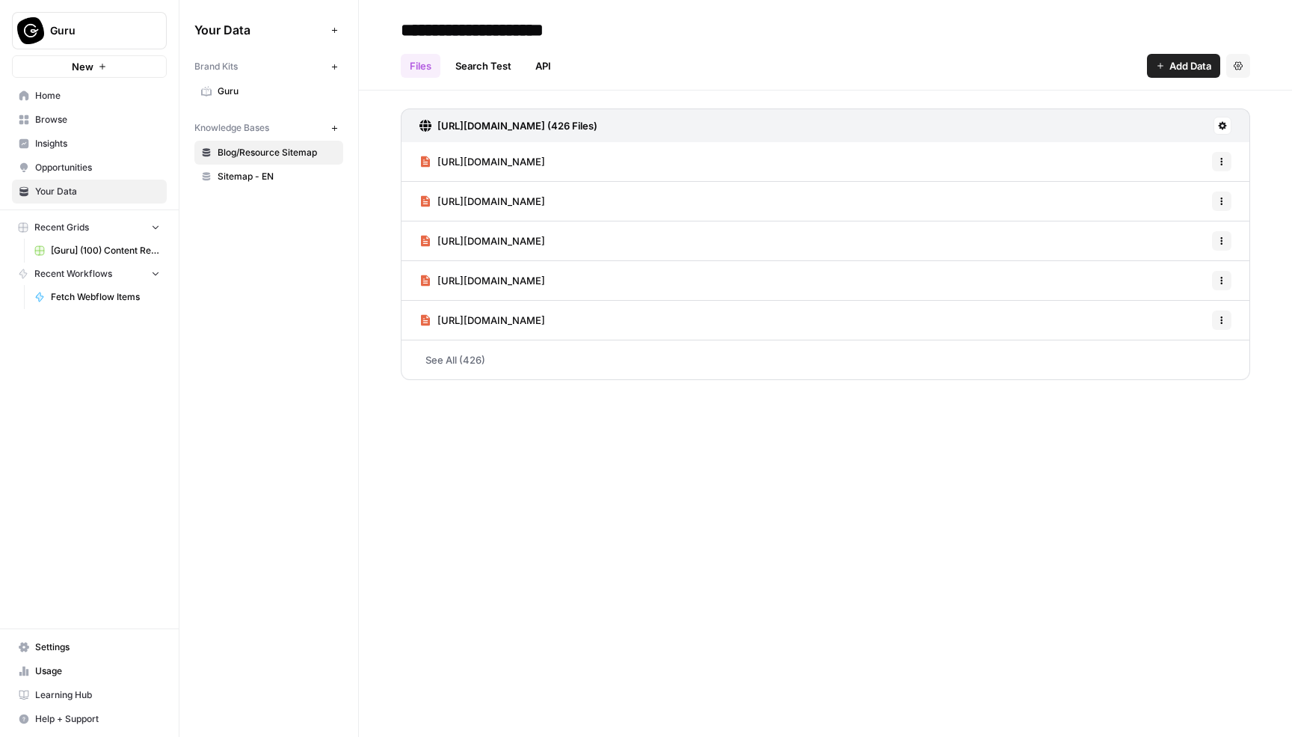
click at [256, 168] on link "Sitemap - EN" at bounding box center [268, 177] width 149 height 24
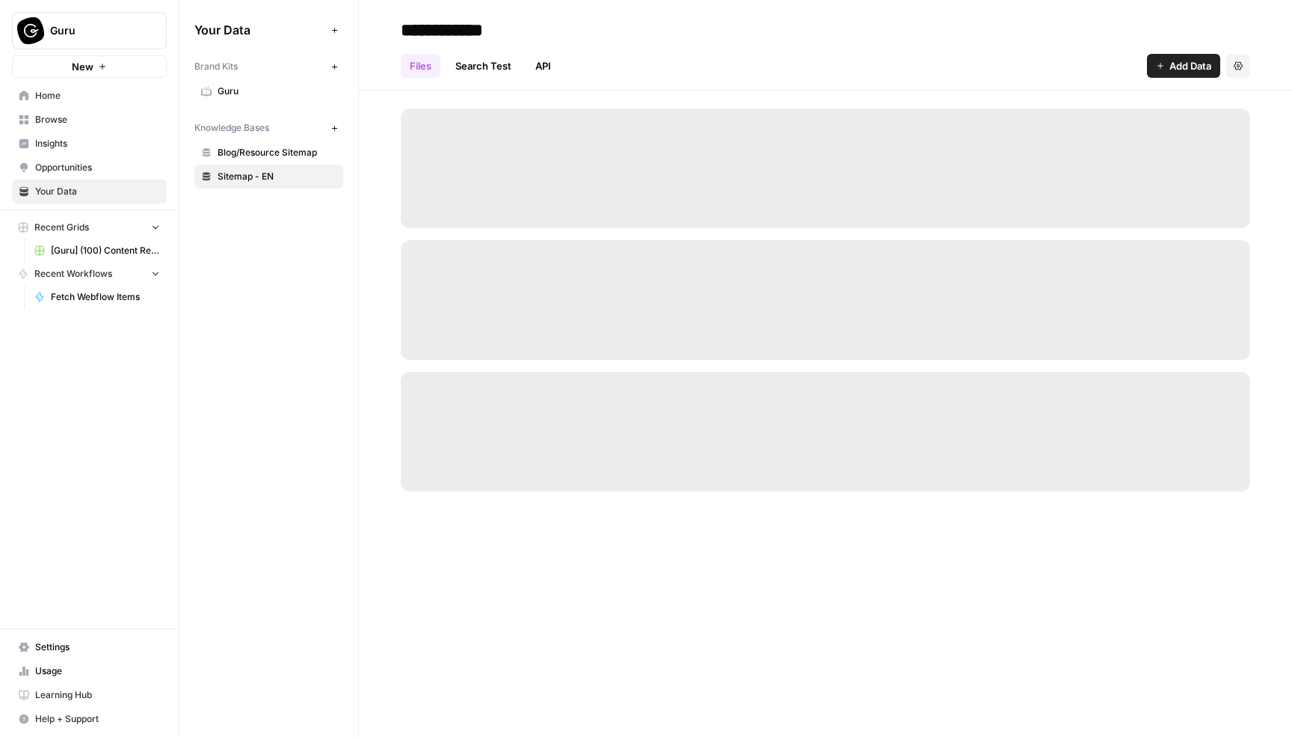
click at [244, 81] on link "Guru" at bounding box center [268, 91] width 149 height 24
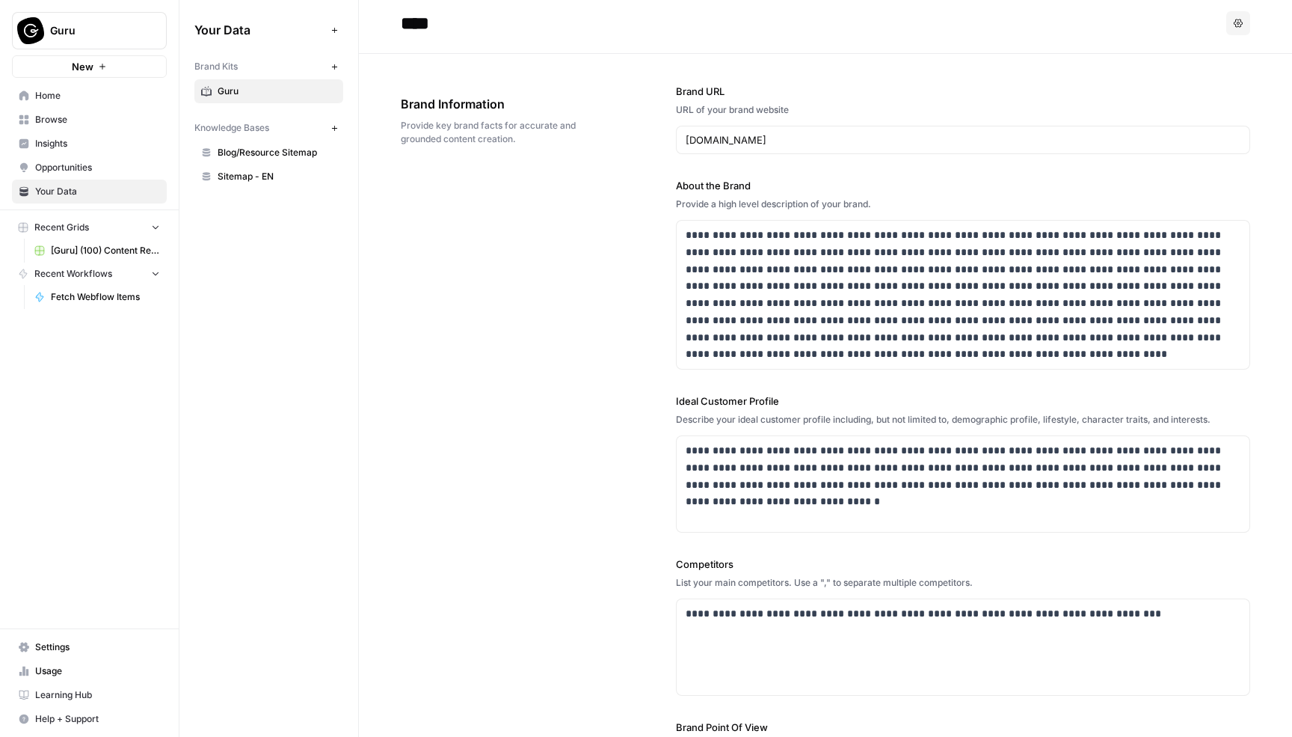
scroll to position [9, 0]
click at [561, 151] on div "Brand Information Provide key brand facts for accurate and grounded content cre…" at bounding box center [496, 118] width 191 height 111
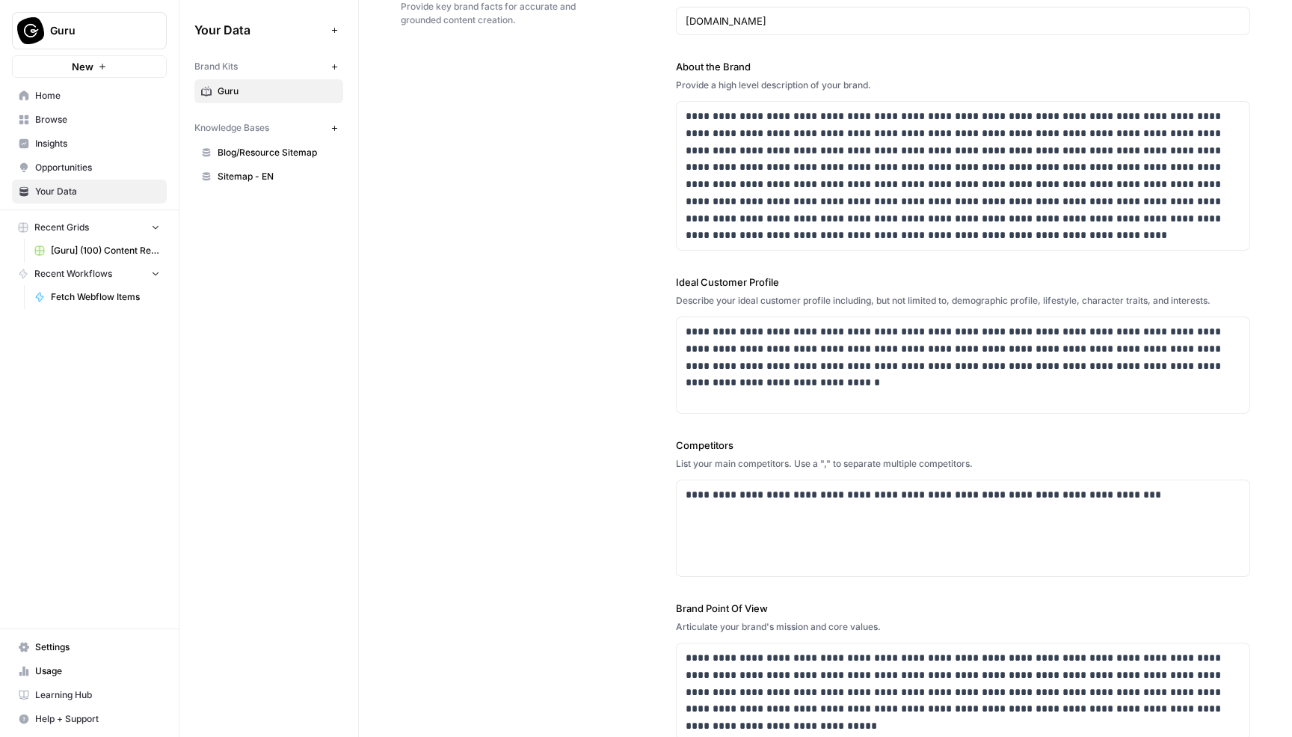
scroll to position [583, 0]
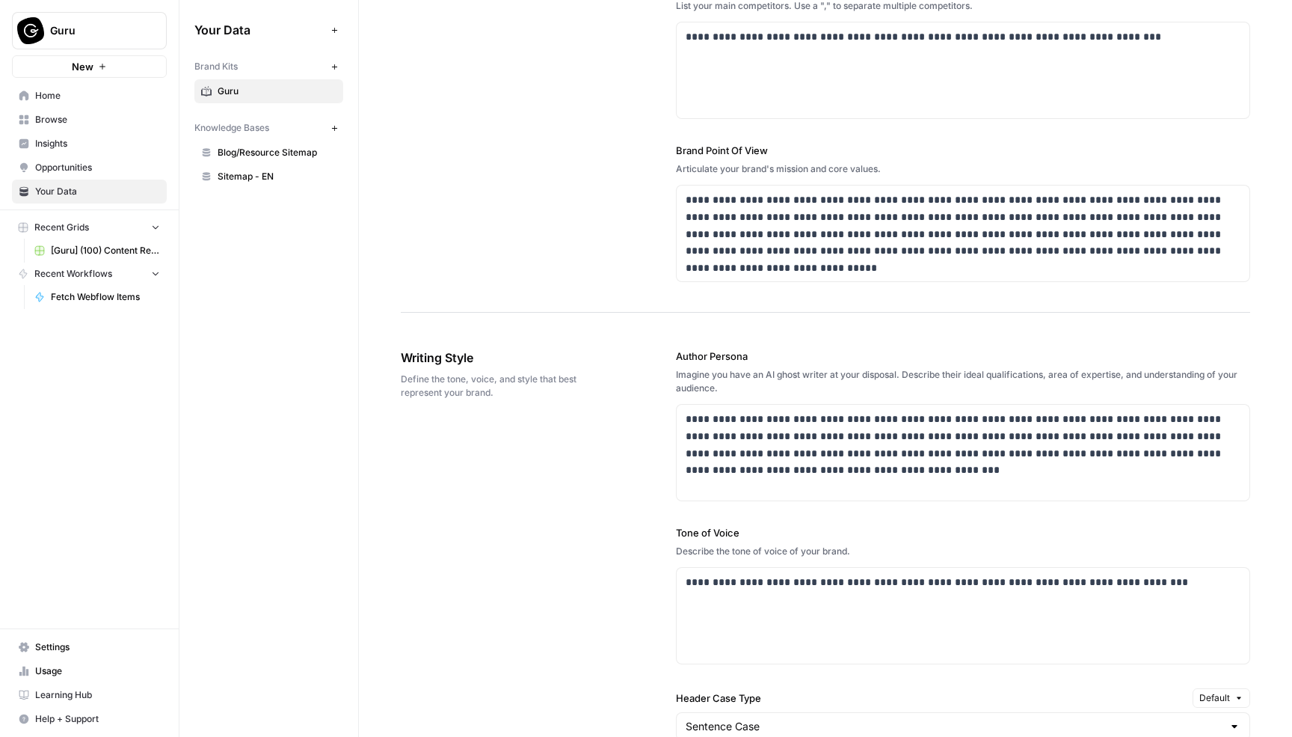
drag, startPoint x: 400, startPoint y: 78, endPoint x: 963, endPoint y: 583, distance: 756.8
click at [963, 583] on div "**********" at bounding box center [825, 737] width 933 height 2521
click at [551, 352] on span "Writing Style" at bounding box center [496, 358] width 191 height 18
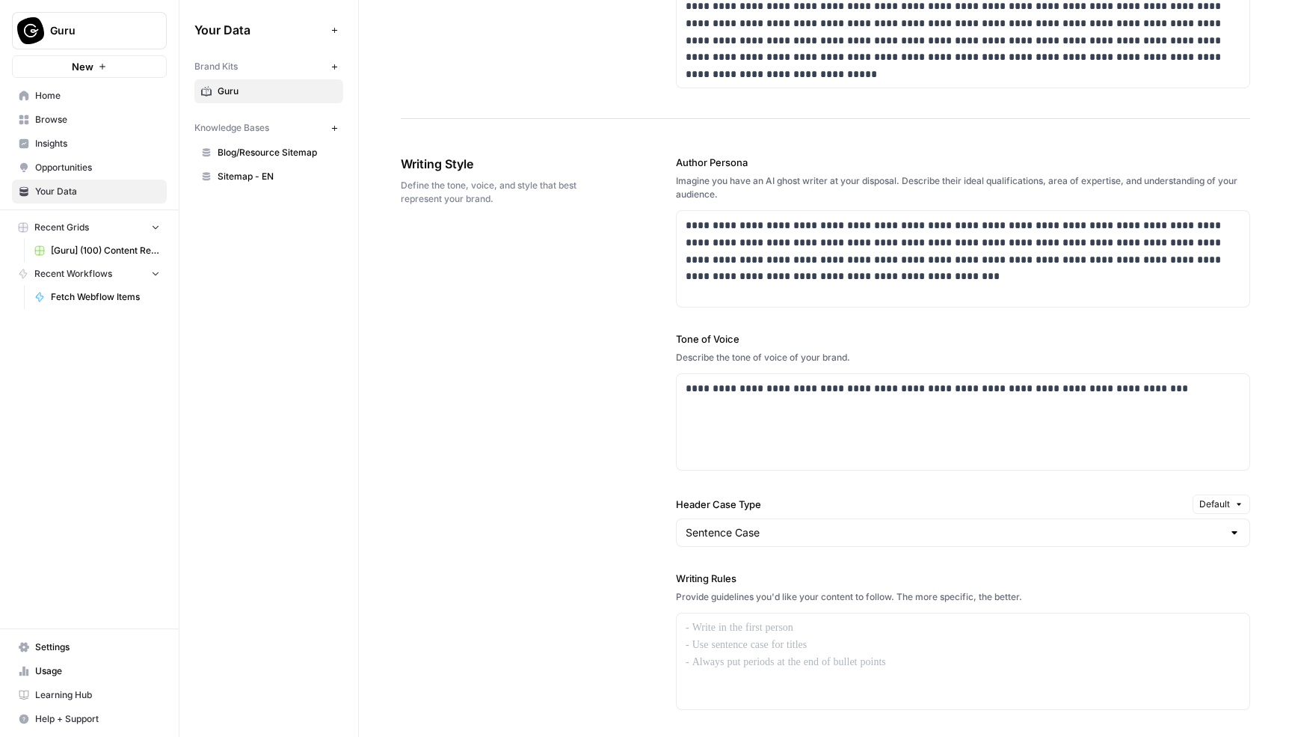
scroll to position [1143, 0]
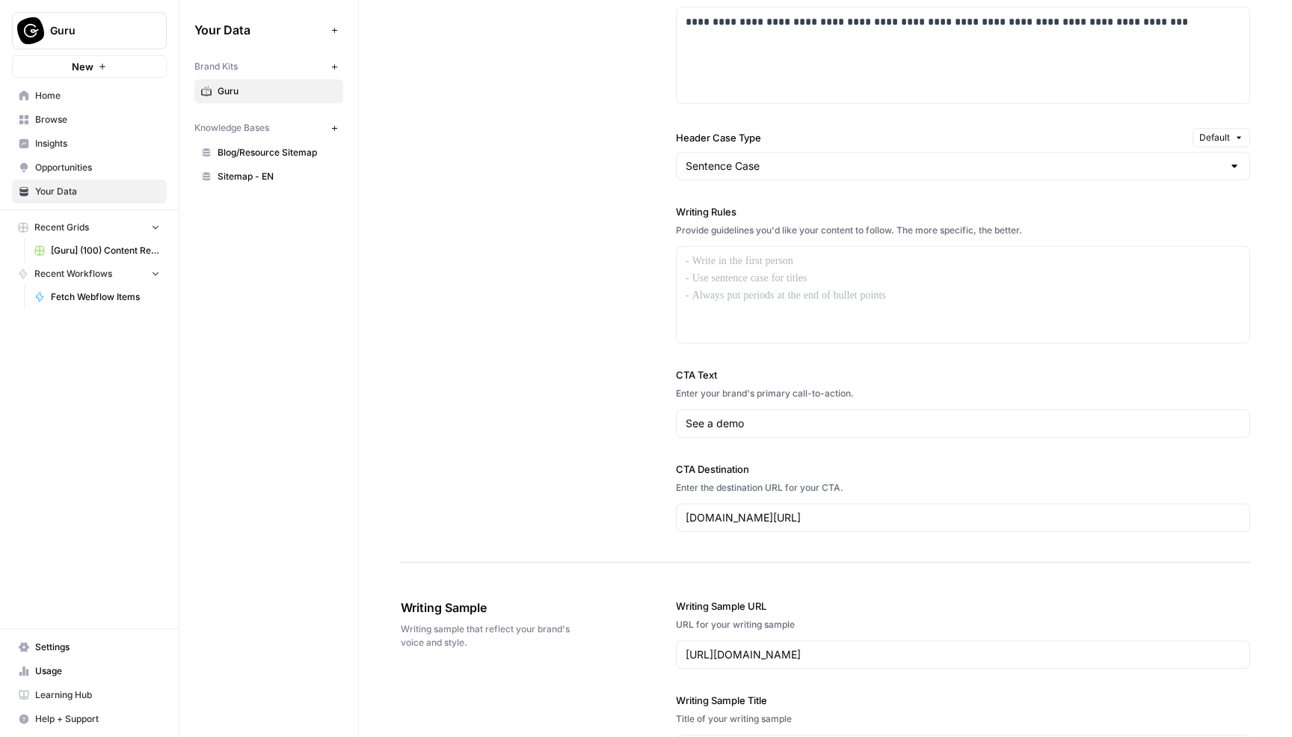
drag, startPoint x: 400, startPoint y: 102, endPoint x: 862, endPoint y: 546, distance: 640.5
click at [862, 546] on div "**********" at bounding box center [825, 177] width 933 height 2521
copy div "**********"
click at [713, 422] on input "See a demo" at bounding box center [963, 423] width 555 height 15
drag, startPoint x: 706, startPoint y: 426, endPoint x: 675, endPoint y: 426, distance: 30.7
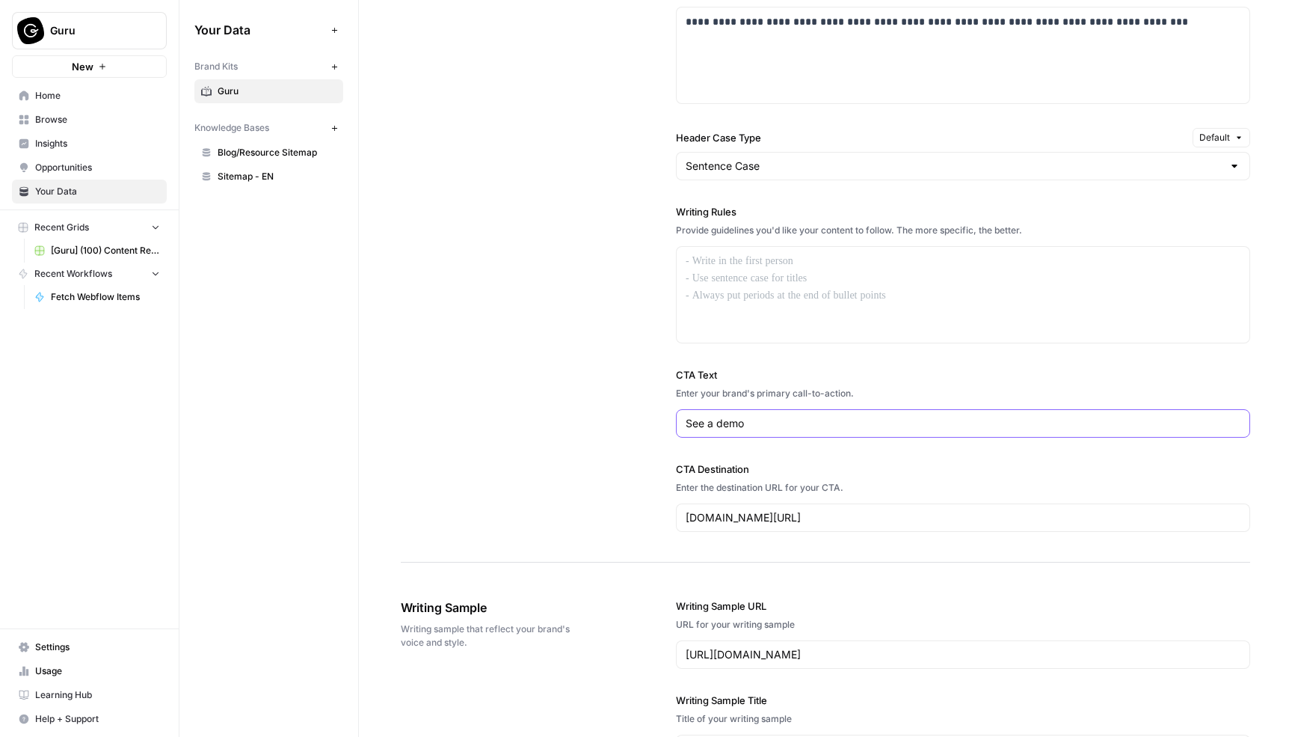
click at [675, 426] on div "**********" at bounding box center [826, 160] width 850 height 804
type input "Watch a demo"
click at [883, 482] on div "Enter the destination URL for your CTA." at bounding box center [963, 487] width 574 height 13
drag, startPoint x: 863, startPoint y: 470, endPoint x: 600, endPoint y: 286, distance: 321.6
click at [600, 286] on div "**********" at bounding box center [826, 160] width 850 height 804
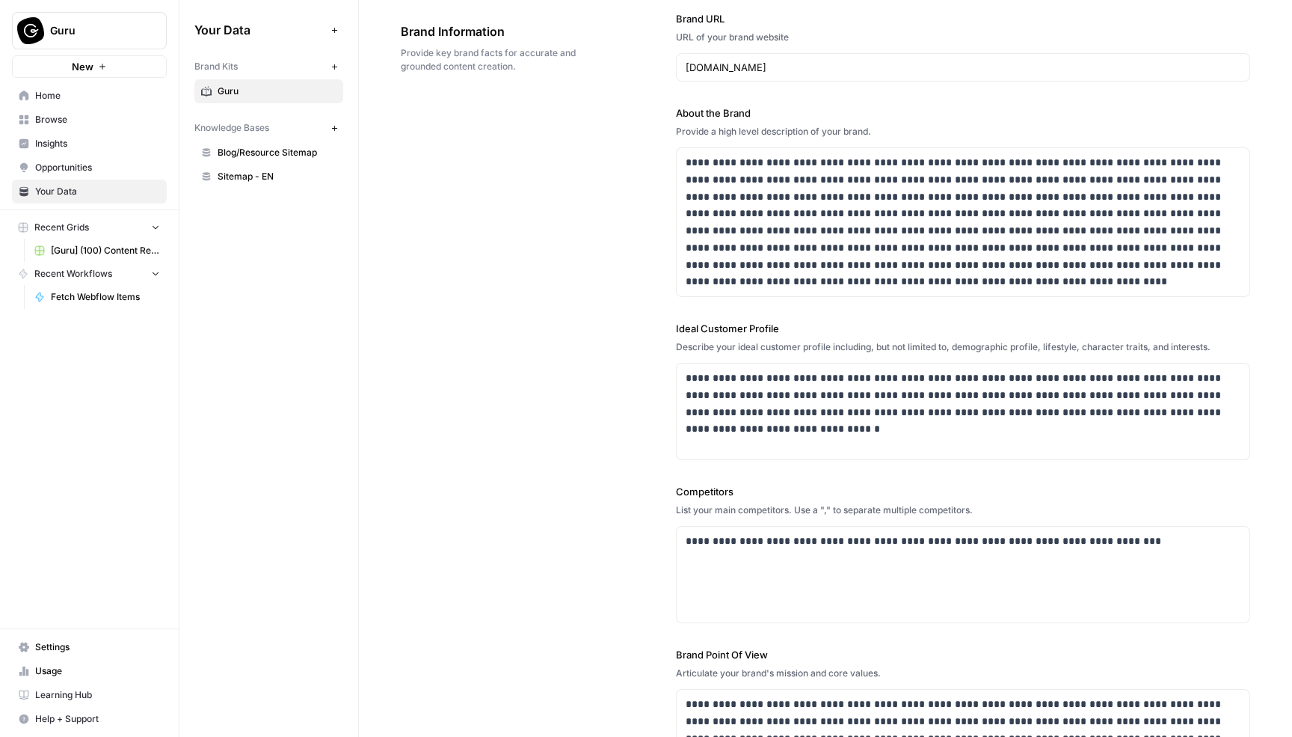
scroll to position [0, 0]
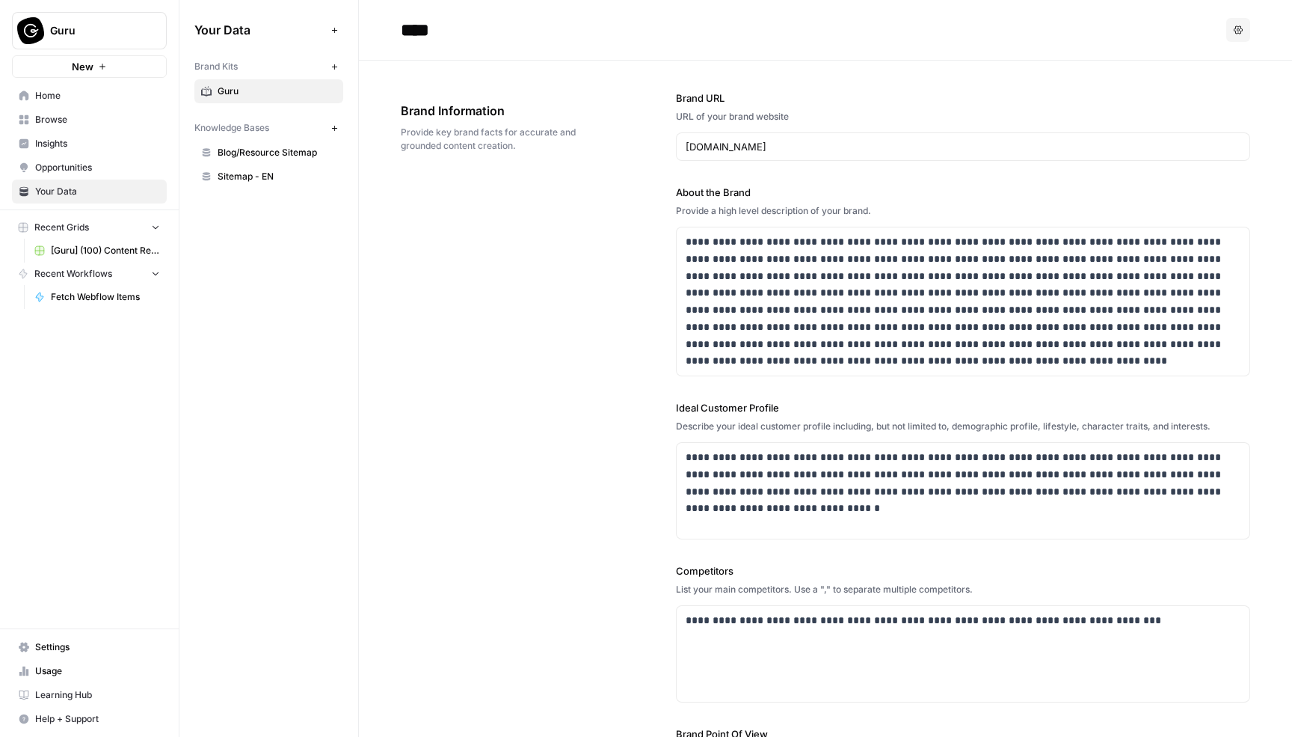
drag, startPoint x: 840, startPoint y: 526, endPoint x: 396, endPoint y: 105, distance: 611.5
copy div "**********"
